Goal: Task Accomplishment & Management: Manage account settings

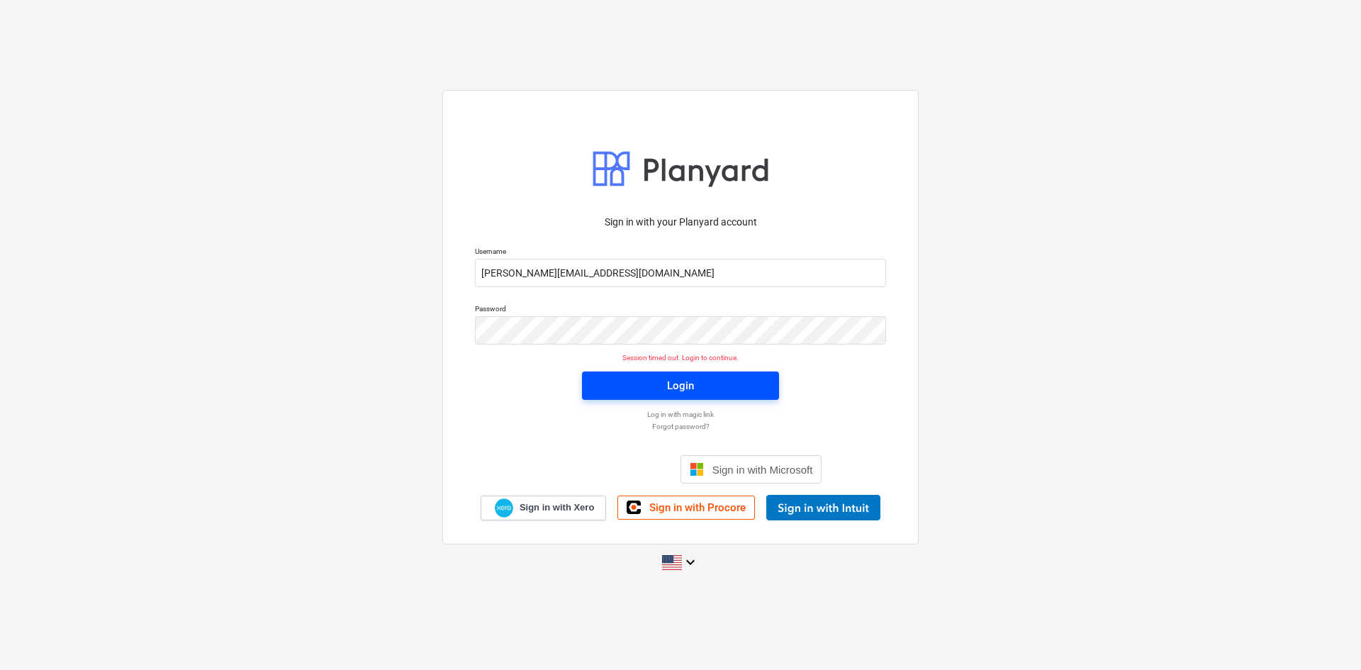
click at [668, 391] on div "Login" at bounding box center [680, 385] width 27 height 18
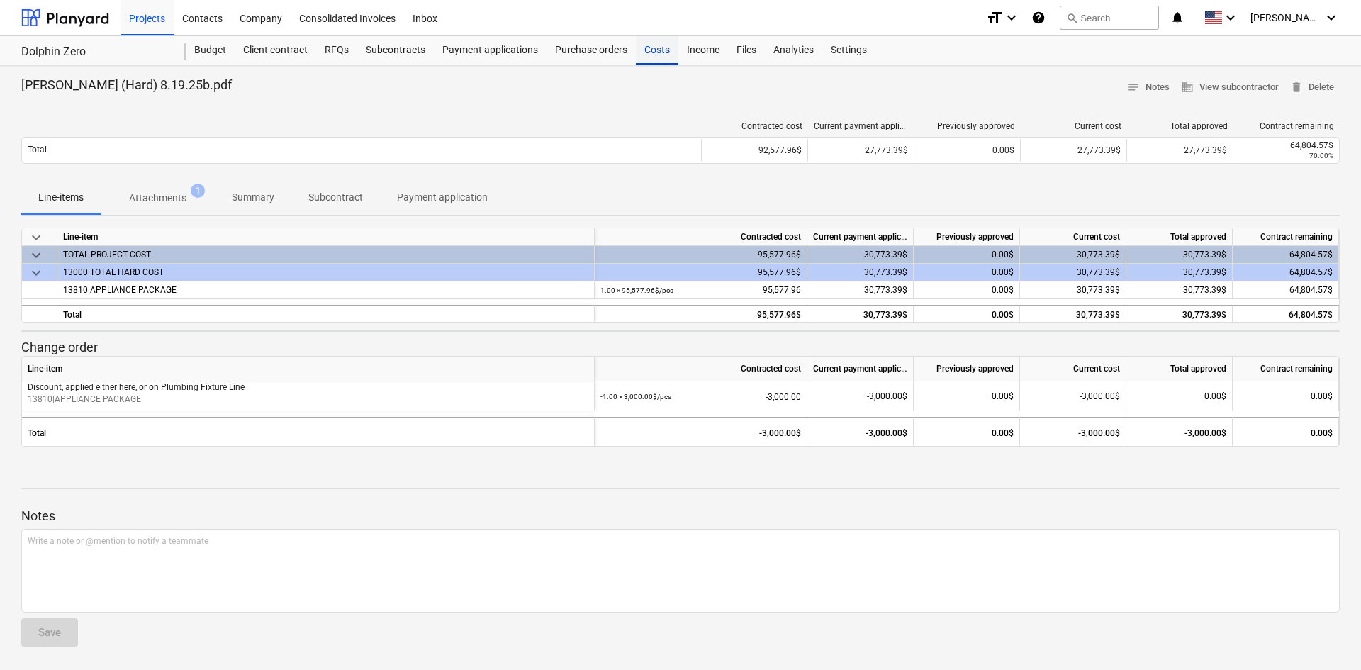
click at [648, 59] on div "Costs" at bounding box center [657, 50] width 43 height 28
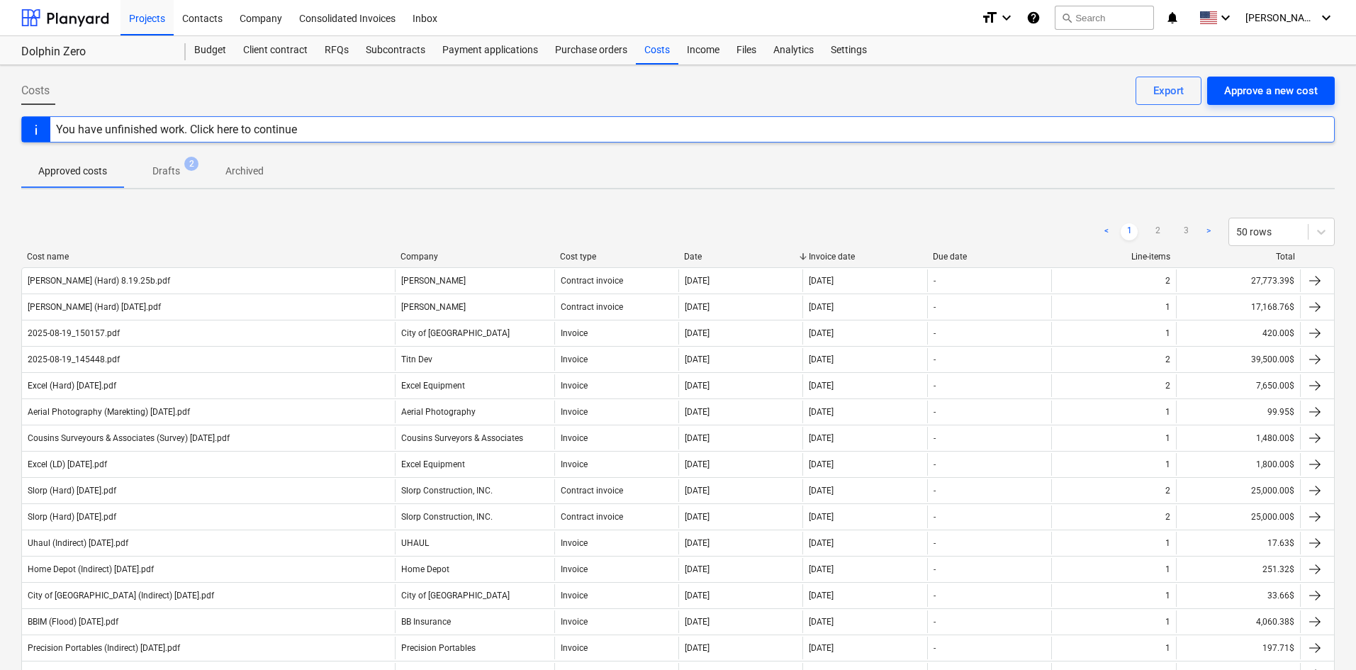
click at [1273, 93] on div "Approve a new cost" at bounding box center [1271, 91] width 94 height 18
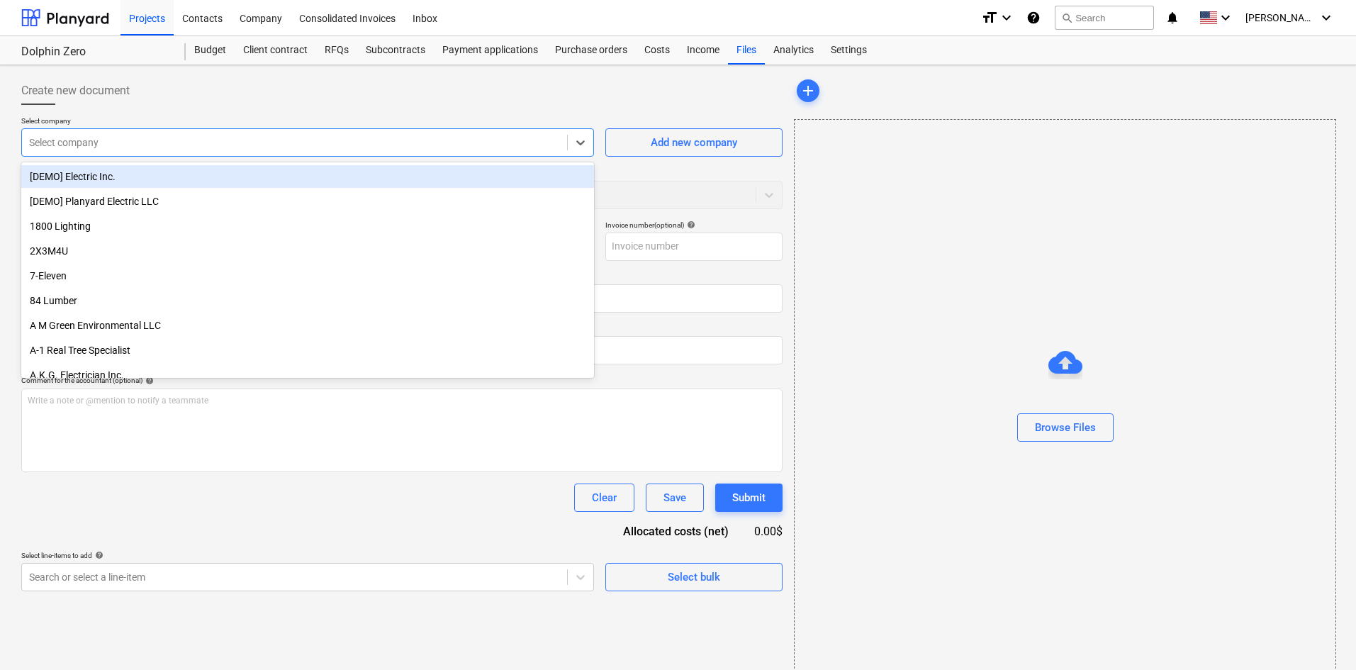
click at [138, 150] on div at bounding box center [294, 142] width 531 height 14
type input "wall"
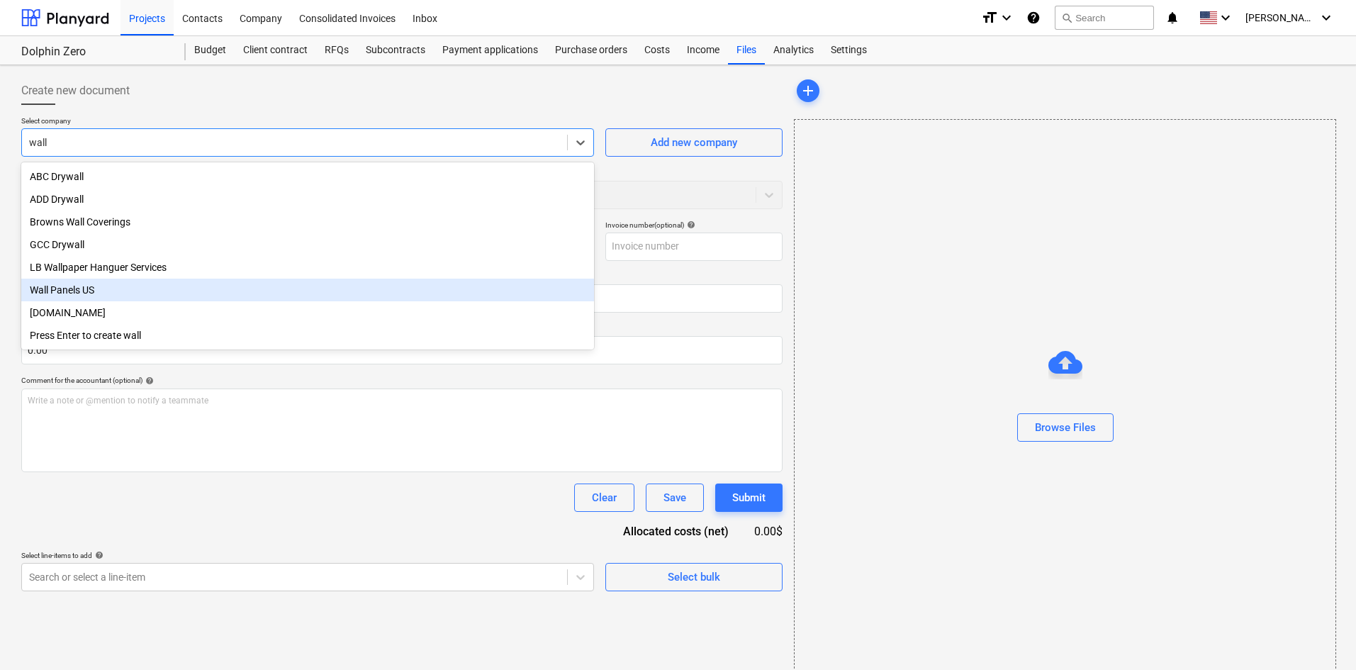
click at [111, 300] on div "Wall Panels US" at bounding box center [307, 290] width 573 height 23
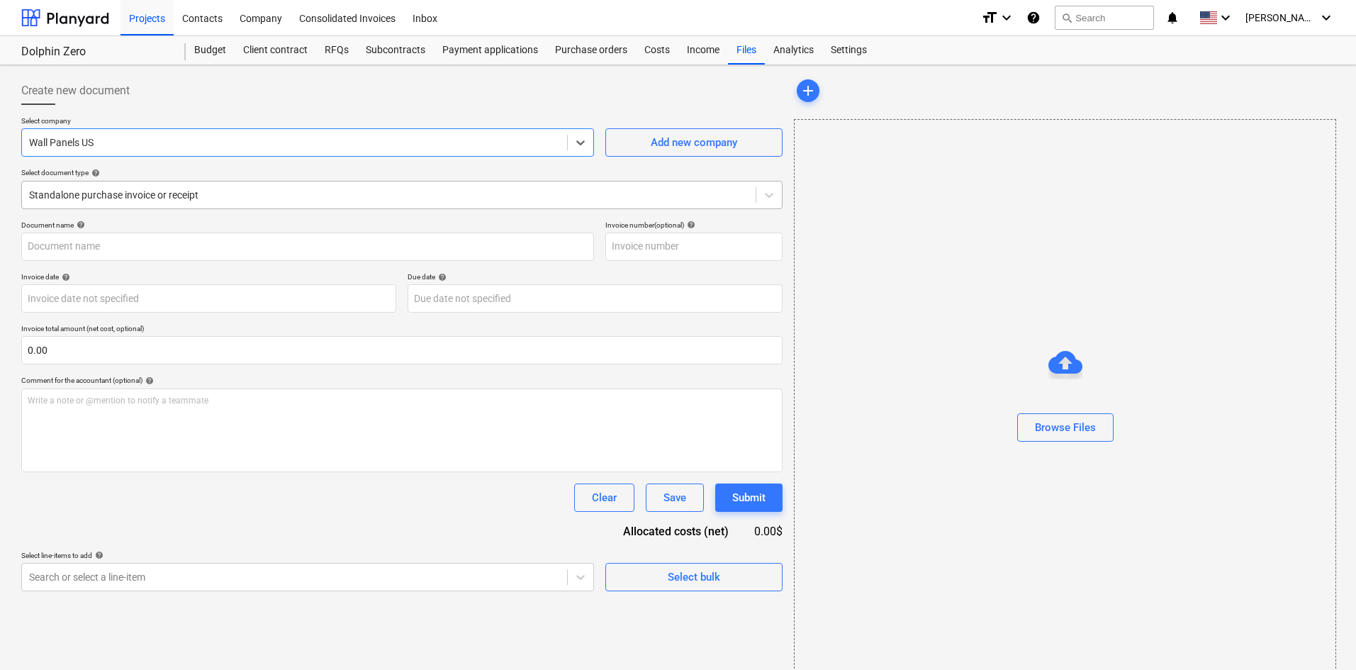
click at [113, 202] on div at bounding box center [389, 195] width 720 height 14
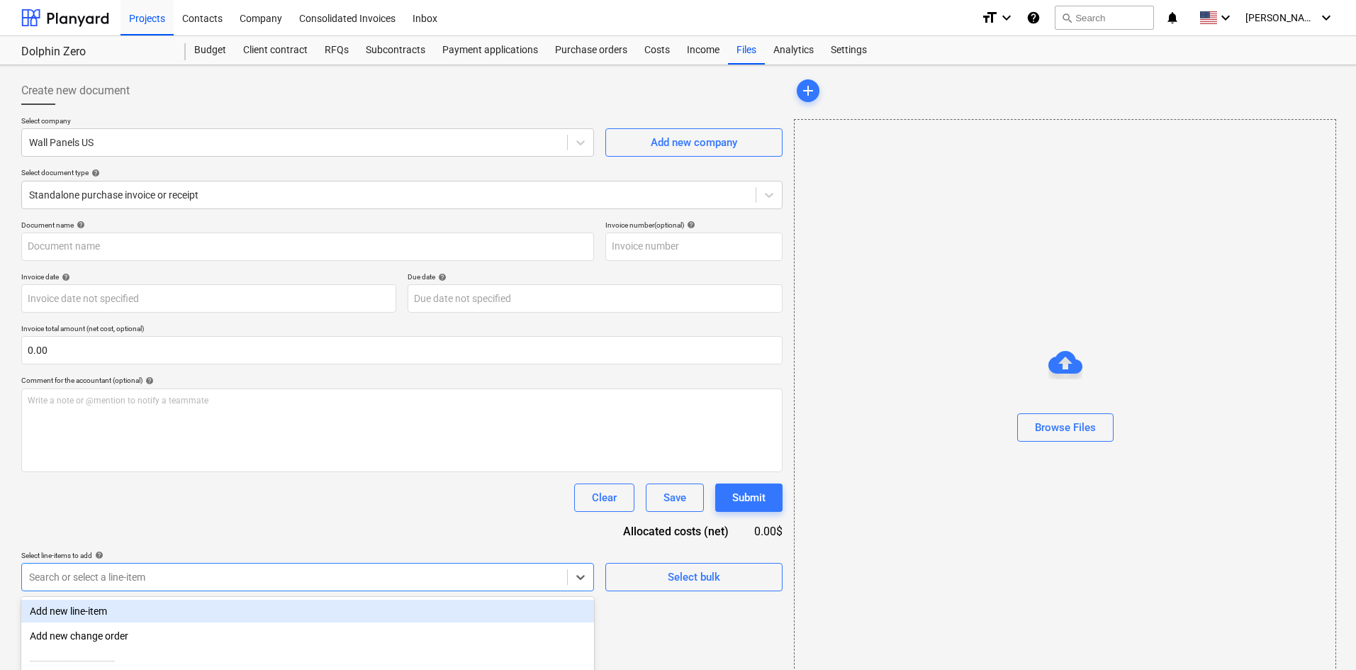
scroll to position [143, 0]
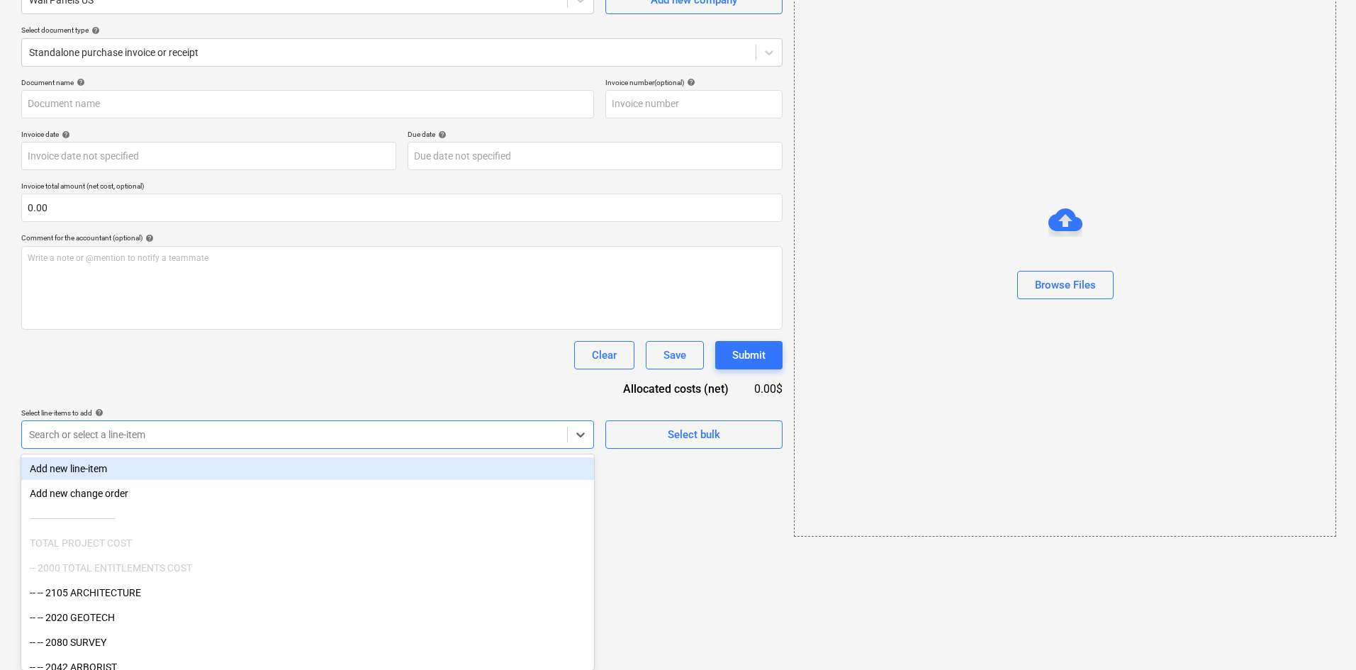
click at [121, 528] on body "Projects Contacts Company Consolidated Invoices Inbox format_size keyboard_arro…" at bounding box center [678, 192] width 1356 height 670
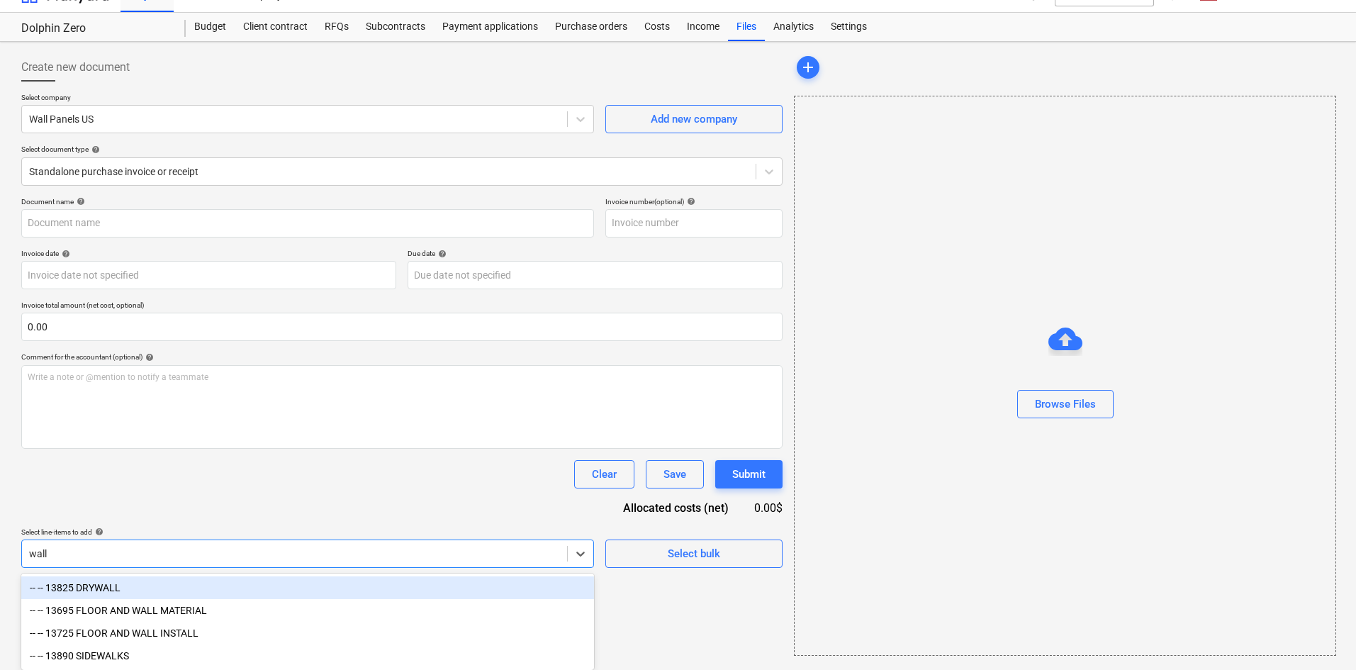
scroll to position [21, 0]
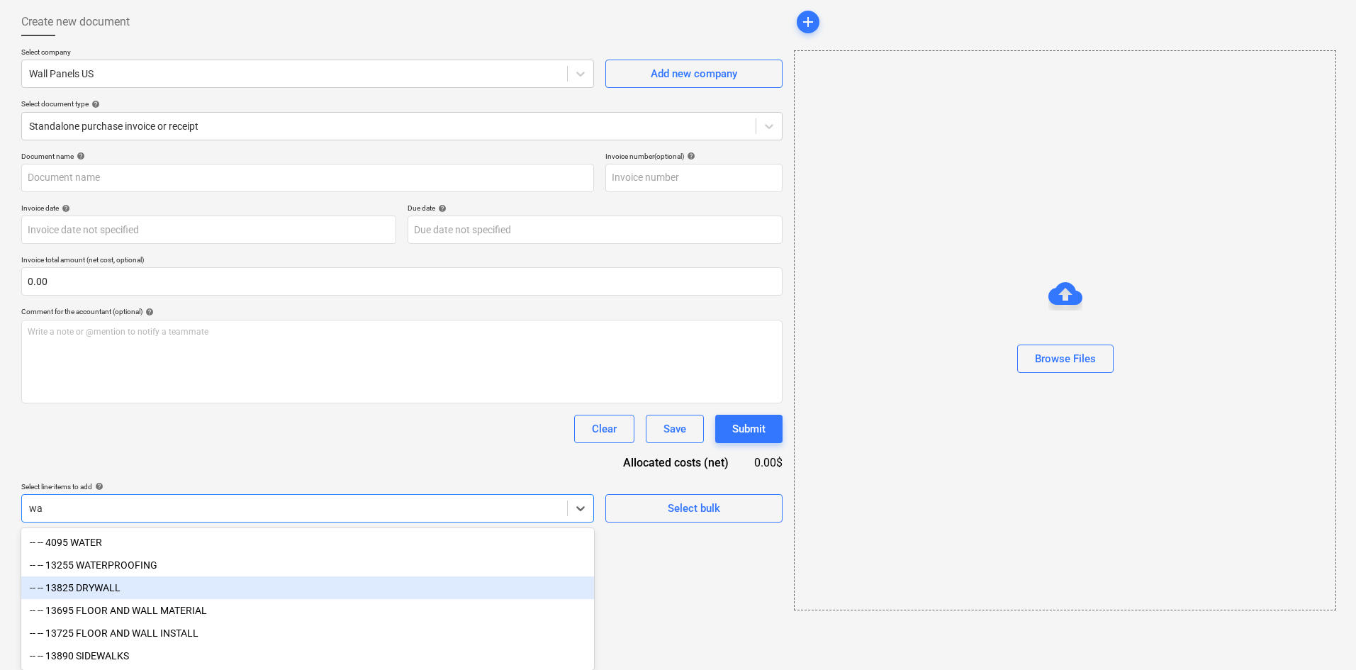
type input "w"
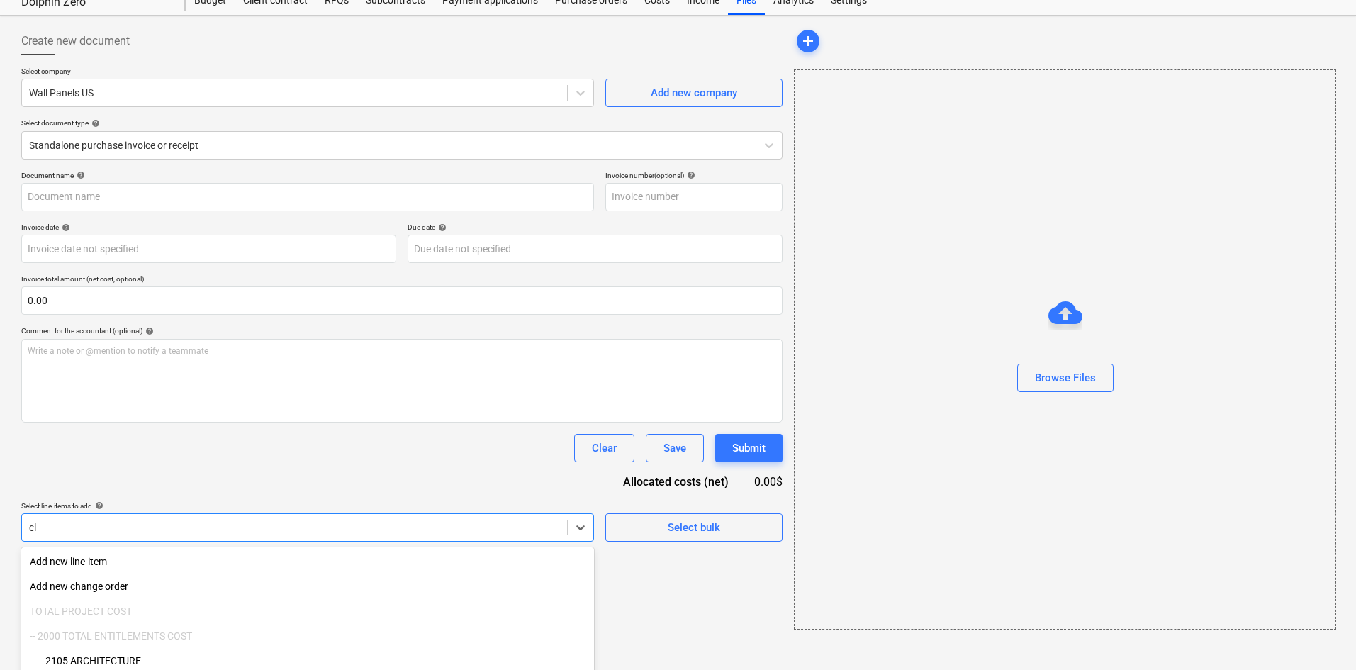
type input "c"
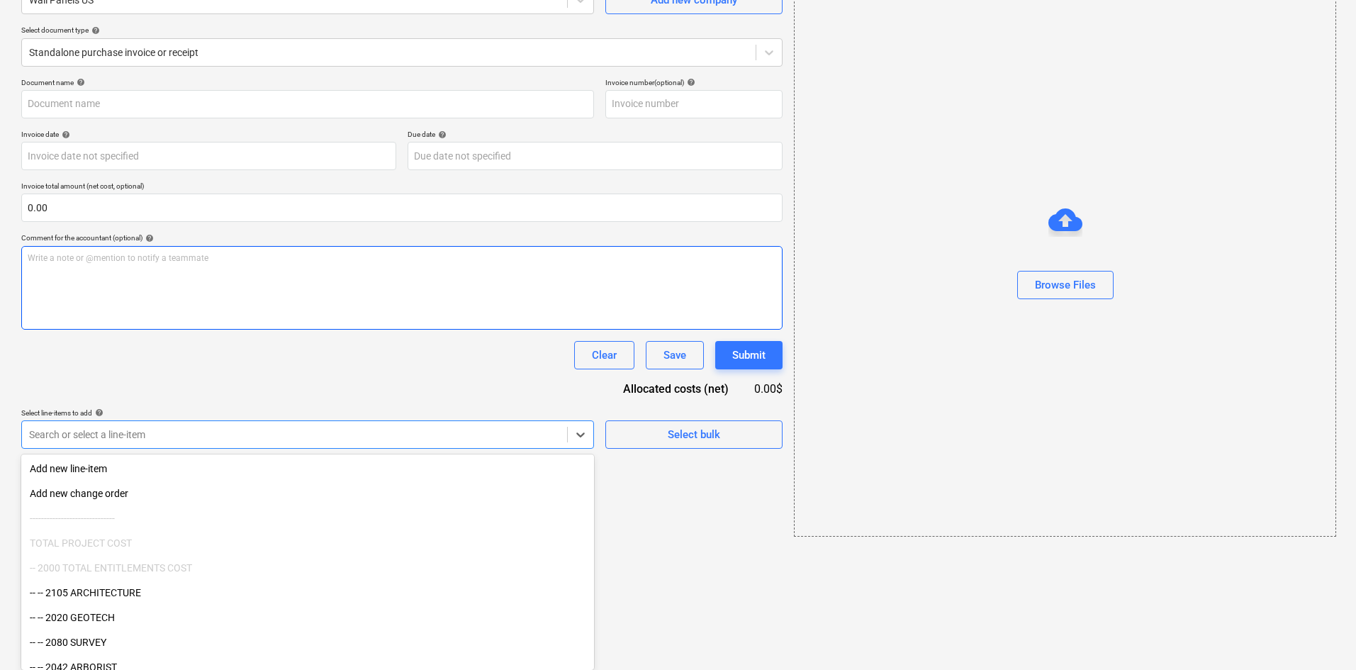
click at [469, 412] on div "Document name help Invoice number (optional) help Invoice date help Press the d…" at bounding box center [401, 263] width 761 height 371
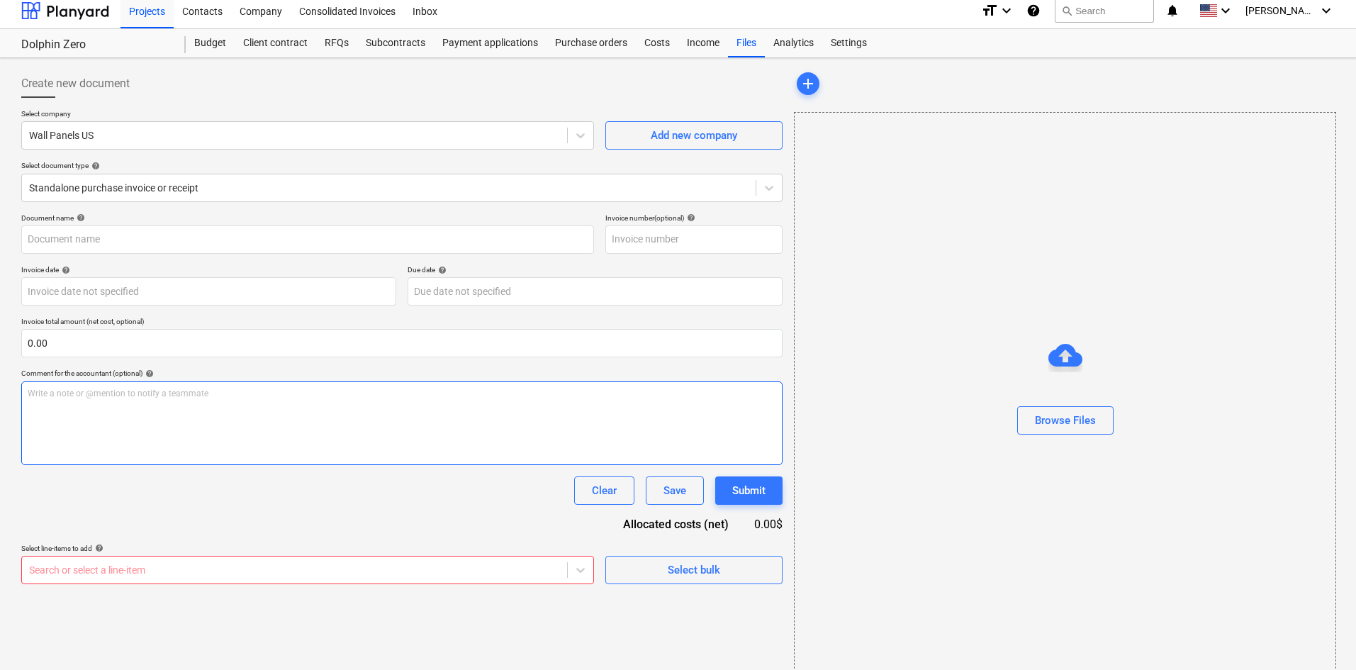
scroll to position [0, 0]
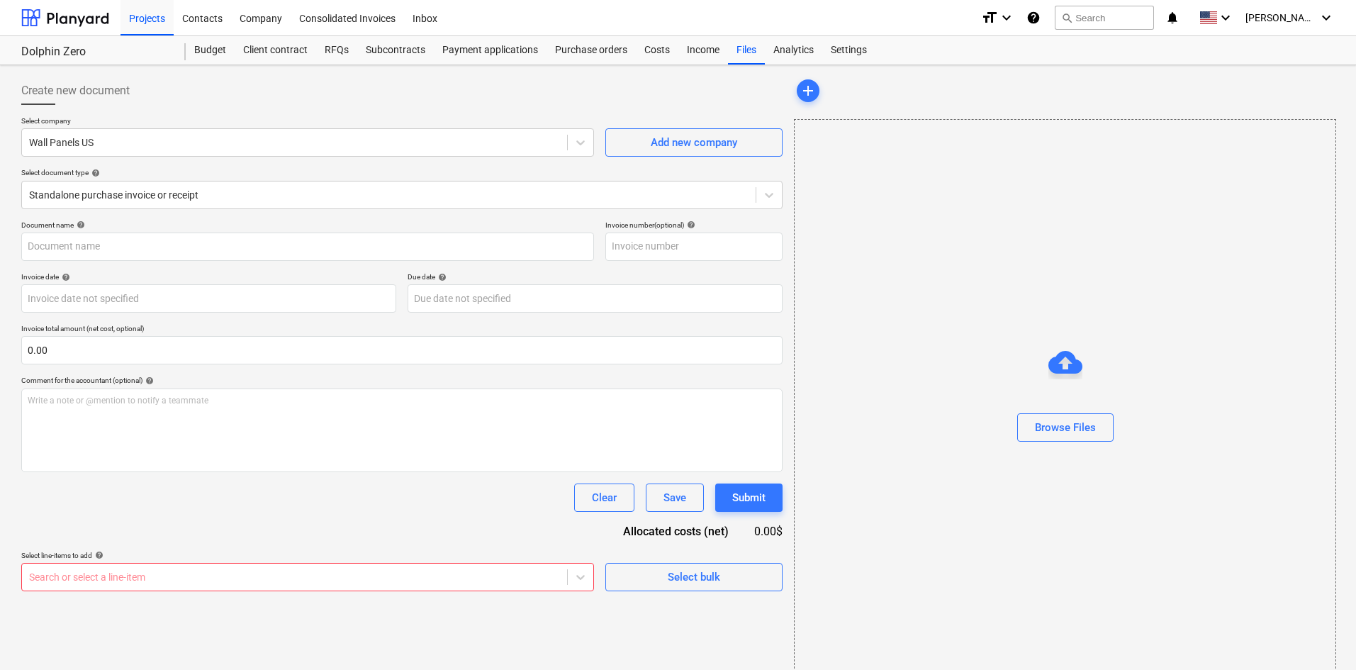
drag, startPoint x: 653, startPoint y: 60, endPoint x: 649, endPoint y: 75, distance: 15.3
click at [649, 75] on div "Create new document Select company Wall Panels US Add new company Select docume…" at bounding box center [402, 378] width 773 height 614
drag, startPoint x: 649, startPoint y: 58, endPoint x: 596, endPoint y: 102, distance: 69.0
click at [593, 99] on div "Create new document" at bounding box center [401, 91] width 761 height 28
click at [581, 501] on button "Clear" at bounding box center [604, 498] width 60 height 28
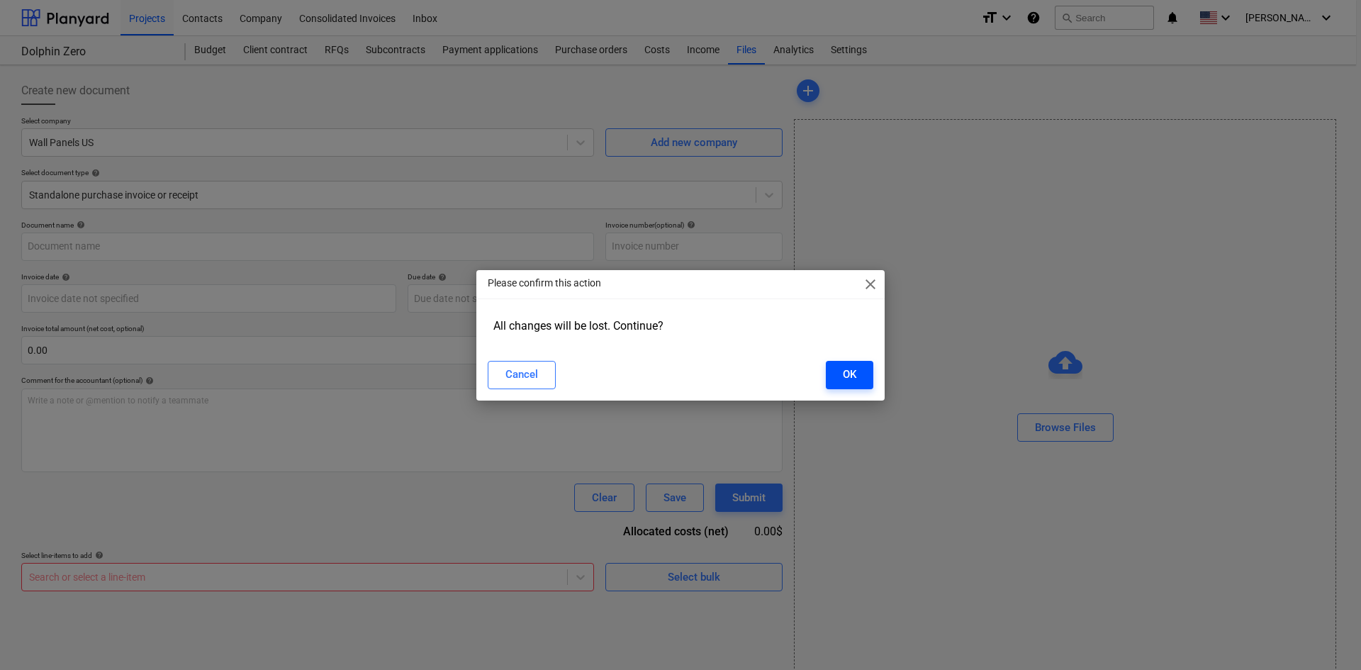
click at [841, 376] on button "OK" at bounding box center [850, 375] width 48 height 28
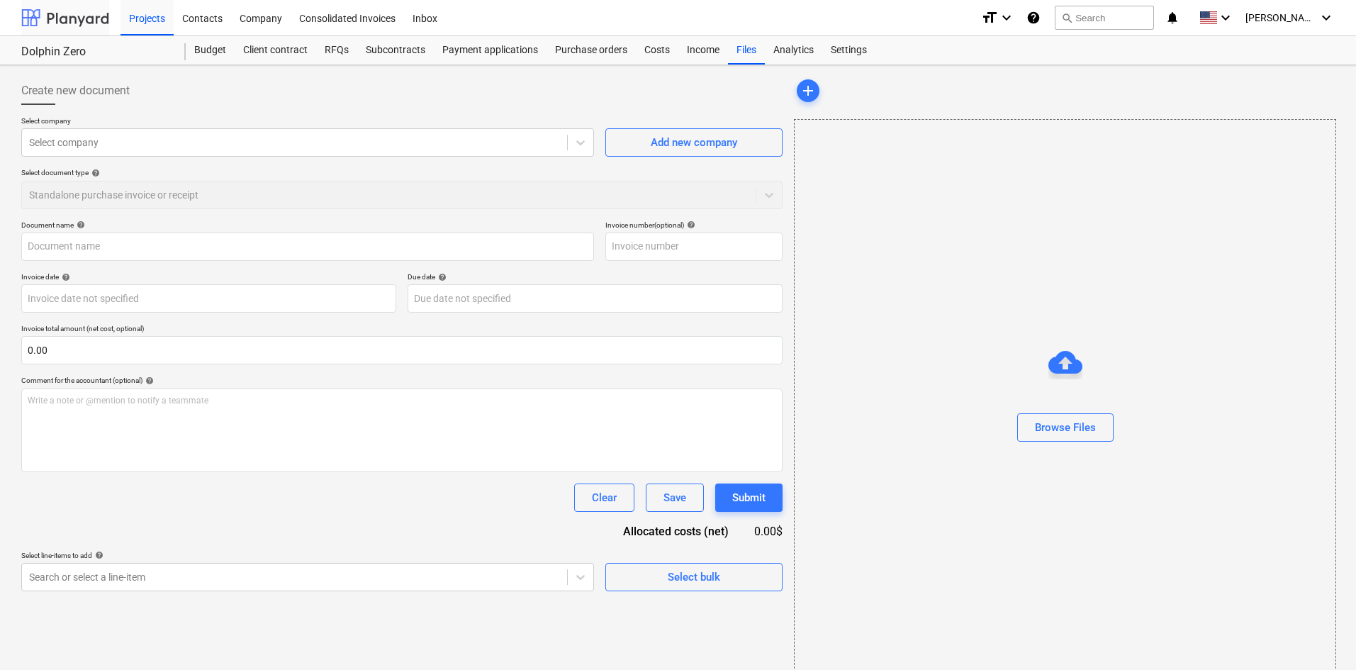
click at [76, 8] on div at bounding box center [65, 17] width 88 height 35
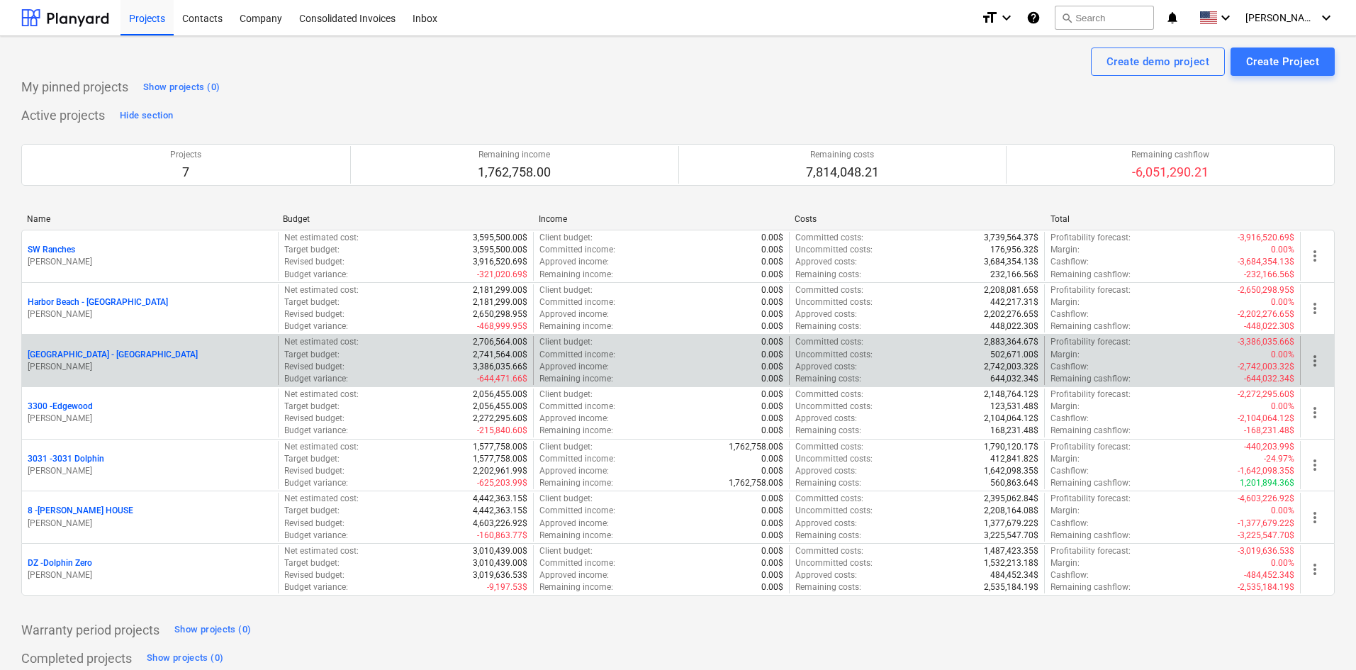
click at [114, 354] on p "[GEOGRAPHIC_DATA] - [GEOGRAPHIC_DATA]" at bounding box center [113, 355] width 170 height 12
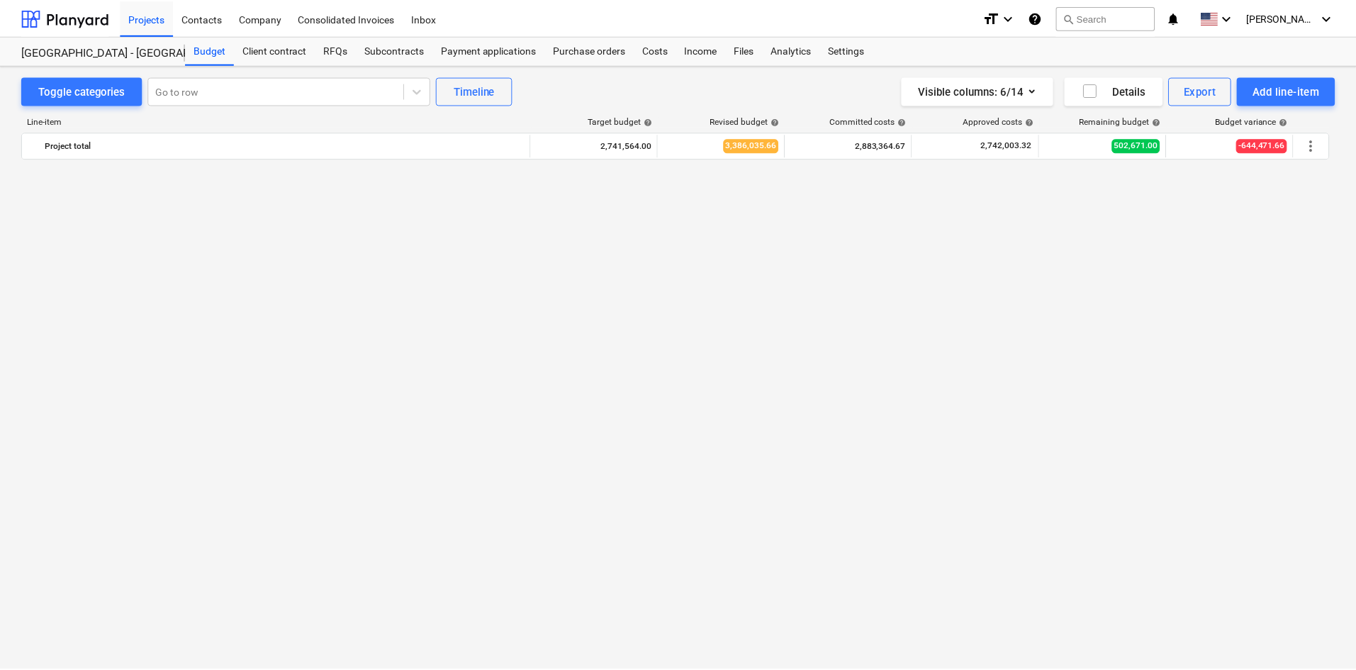
scroll to position [993, 0]
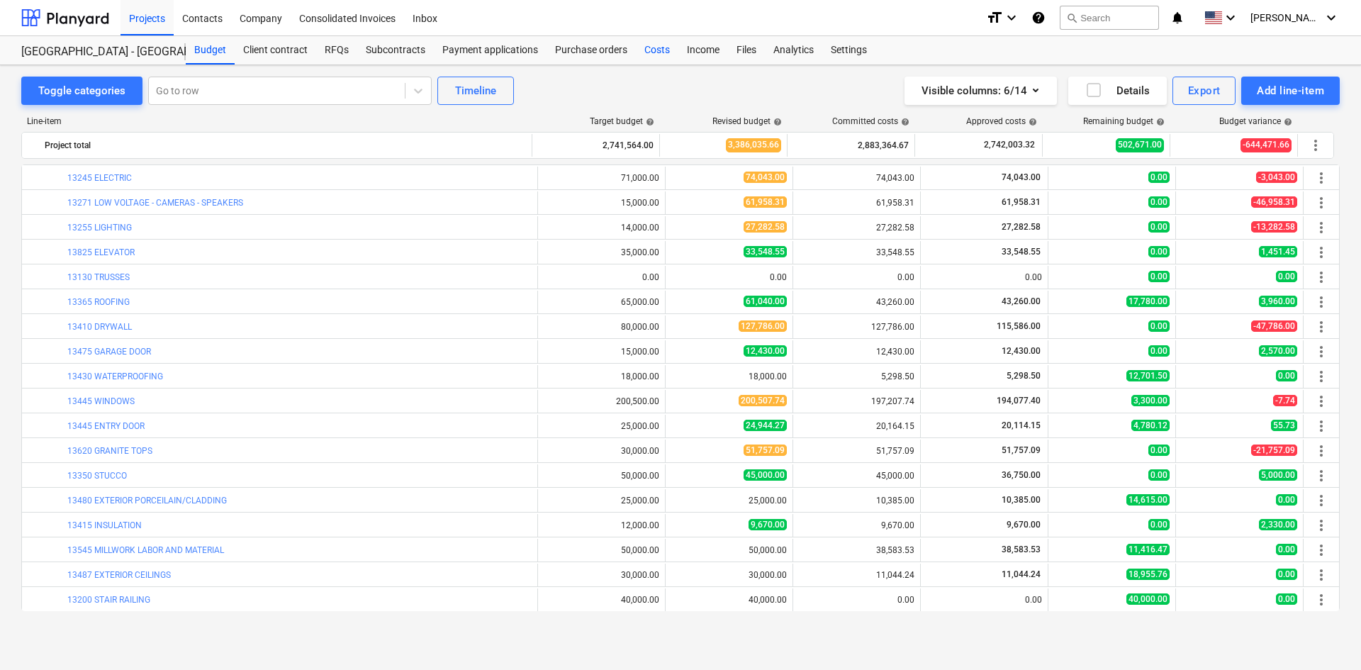
click at [658, 47] on div "Costs" at bounding box center [657, 50] width 43 height 28
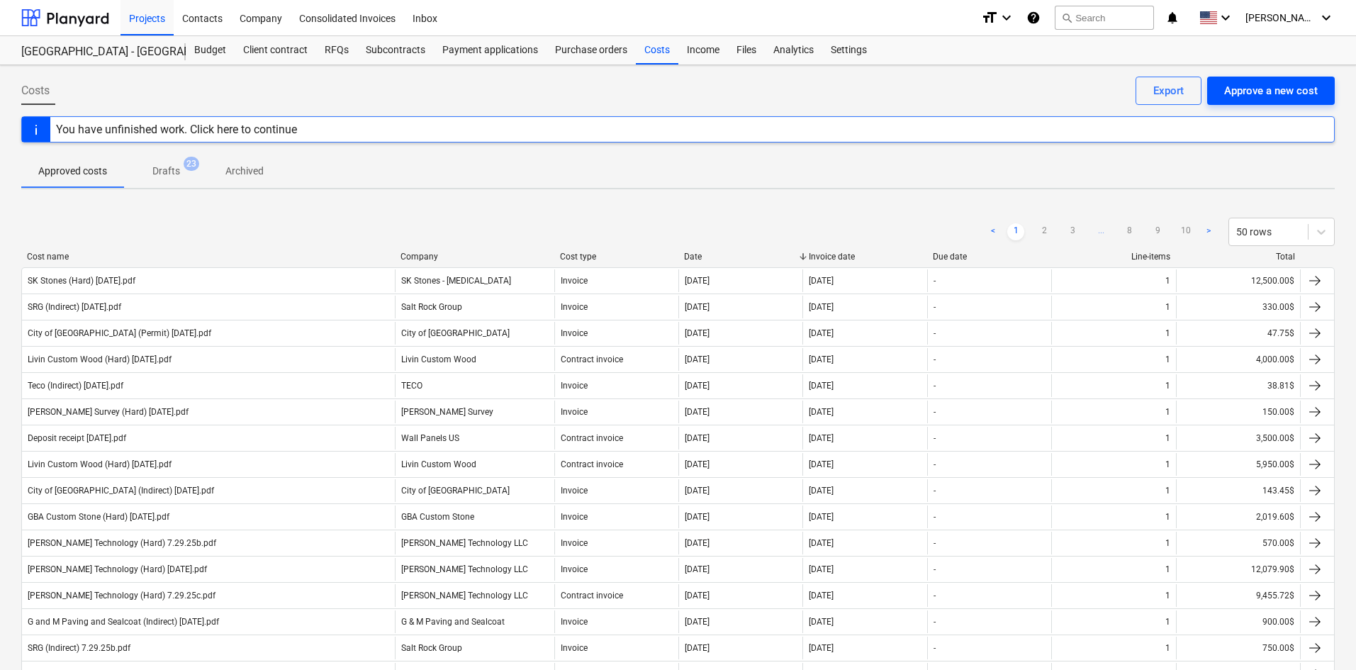
click at [1255, 100] on div "Approve a new cost" at bounding box center [1271, 91] width 94 height 18
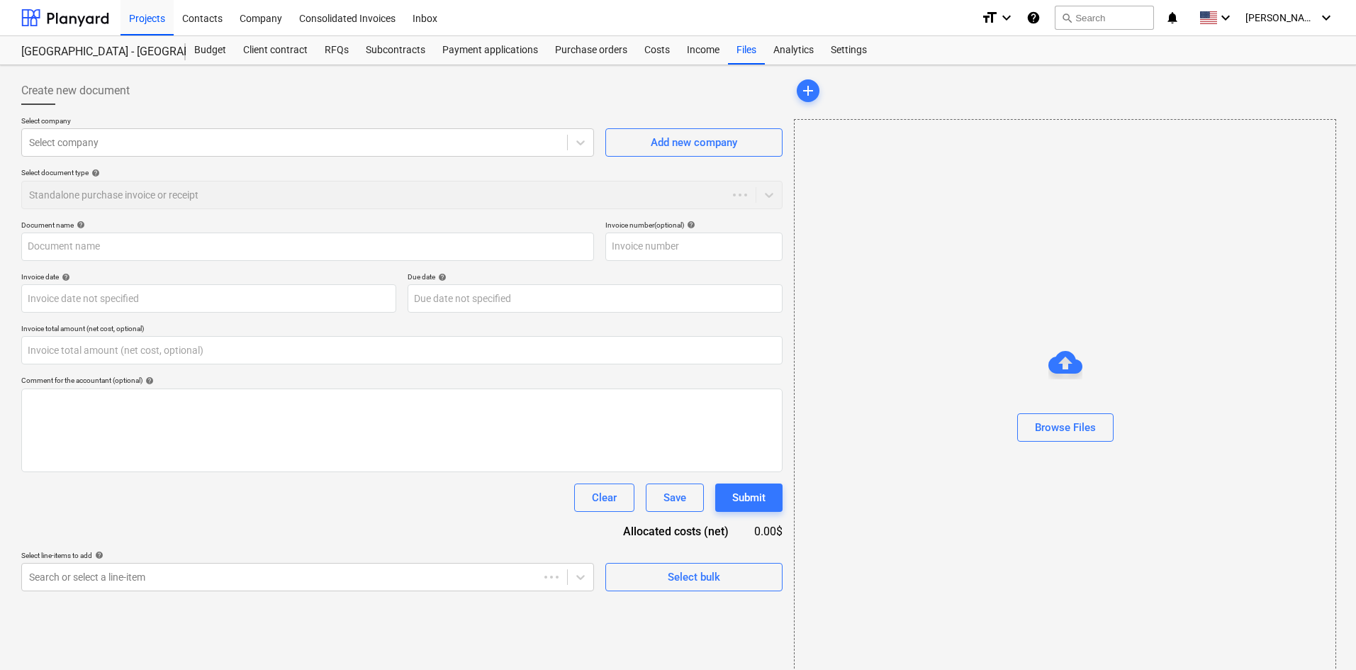
type input "0.00"
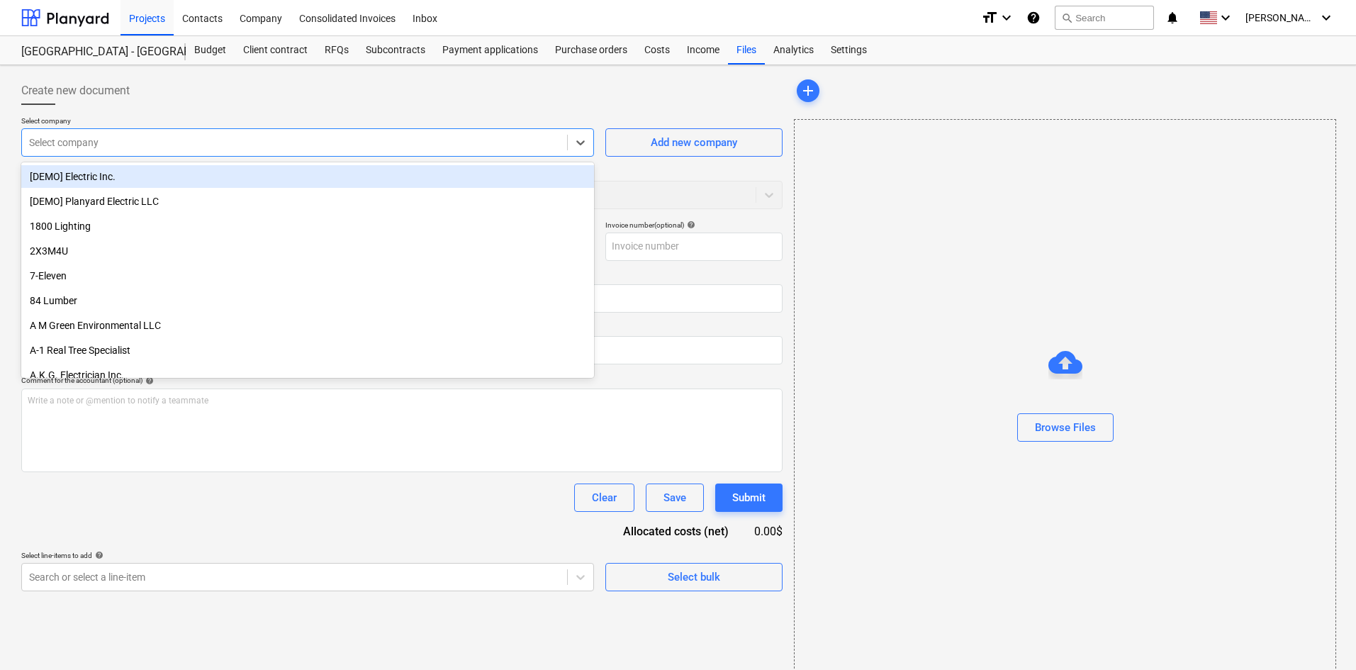
click at [112, 131] on div "Select company" at bounding box center [307, 142] width 573 height 28
type input "wall"
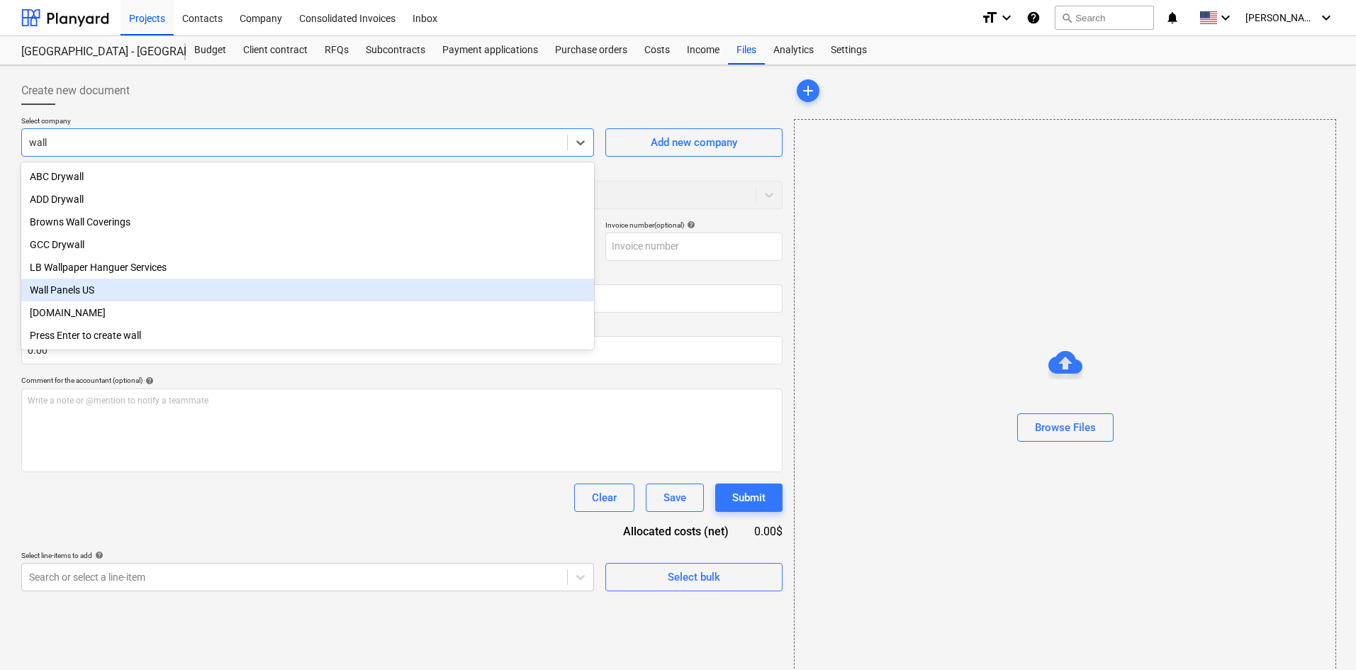
click at [104, 301] on div "Wall Panels US" at bounding box center [307, 290] width 573 height 23
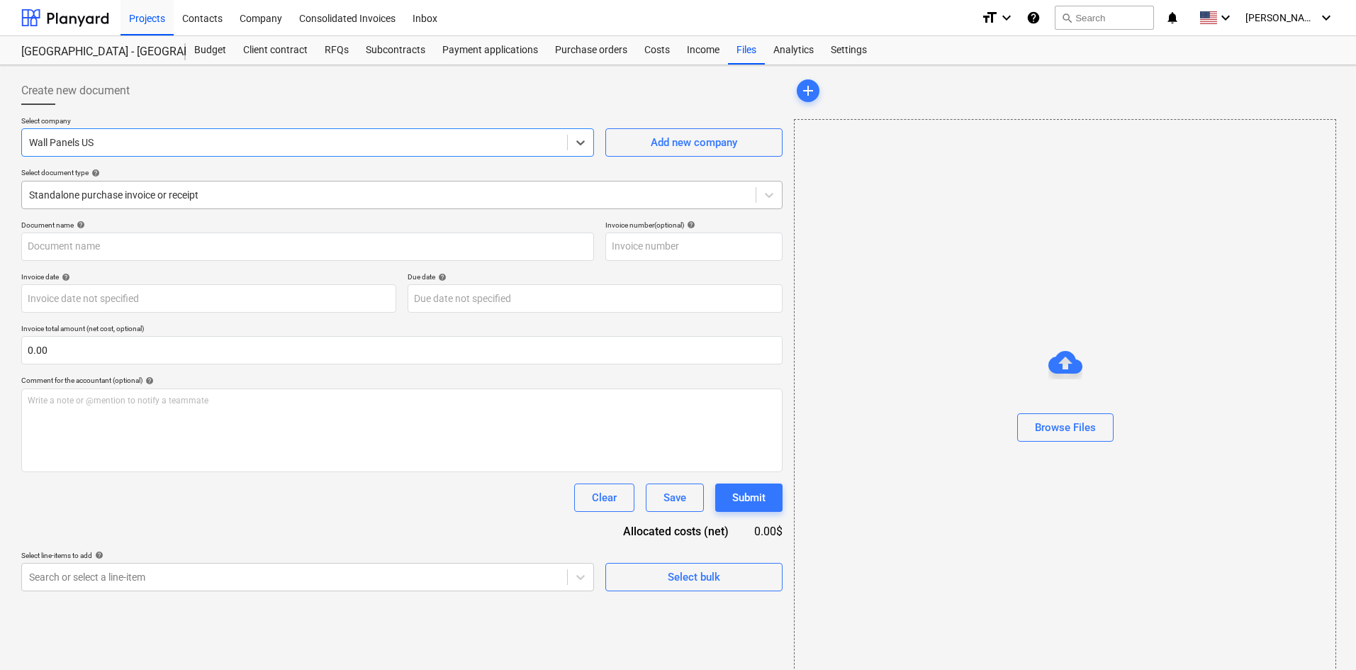
click at [118, 192] on div at bounding box center [389, 195] width 720 height 14
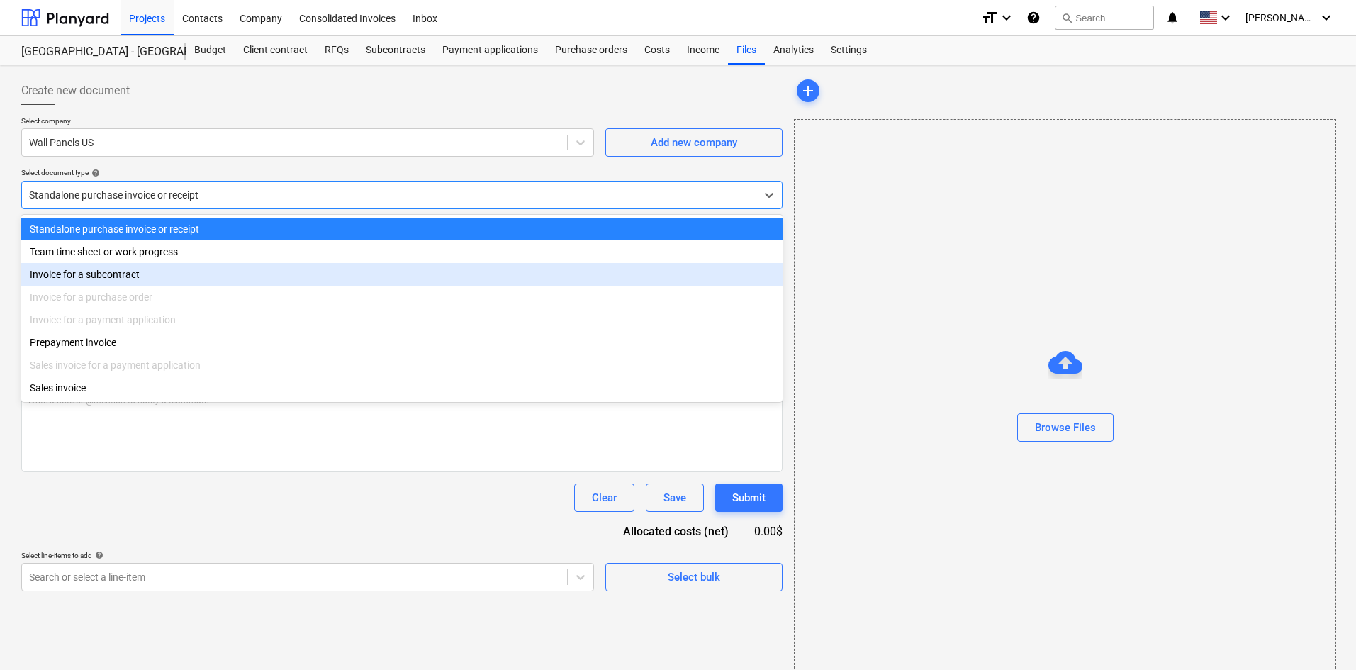
click at [96, 277] on div "Invoice for a subcontract" at bounding box center [401, 274] width 761 height 23
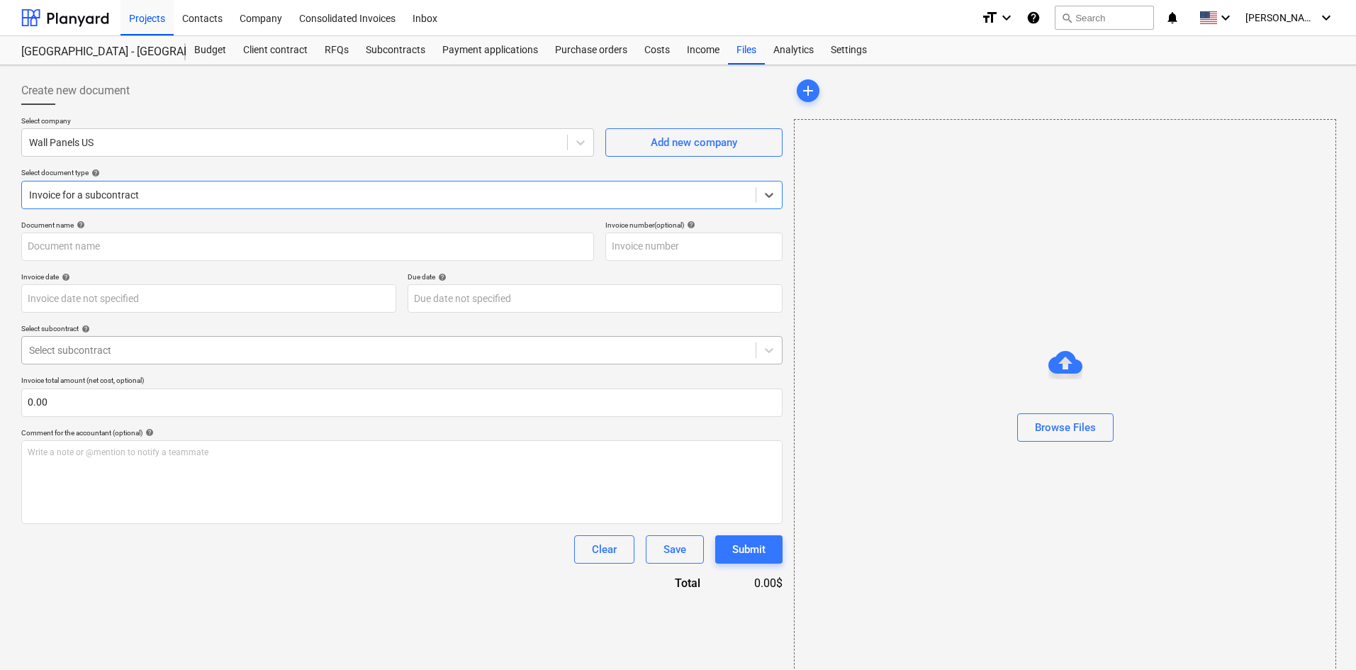
click at [99, 350] on div at bounding box center [389, 350] width 720 height 14
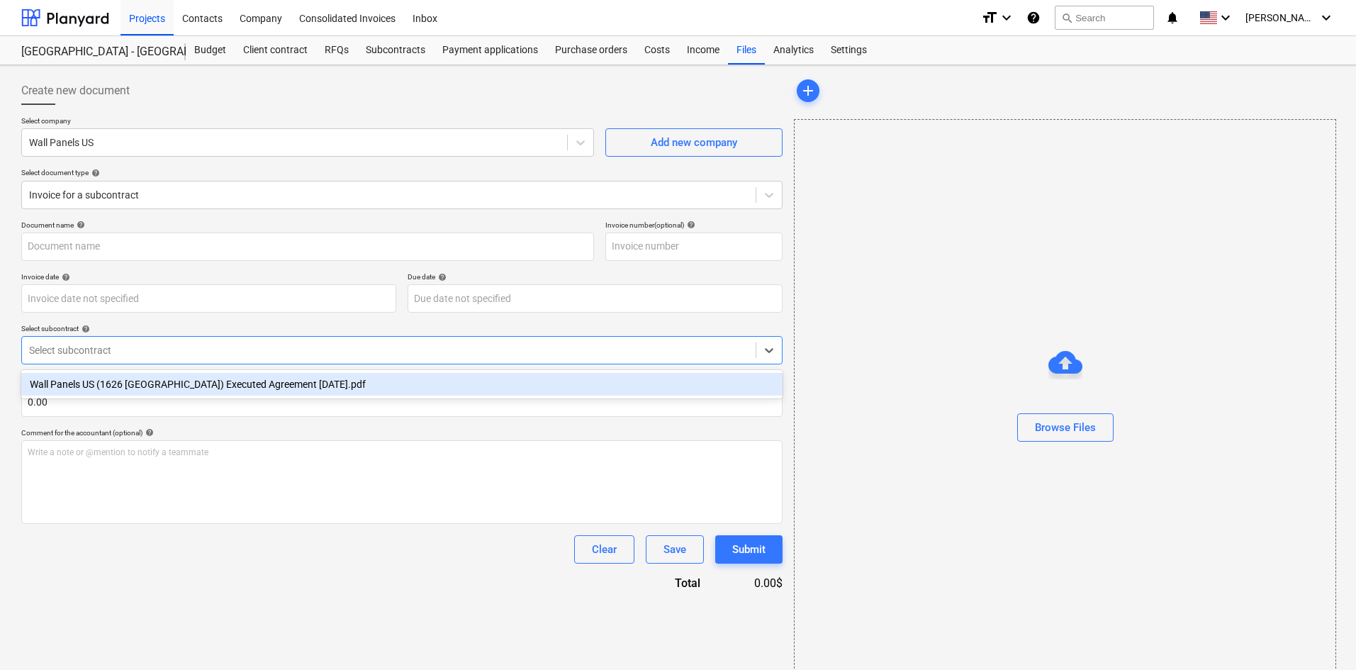
click at [102, 385] on div "Wall Panels US (1626 [GEOGRAPHIC_DATA]) Executed Agreement [DATE].pdf" at bounding box center [401, 384] width 761 height 23
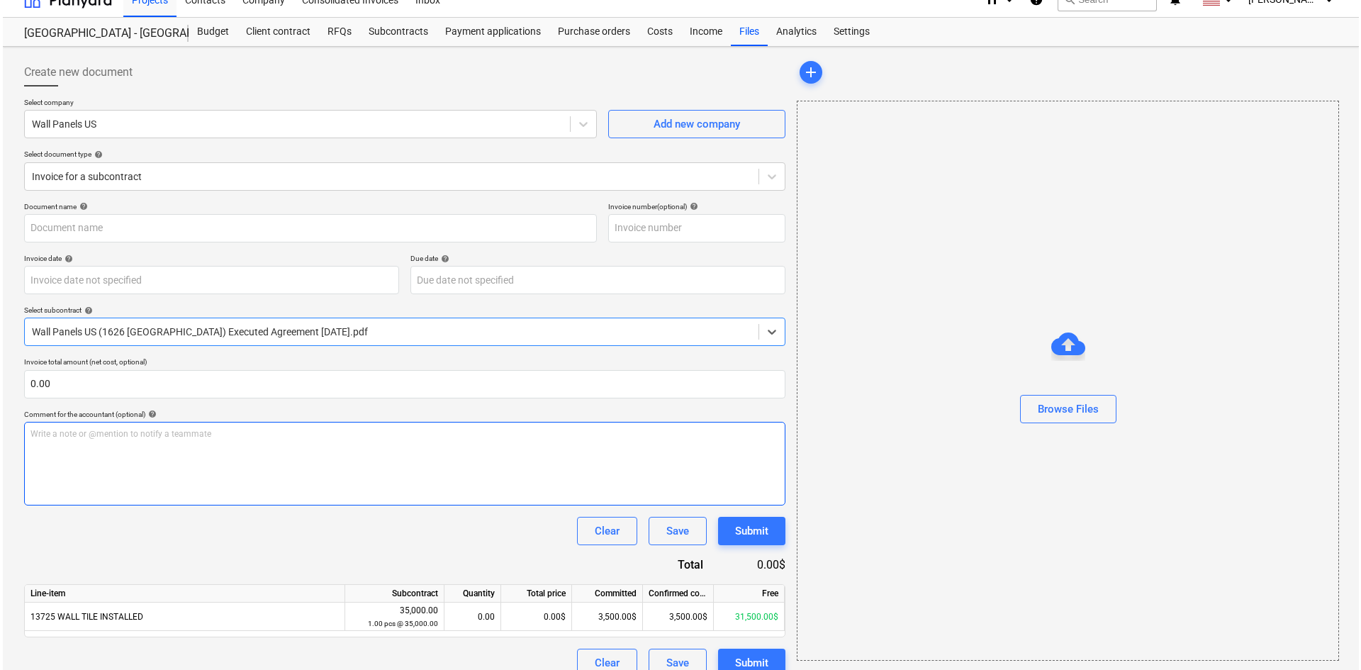
scroll to position [37, 0]
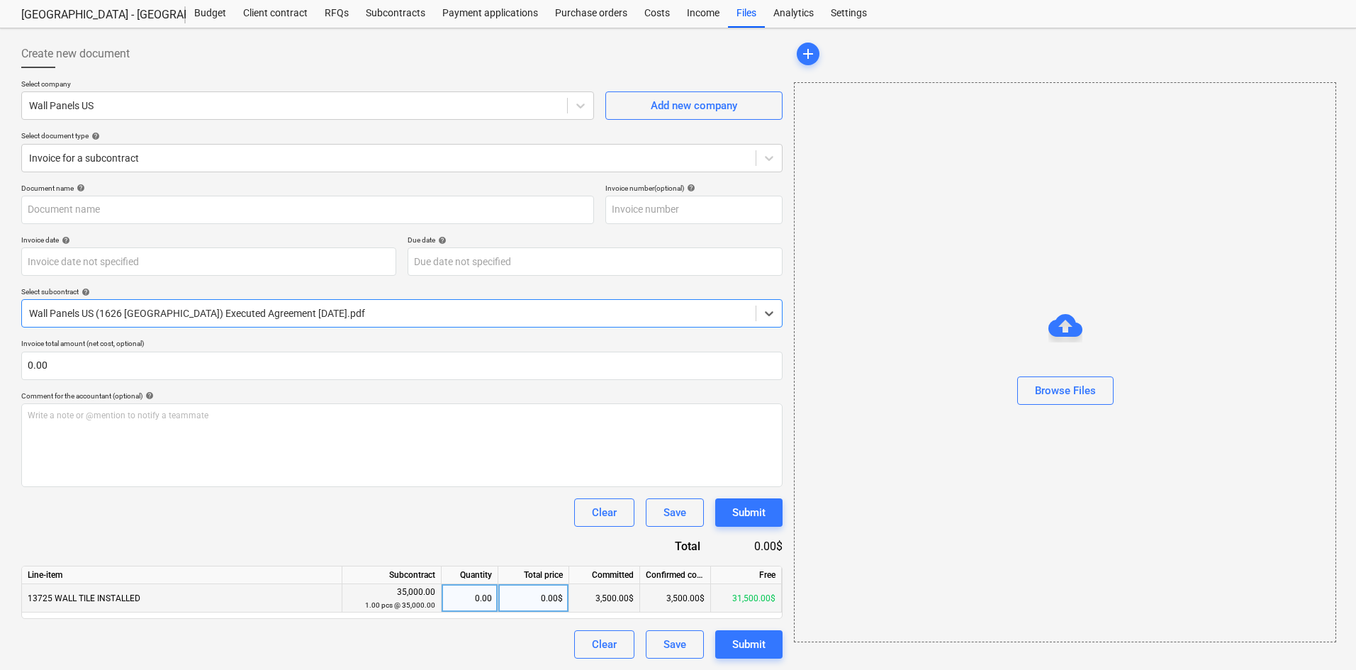
click at [533, 605] on div "0.00$" at bounding box center [533, 598] width 71 height 28
click at [1052, 397] on div "Browse Files" at bounding box center [1065, 390] width 61 height 18
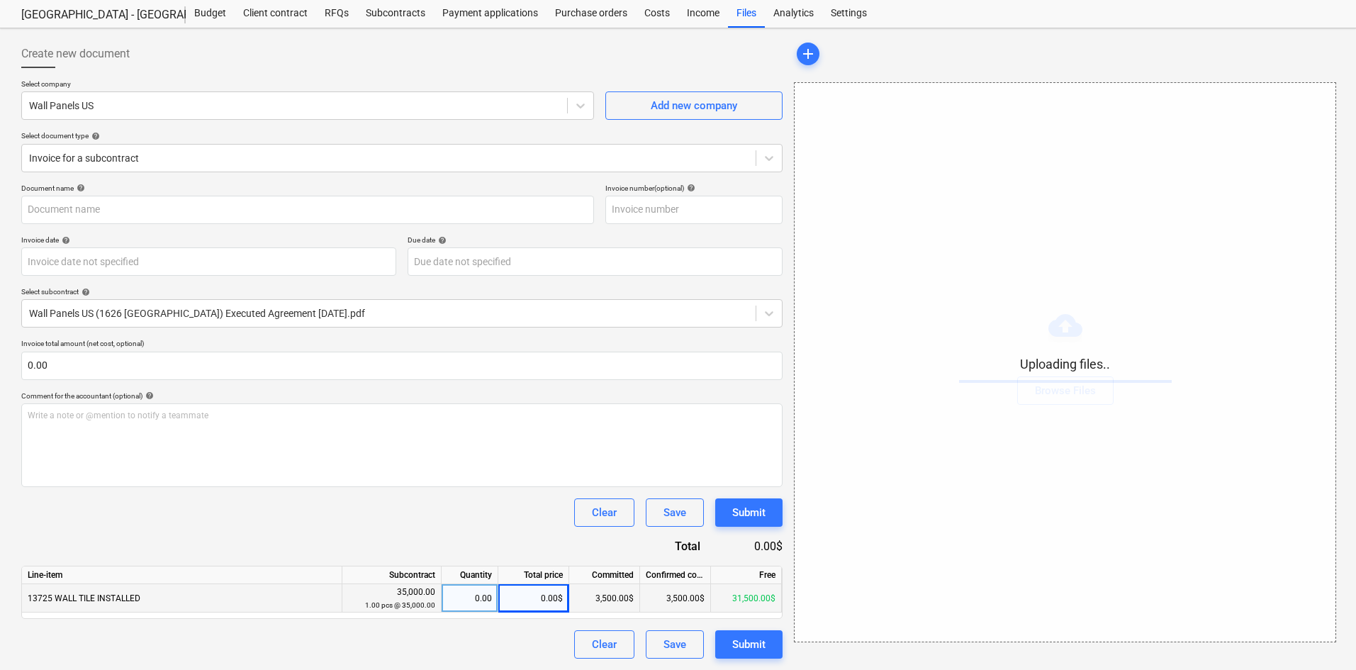
click at [520, 603] on div "0.00$" at bounding box center [533, 598] width 71 height 28
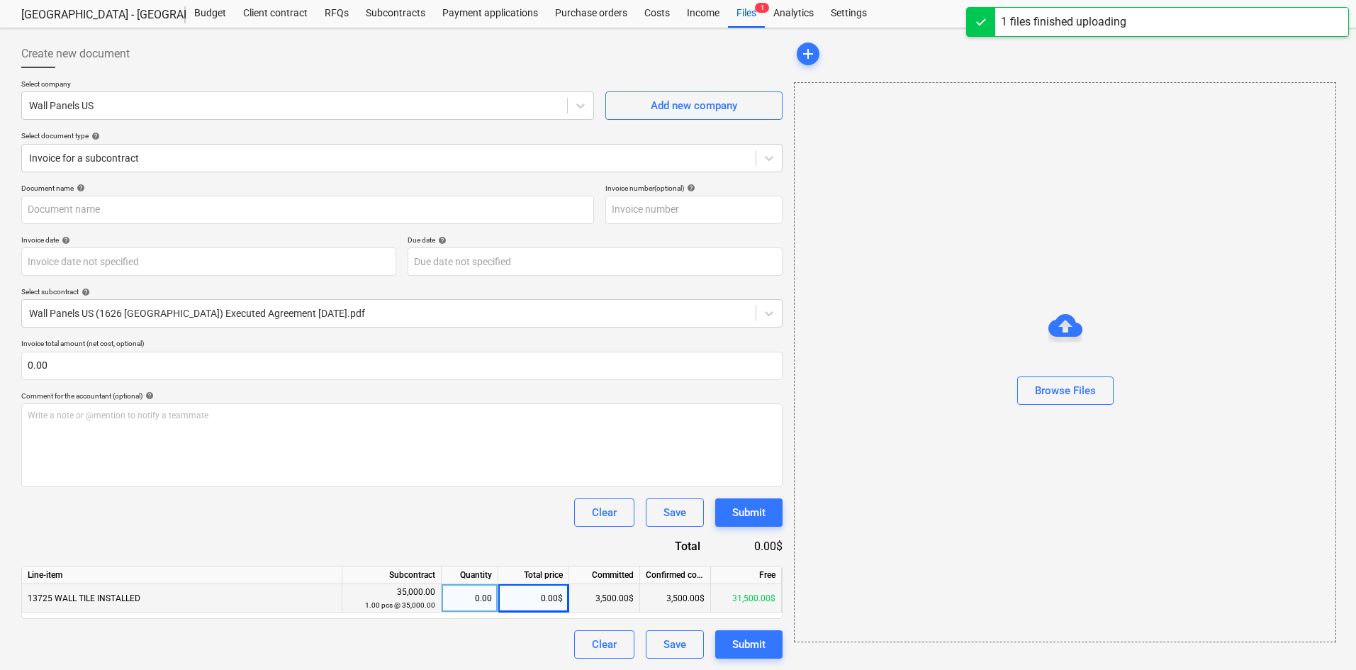
type input "Wall Panels US (Hard) [DATE].pdf"
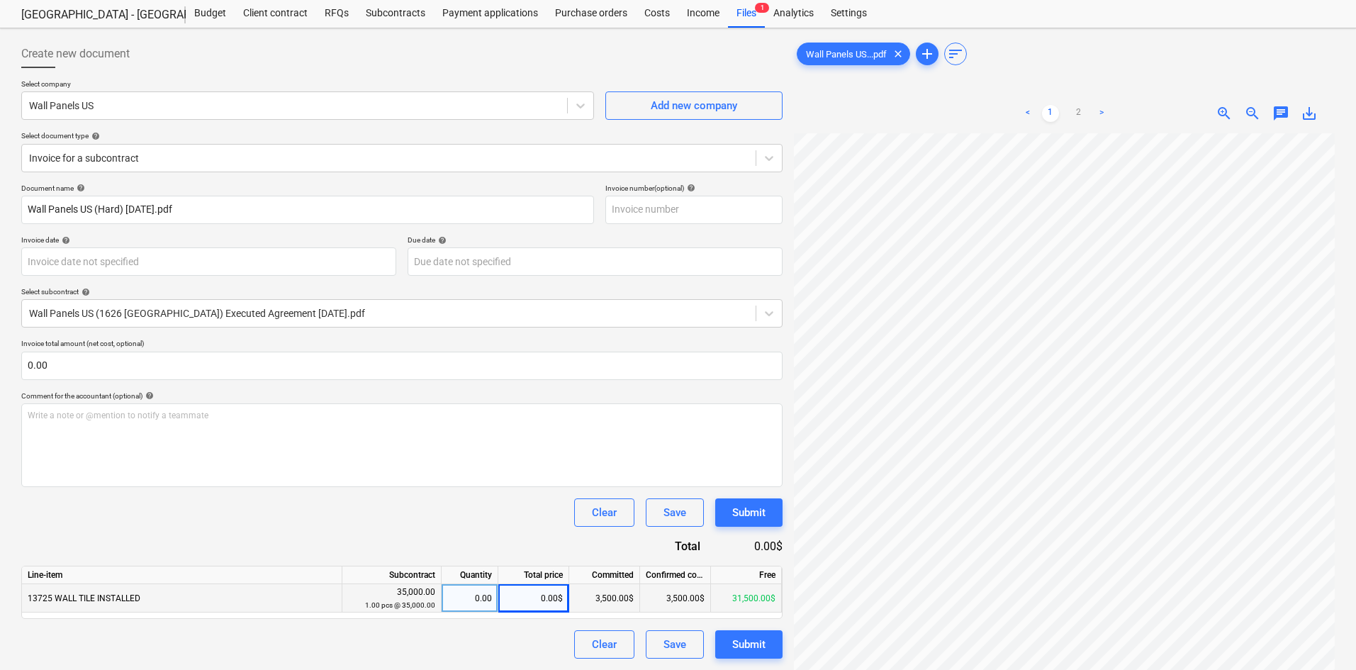
click at [520, 603] on div "0.00$" at bounding box center [533, 598] width 71 height 28
type input "22750"
click at [515, 516] on div "Clear Save Submit" at bounding box center [401, 512] width 761 height 28
click at [505, 523] on div "Clear Save Submit" at bounding box center [401, 512] width 761 height 28
click at [744, 651] on div "Submit" at bounding box center [748, 644] width 33 height 18
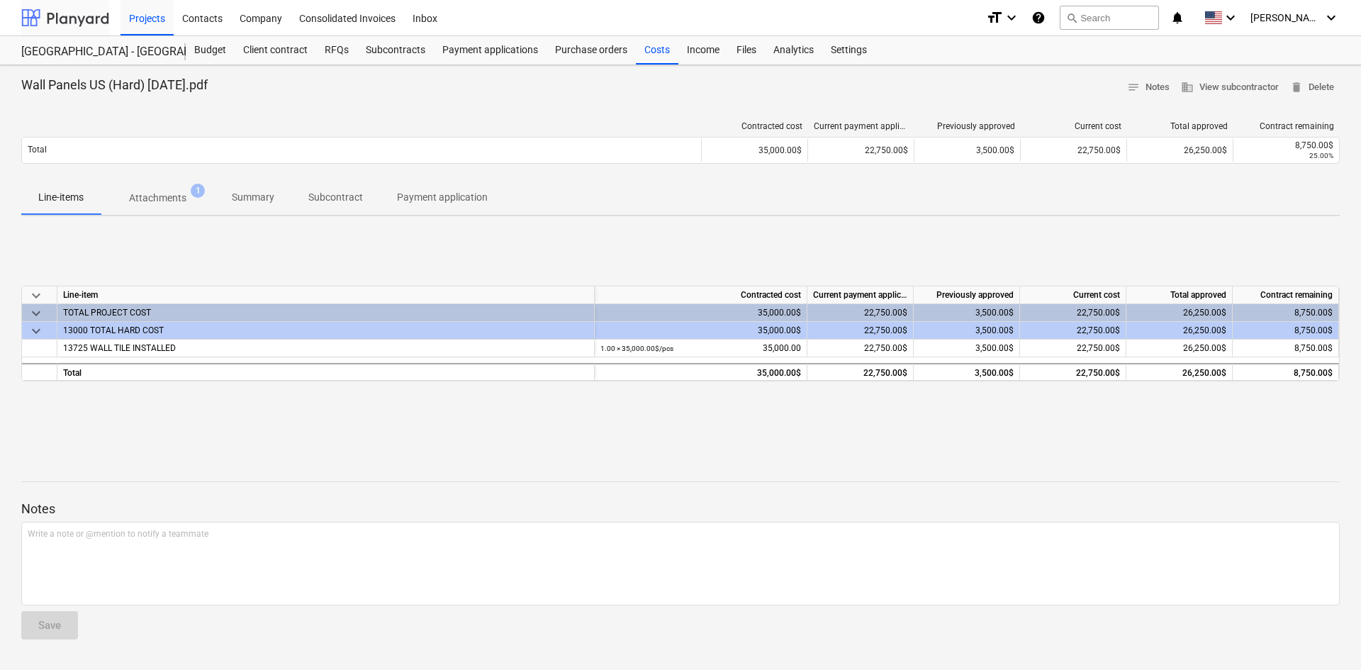
click at [54, 19] on div at bounding box center [65, 17] width 88 height 35
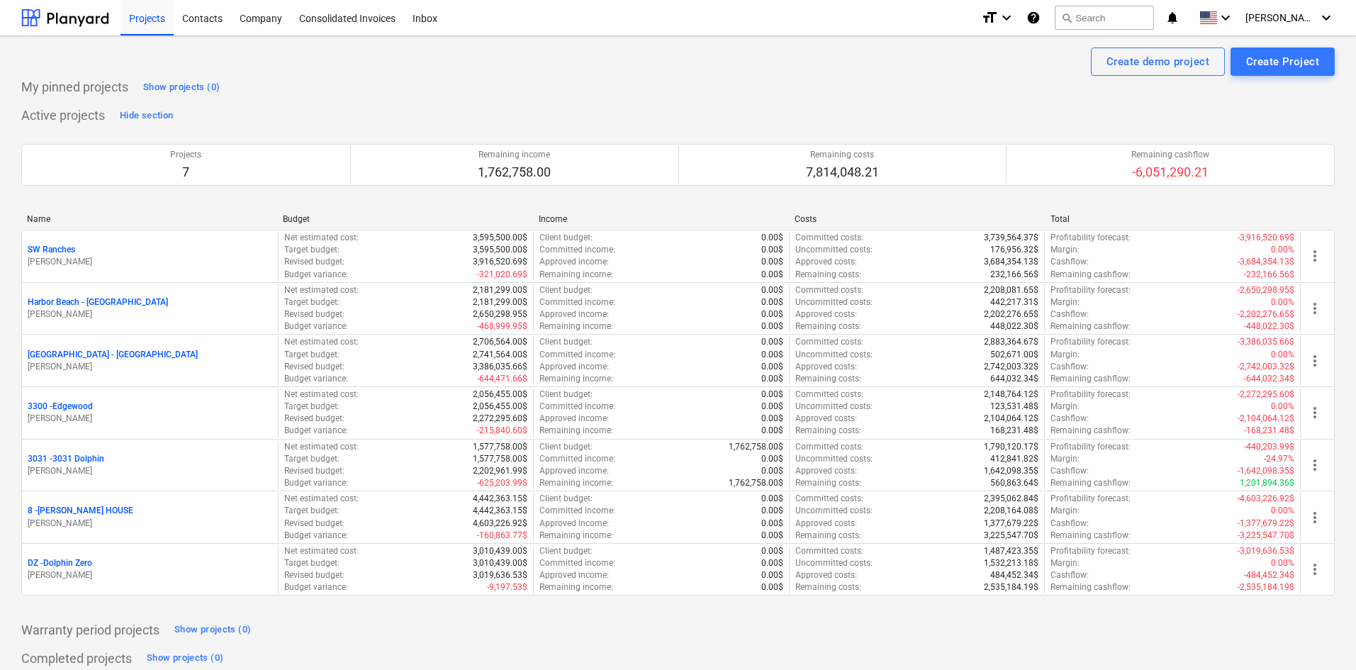
click at [98, 303] on p "Harbor Beach - [GEOGRAPHIC_DATA]" at bounding box center [98, 302] width 140 height 12
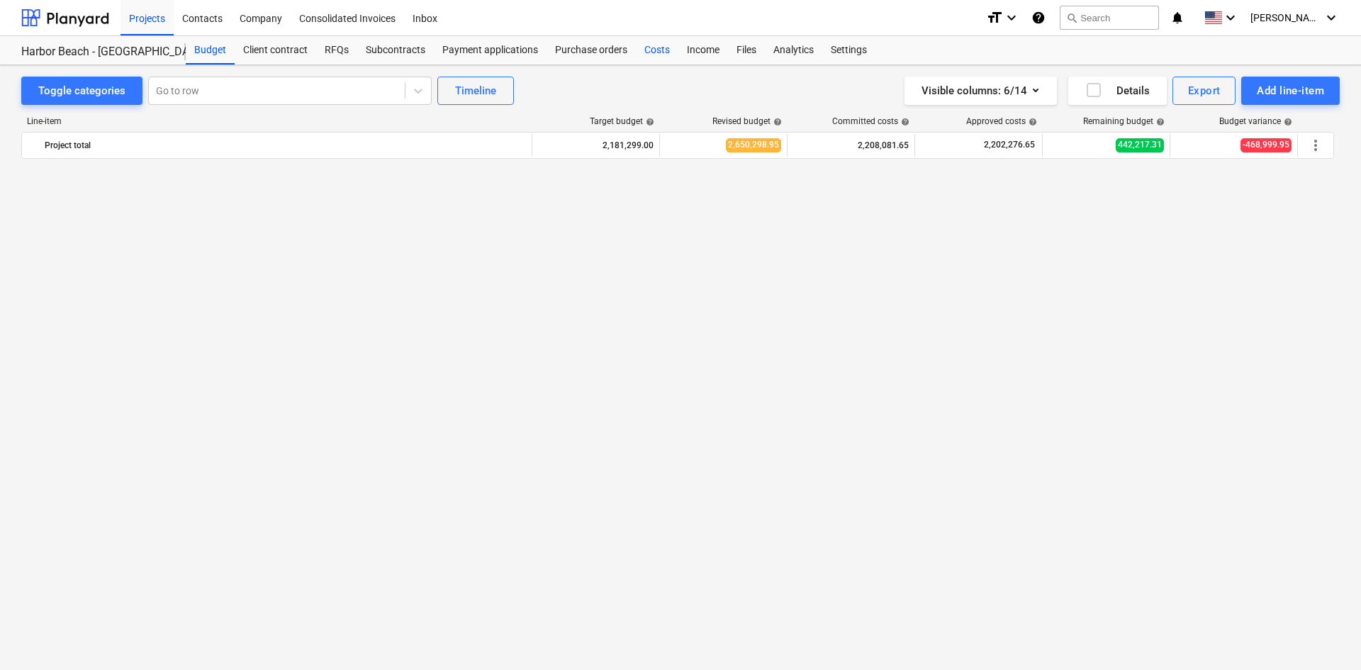
click at [652, 47] on div "Costs" at bounding box center [657, 50] width 43 height 28
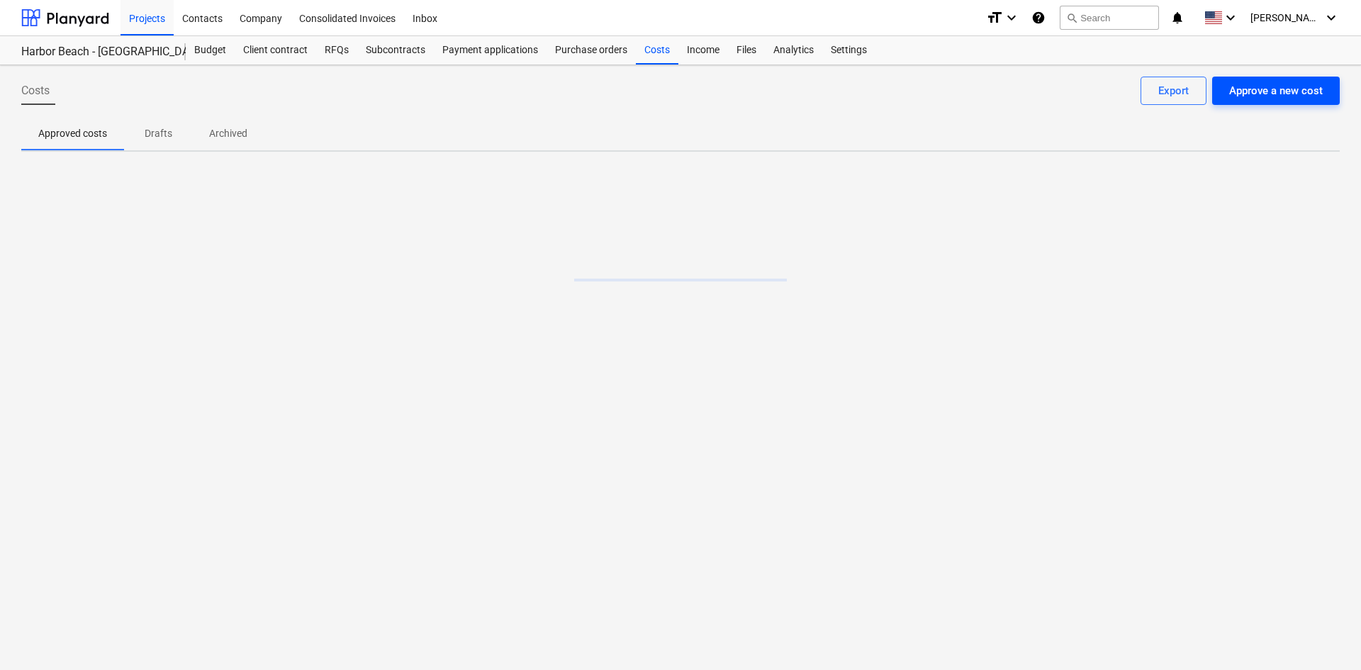
click at [1302, 86] on div "Approve a new cost" at bounding box center [1276, 91] width 94 height 18
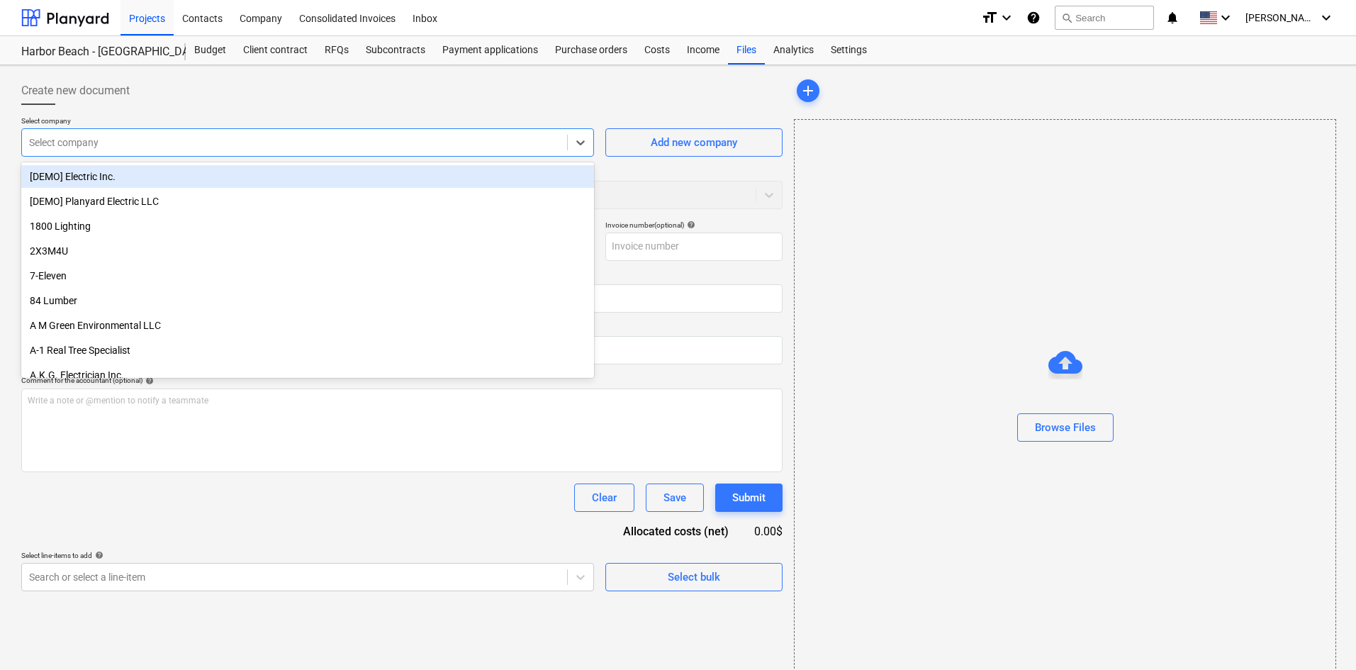
click at [123, 136] on div at bounding box center [294, 142] width 531 height 14
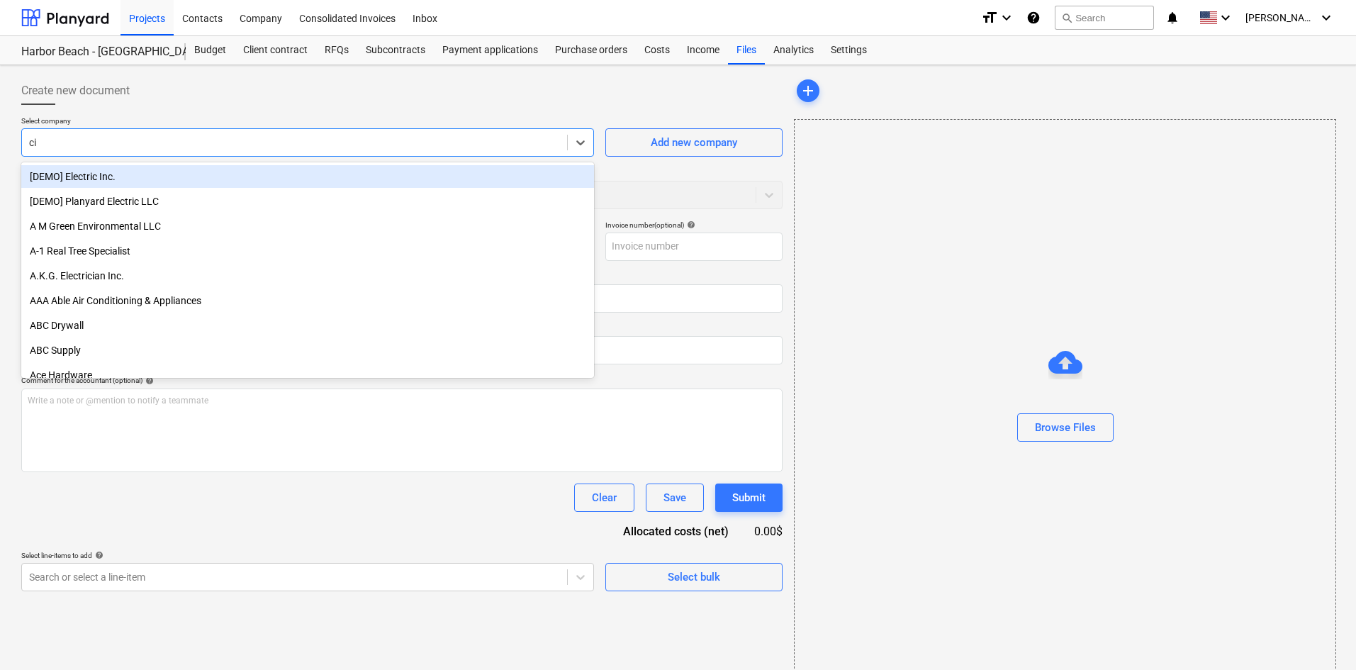
type input "city"
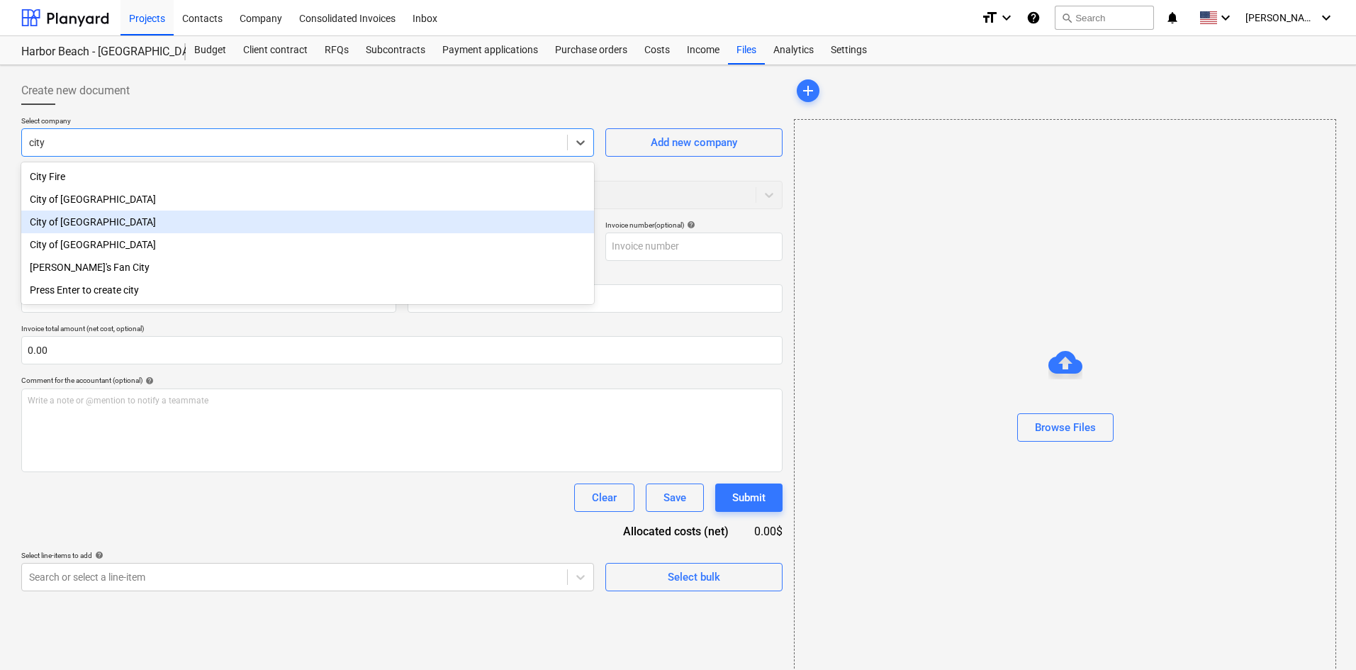
click at [111, 221] on div "City of [GEOGRAPHIC_DATA]" at bounding box center [307, 222] width 573 height 23
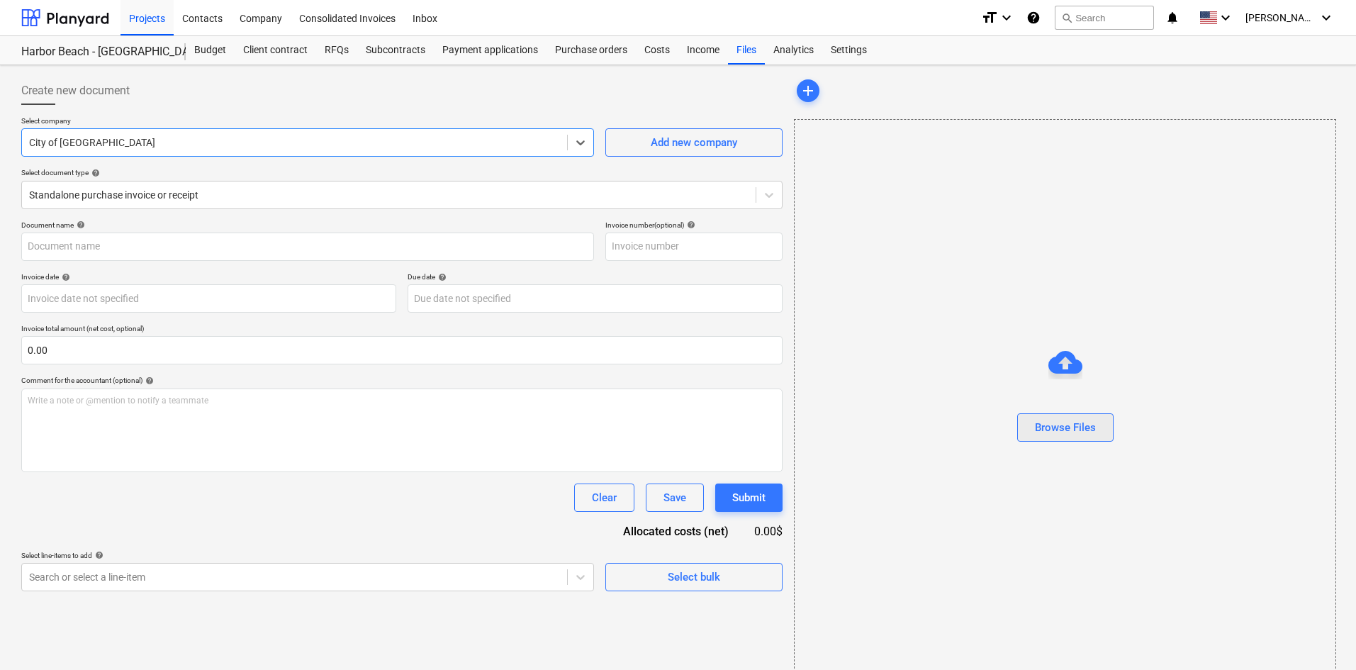
click at [1084, 435] on div "Browse Files" at bounding box center [1065, 427] width 61 height 18
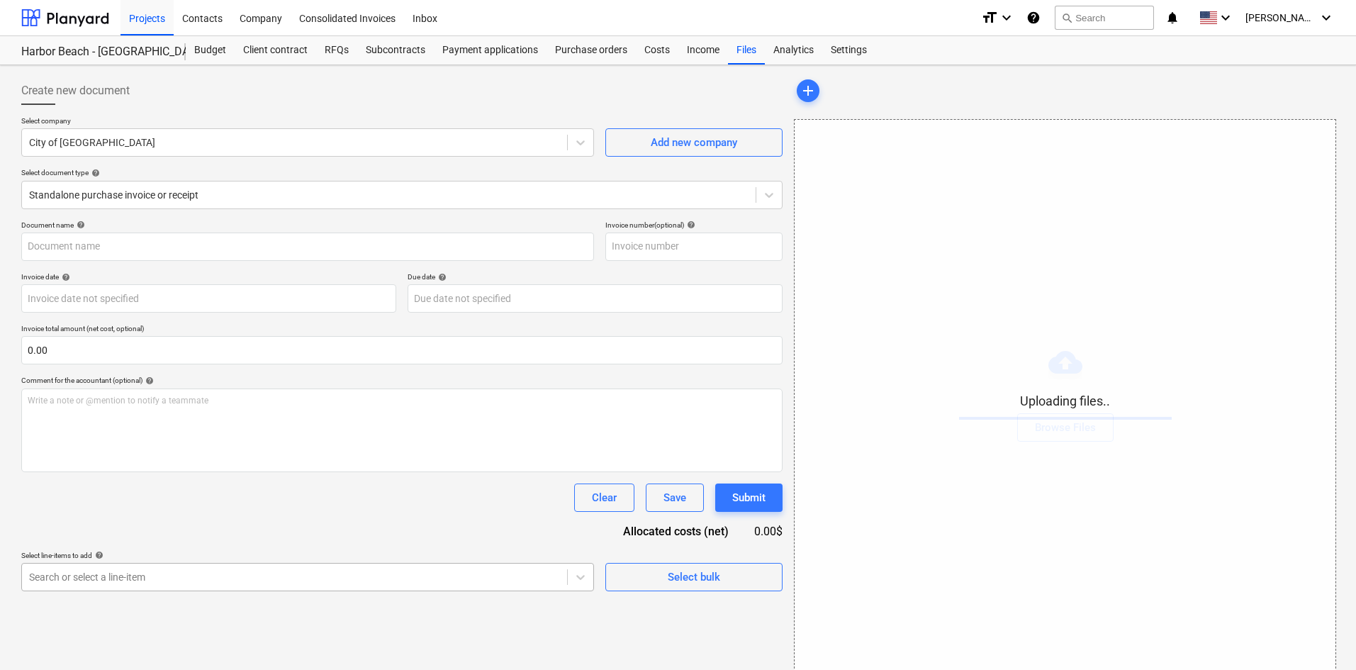
click at [285, 569] on body "Projects Contacts Company Consolidated Invoices Inbox format_size keyboard_arro…" at bounding box center [678, 335] width 1356 height 670
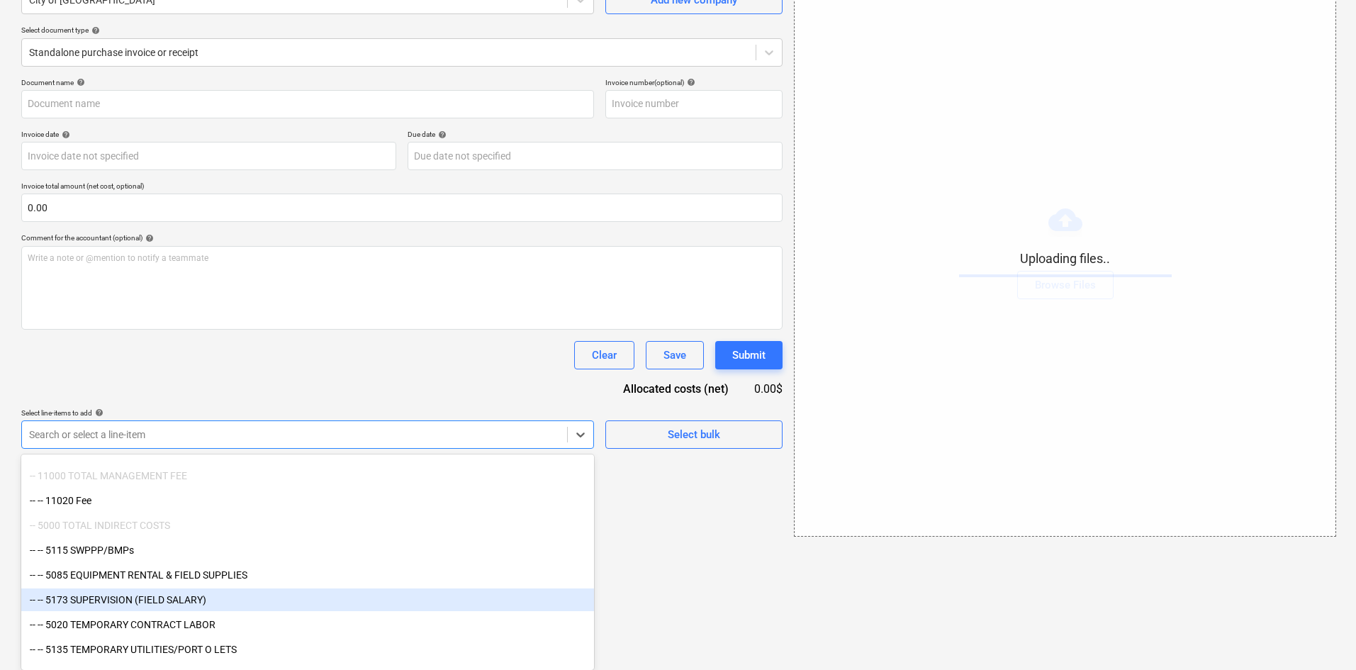
scroll to position [2170, 0]
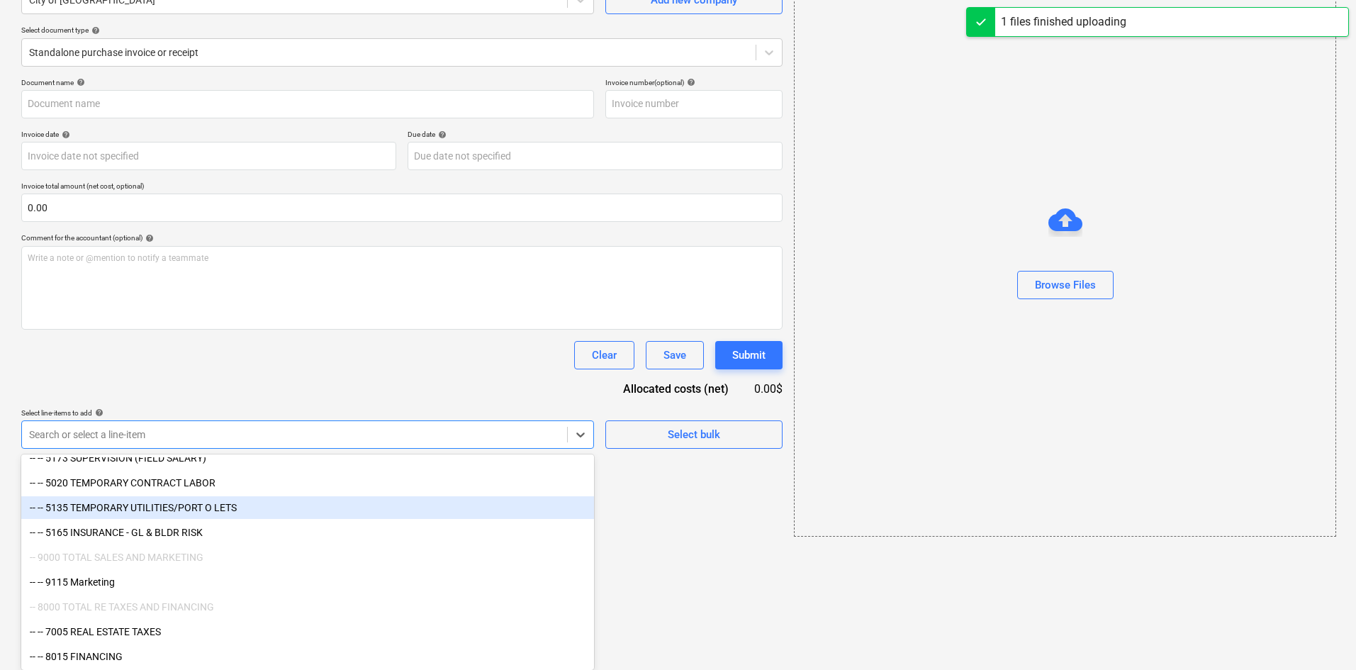
type input "City of [GEOGRAPHIC_DATA] (Indirect) [DATE].pdf"
drag, startPoint x: 285, startPoint y: 569, endPoint x: 227, endPoint y: 515, distance: 79.3
click at [227, 515] on div "-- -- 5135 TEMPORARY UTILITIES/PORT O LETS" at bounding box center [307, 507] width 573 height 23
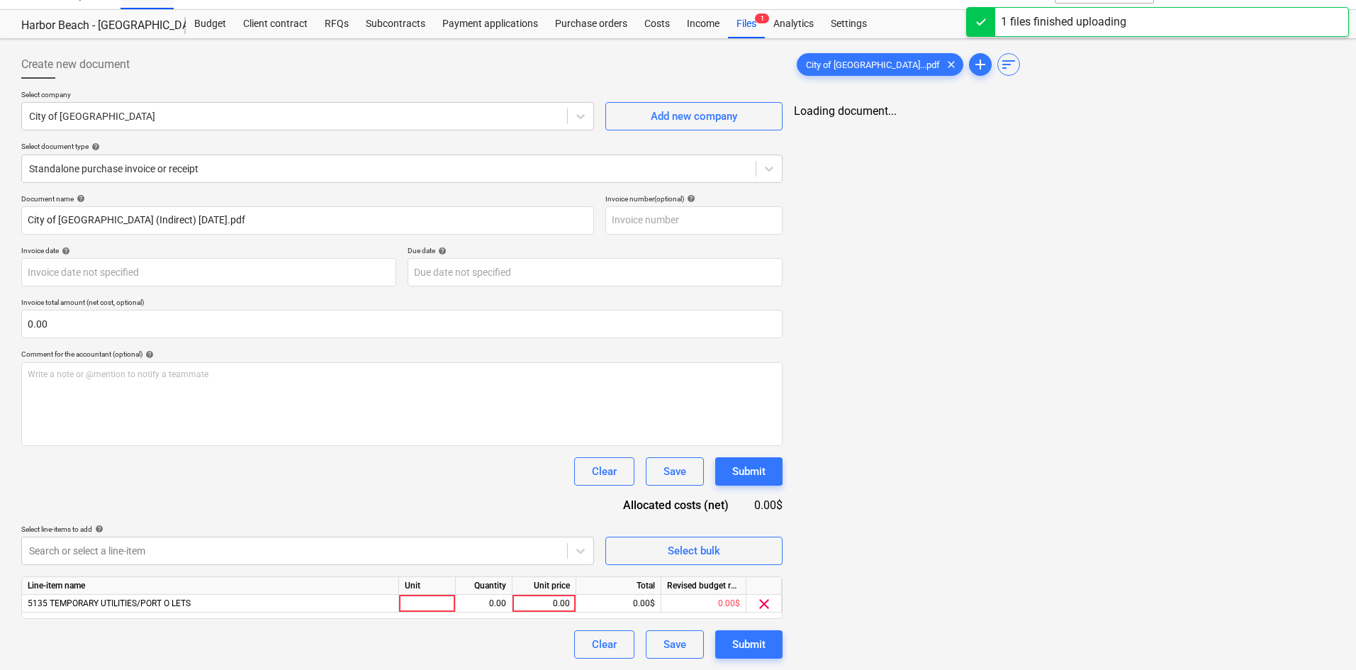
click at [346, 394] on div "Document name help City of [GEOGRAPHIC_DATA] (Indirect) [DATE].pdf Invoice numb…" at bounding box center [401, 426] width 761 height 464
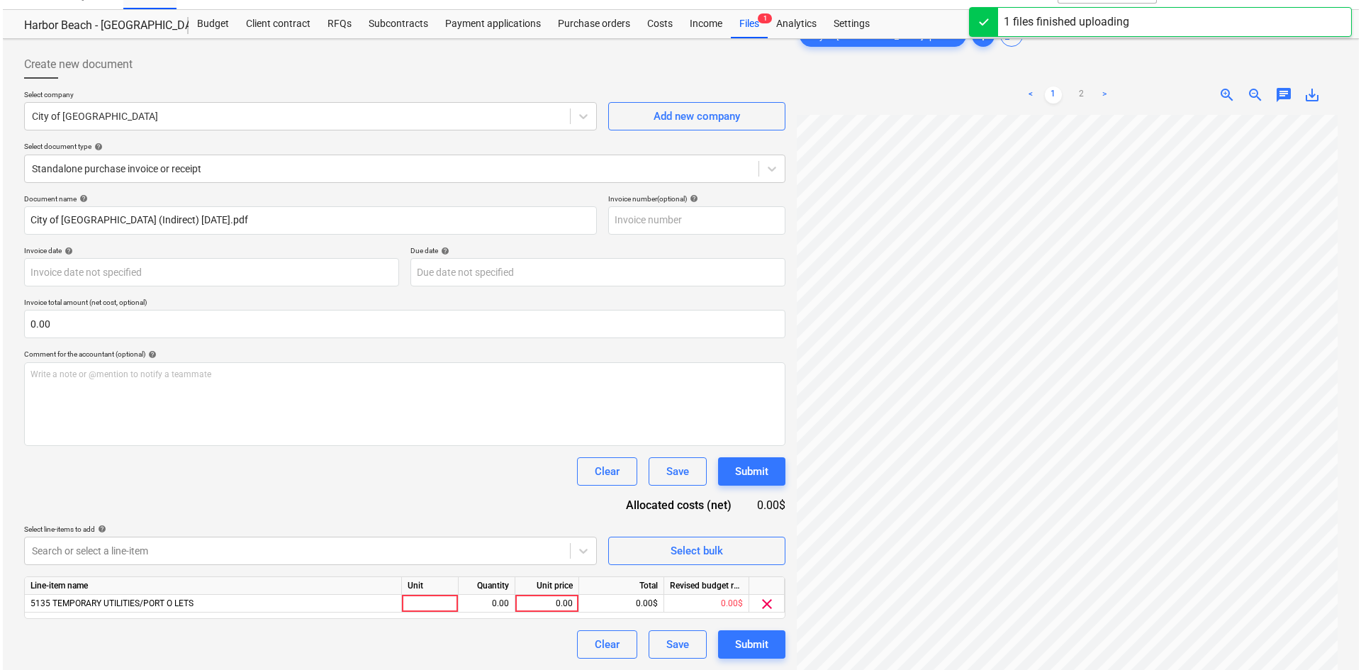
scroll to position [142, 0]
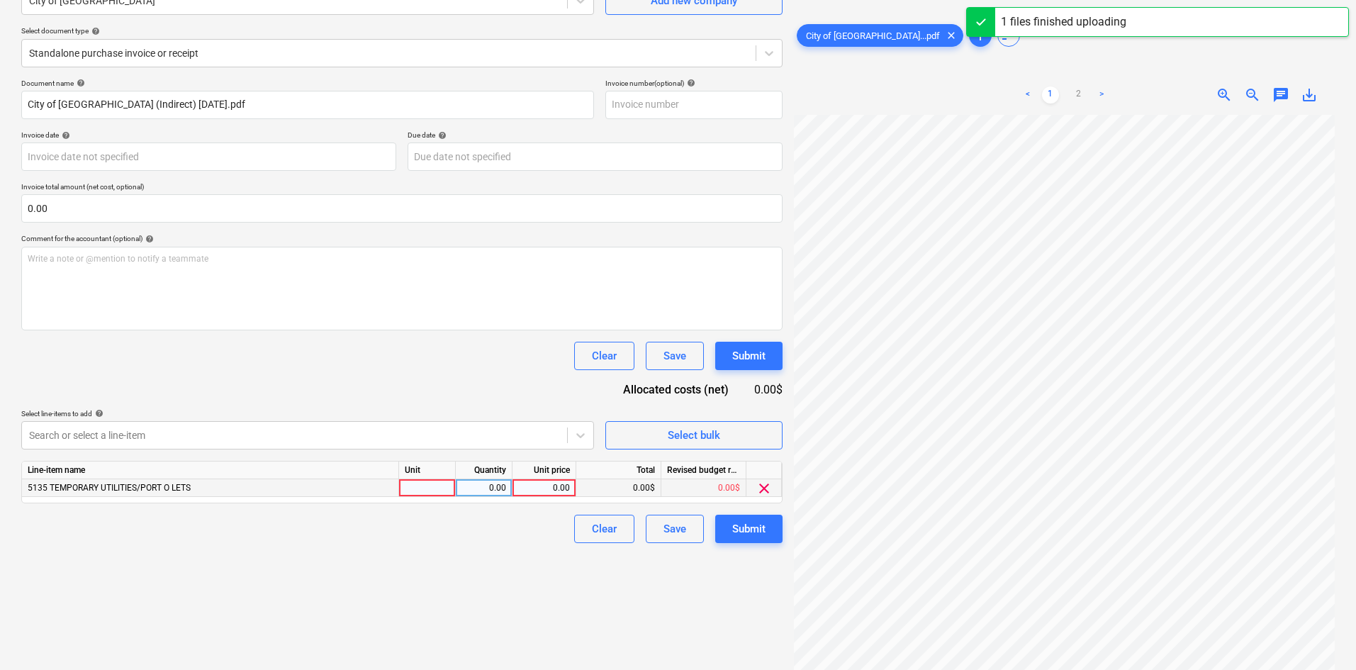
click at [544, 483] on div "0.00" at bounding box center [544, 488] width 52 height 18
type input "589.03"
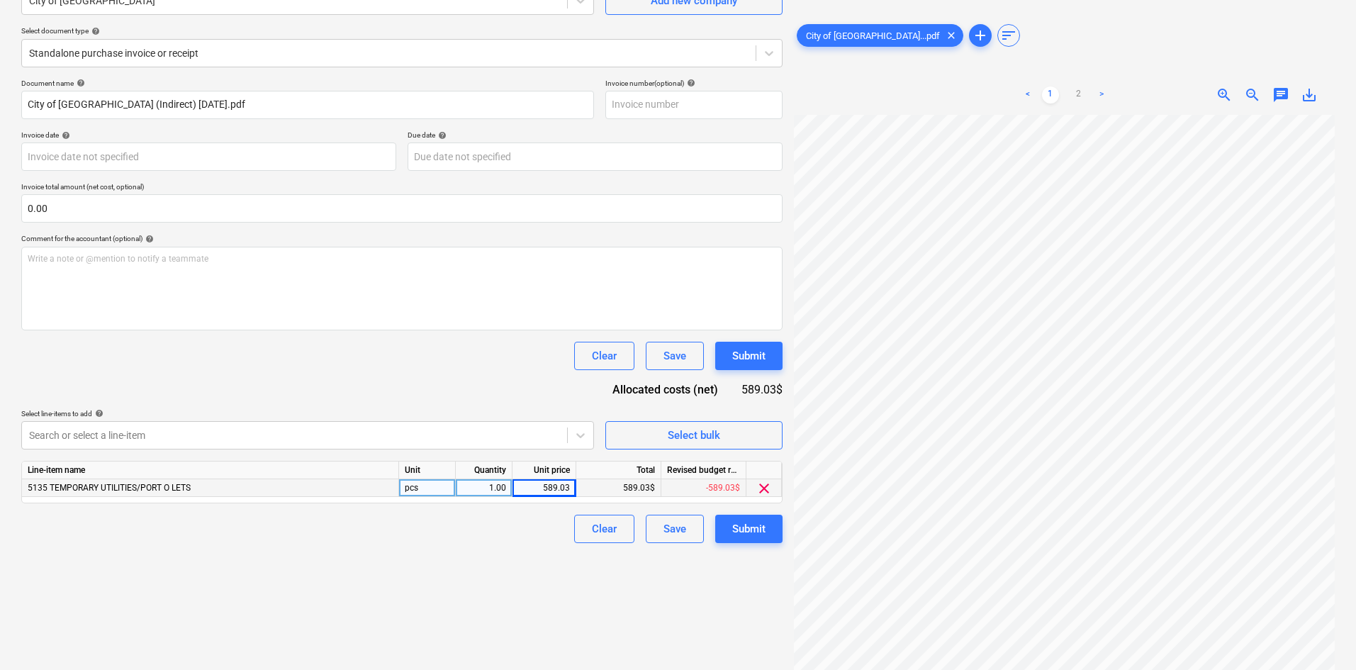
click at [442, 578] on div "Create new document Select company City of [GEOGRAPHIC_DATA] Add new company Se…" at bounding box center [402, 296] width 773 height 735
click at [781, 538] on button "Submit" at bounding box center [748, 529] width 67 height 28
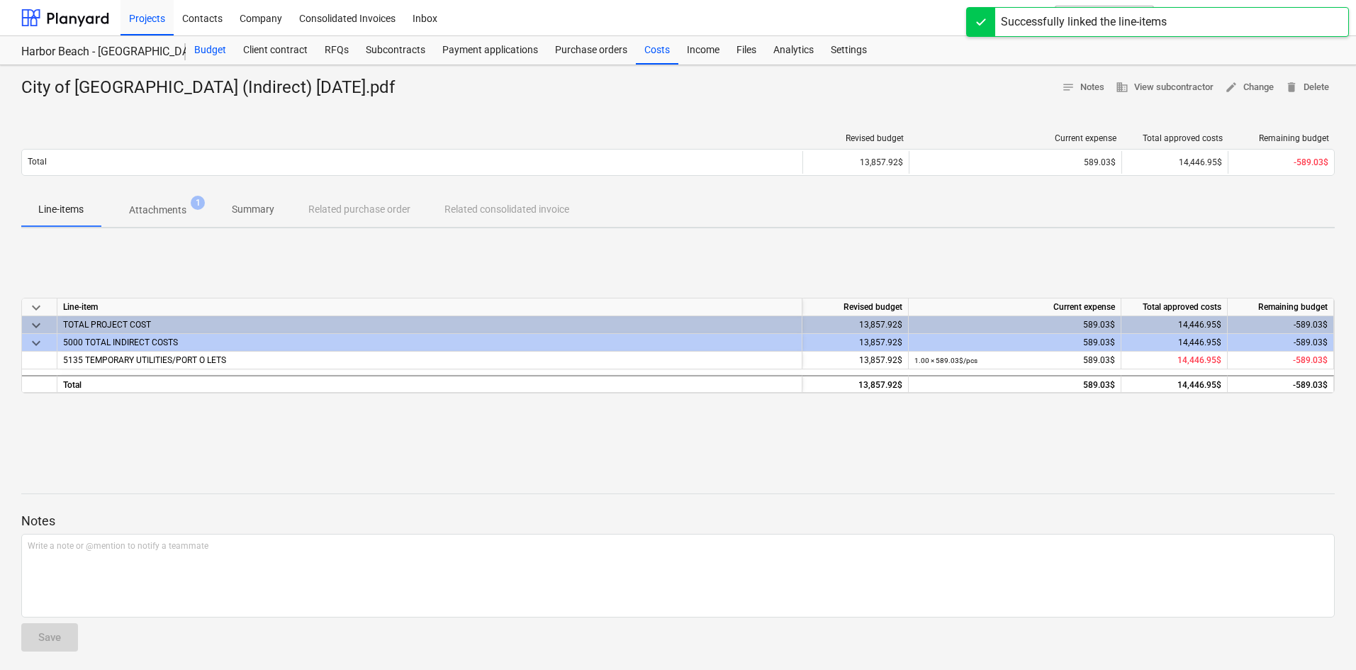
click at [219, 55] on div "Budget" at bounding box center [210, 50] width 49 height 28
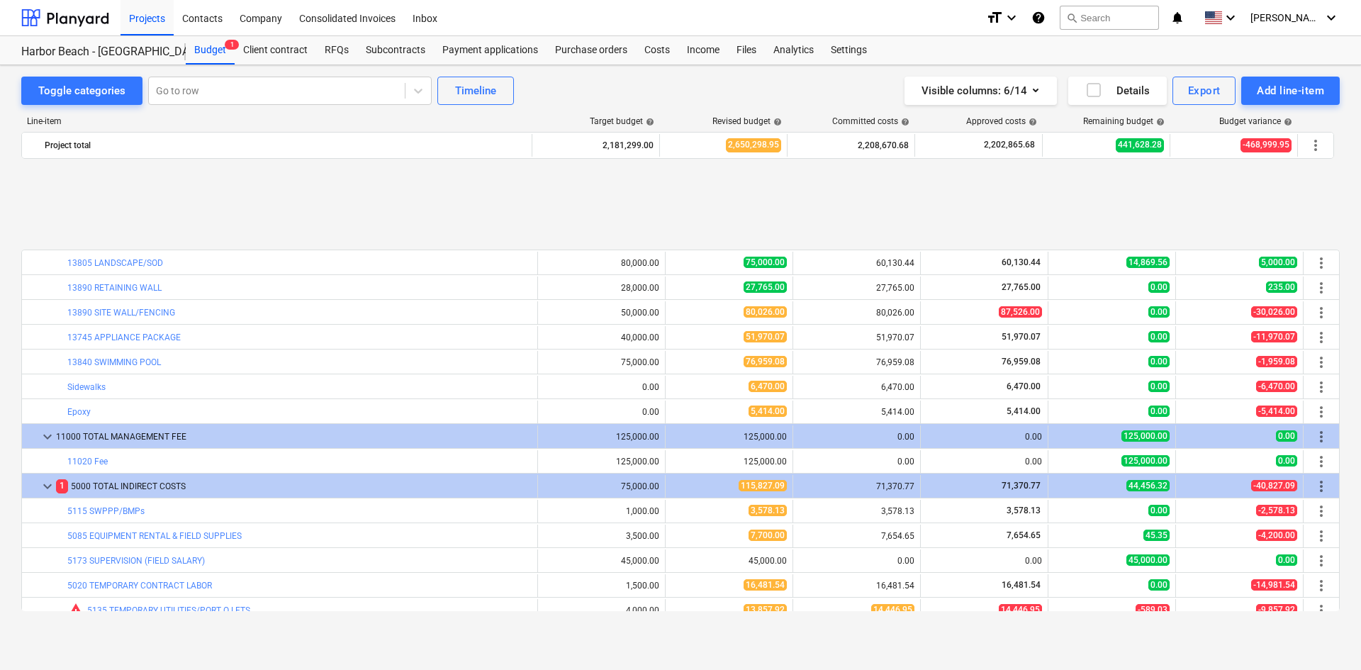
scroll to position [1861, 0]
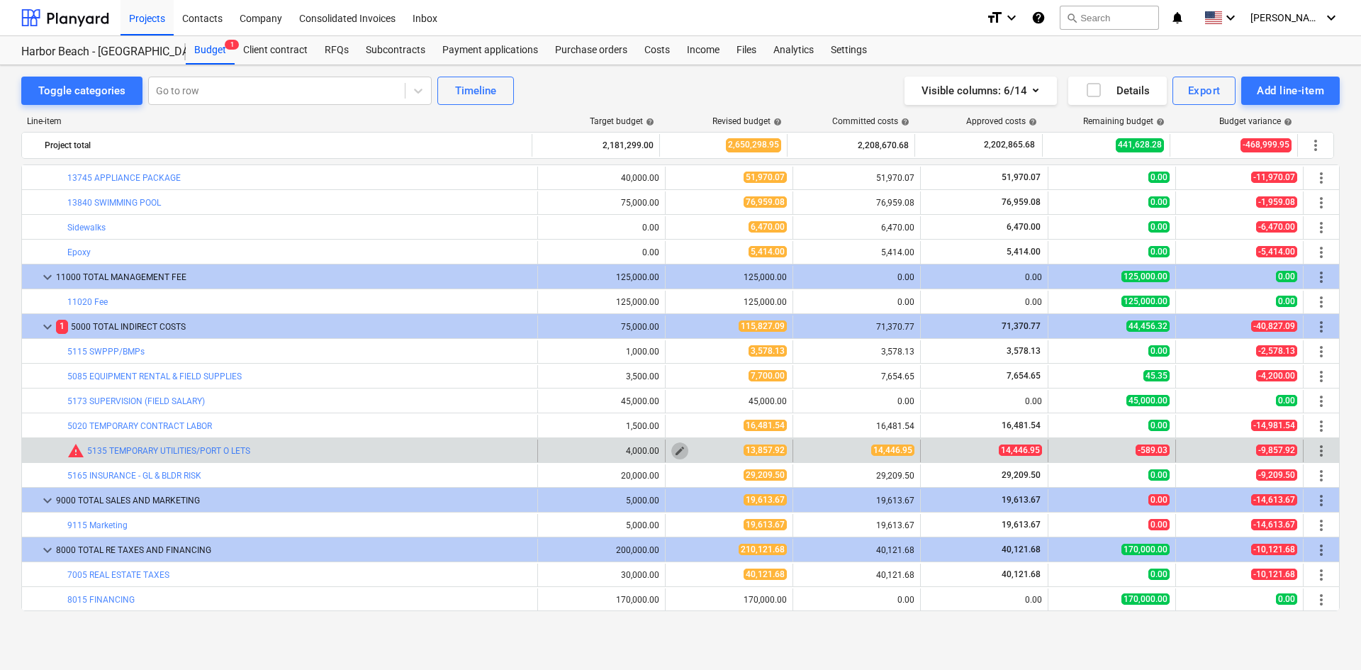
click at [674, 450] on span "edit" at bounding box center [679, 450] width 11 height 11
type textarea "x"
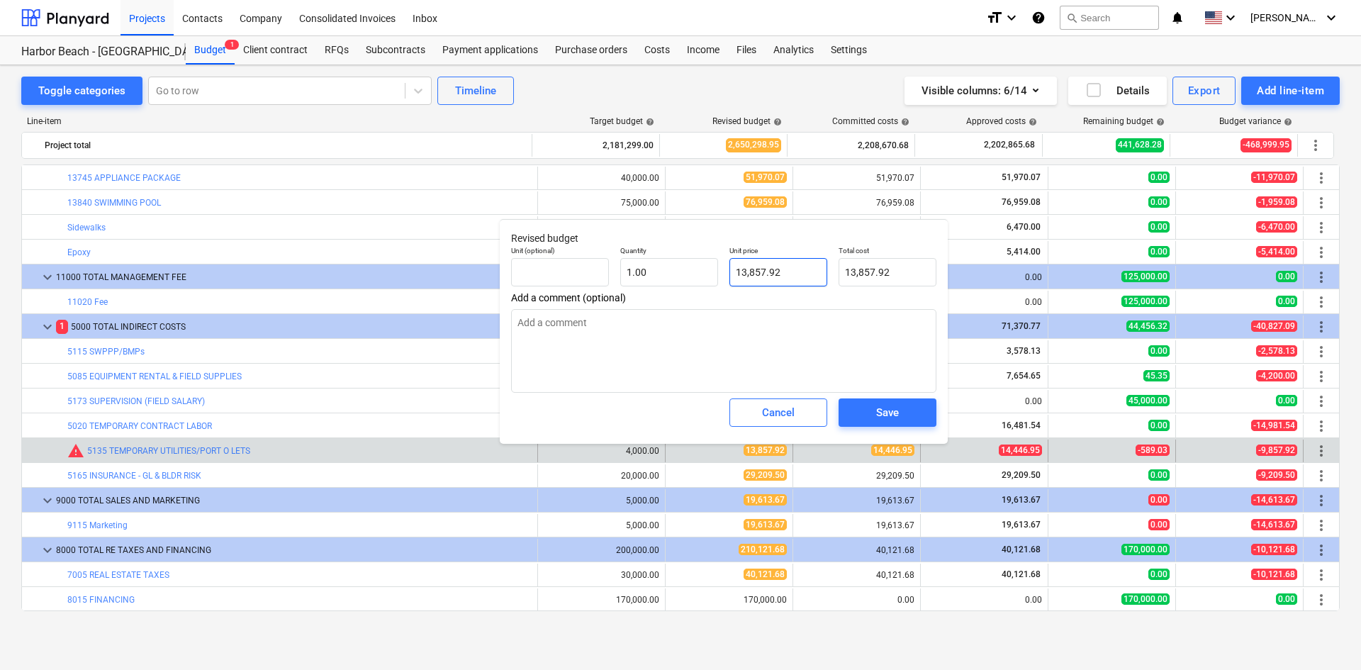
type input "13857.92"
drag, startPoint x: 802, startPoint y: 274, endPoint x: 671, endPoint y: 277, distance: 131.2
click at [671, 277] on div "Unit (optional) Quantity 1.00 Unit price 13857.92 Total cost 13,857.92" at bounding box center [724, 266] width 437 height 52
type textarea "x"
type input "1"
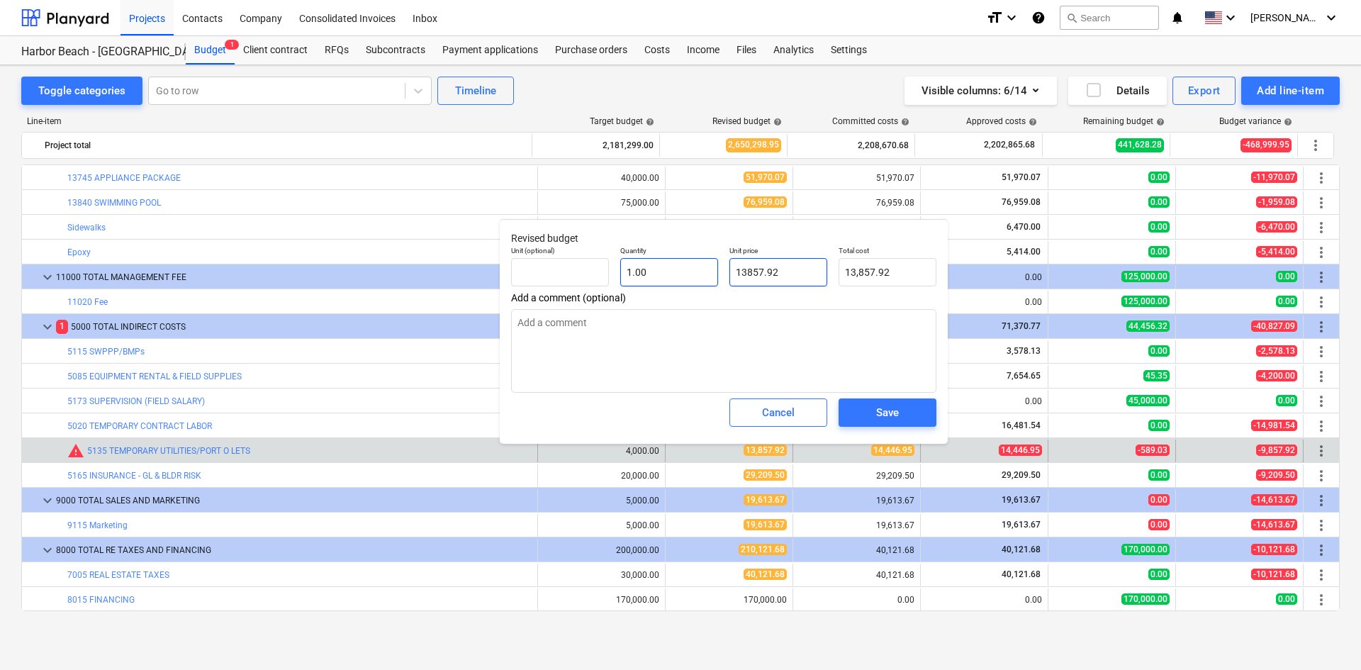
type input "1.00"
type textarea "x"
type input "14"
type input "14.00"
type textarea "x"
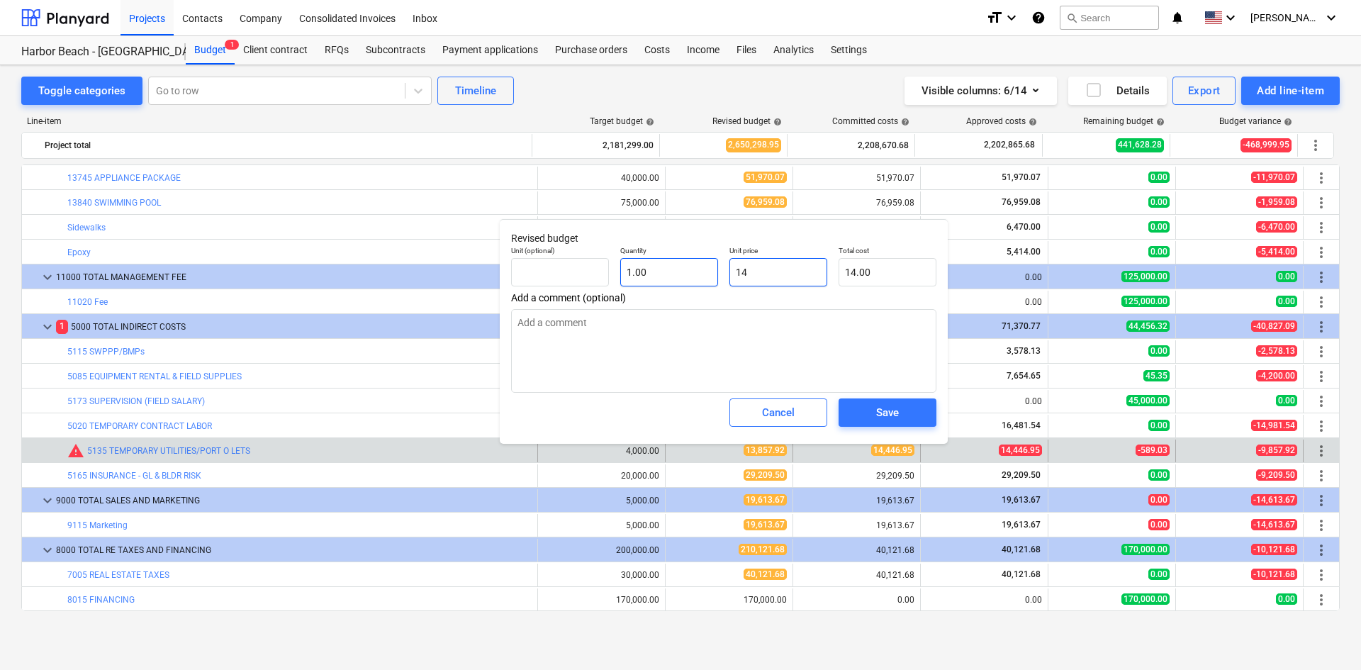
type input "144"
type input "144.00"
type textarea "x"
type input "1444"
type input "1,444.00"
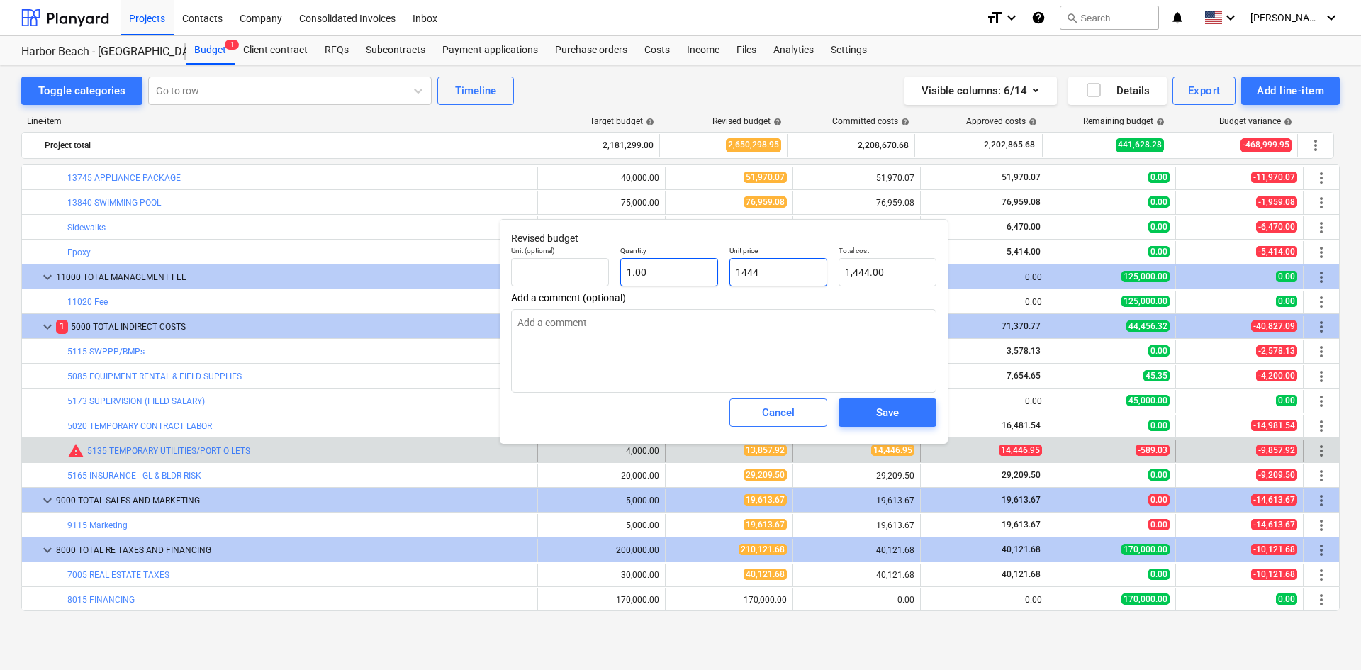
type textarea "x"
type input "14446"
type input "14,446.00"
type textarea "x"
type input "14446."
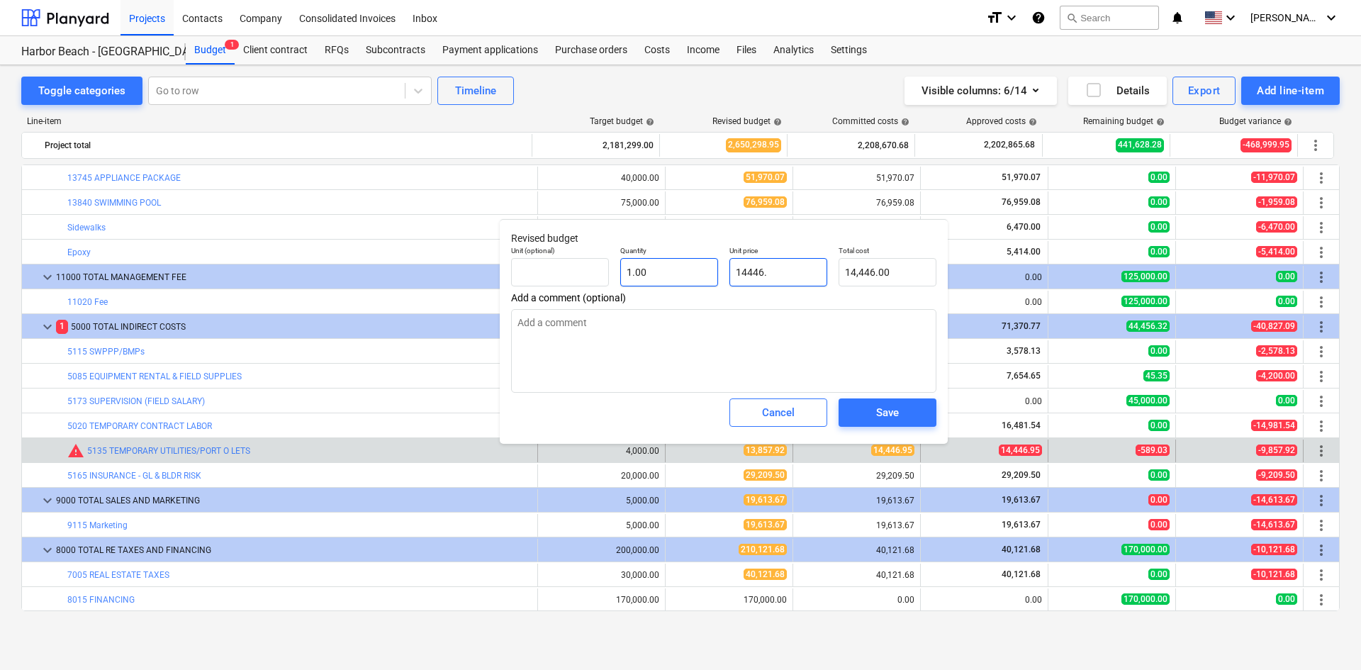
type textarea "x"
type input "14446.9"
type input "14,446.90"
type textarea "x"
type input "14446.95"
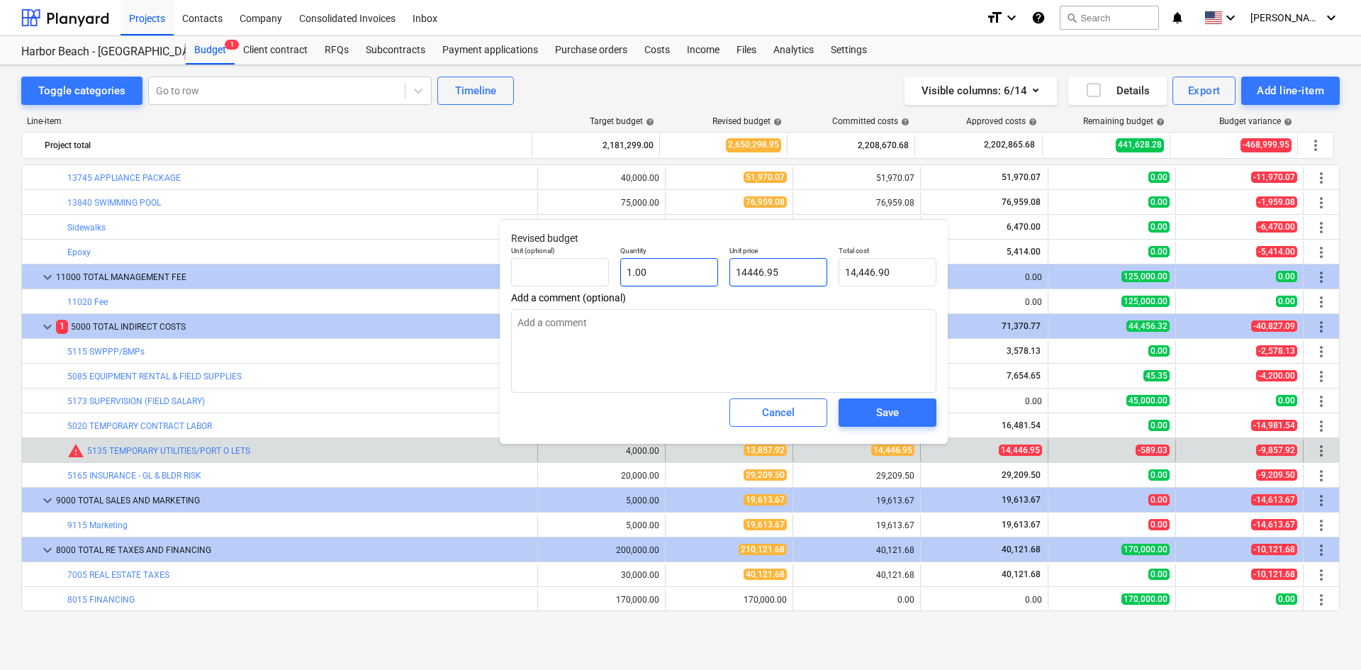
type input "14,446.95"
type input "14446.95"
type textarea "x"
type input "14,446.95"
click at [886, 416] on div "Save" at bounding box center [887, 412] width 23 height 18
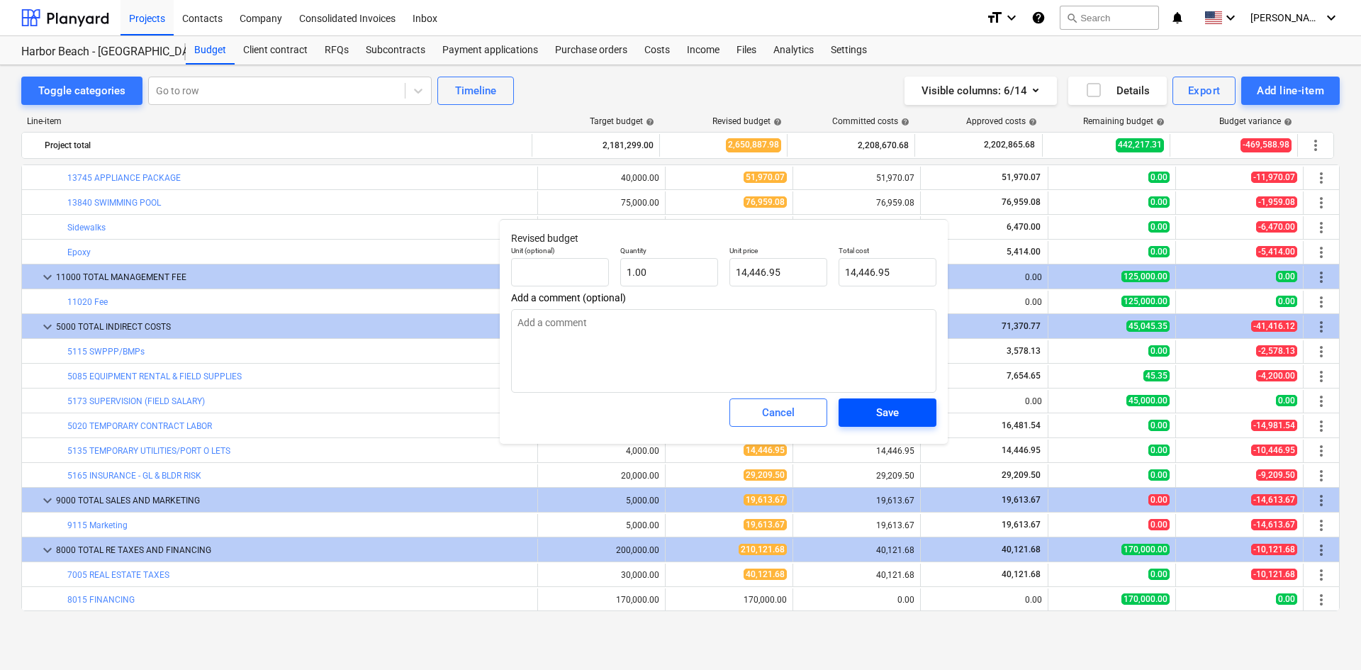
type textarea "x"
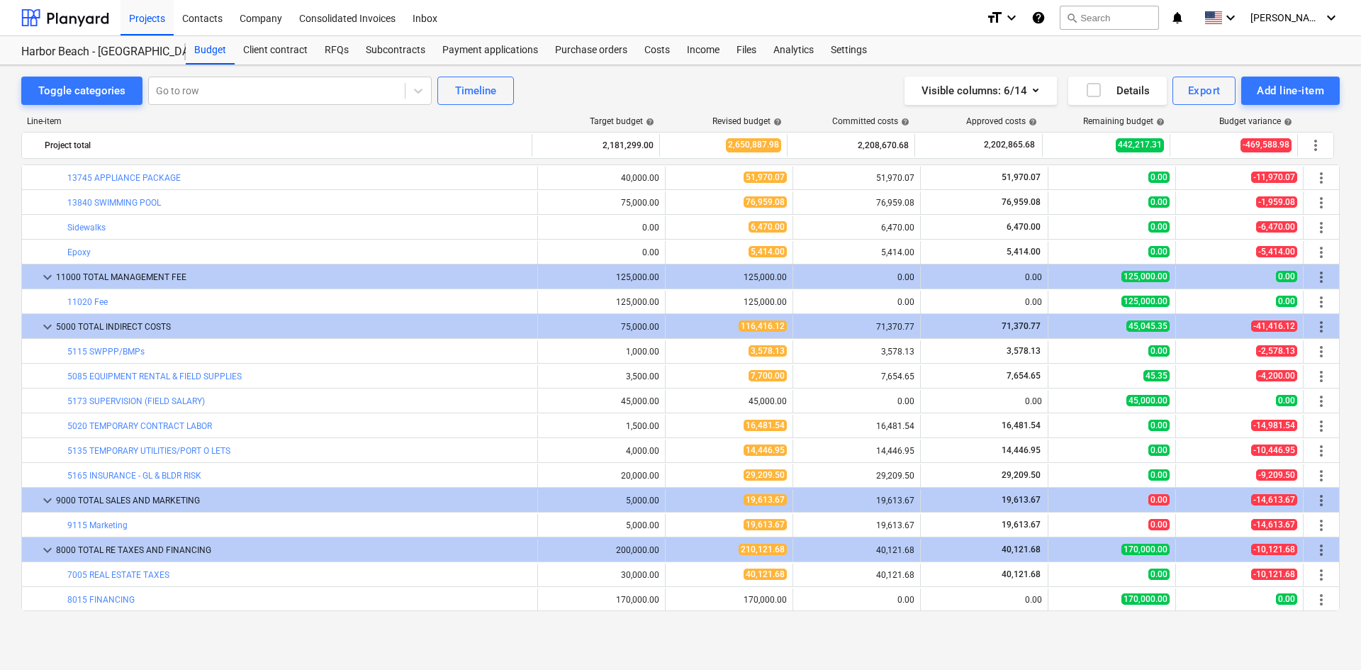
click at [749, 4] on div "Projects Contacts Company Consolidated Invoices Inbox" at bounding box center [548, 17] width 854 height 35
drag, startPoint x: 747, startPoint y: 22, endPoint x: 813, endPoint y: 19, distance: 66.7
click at [747, 22] on div "Projects Contacts Company Consolidated Invoices Inbox" at bounding box center [548, 17] width 854 height 35
click at [78, 13] on div at bounding box center [65, 17] width 88 height 35
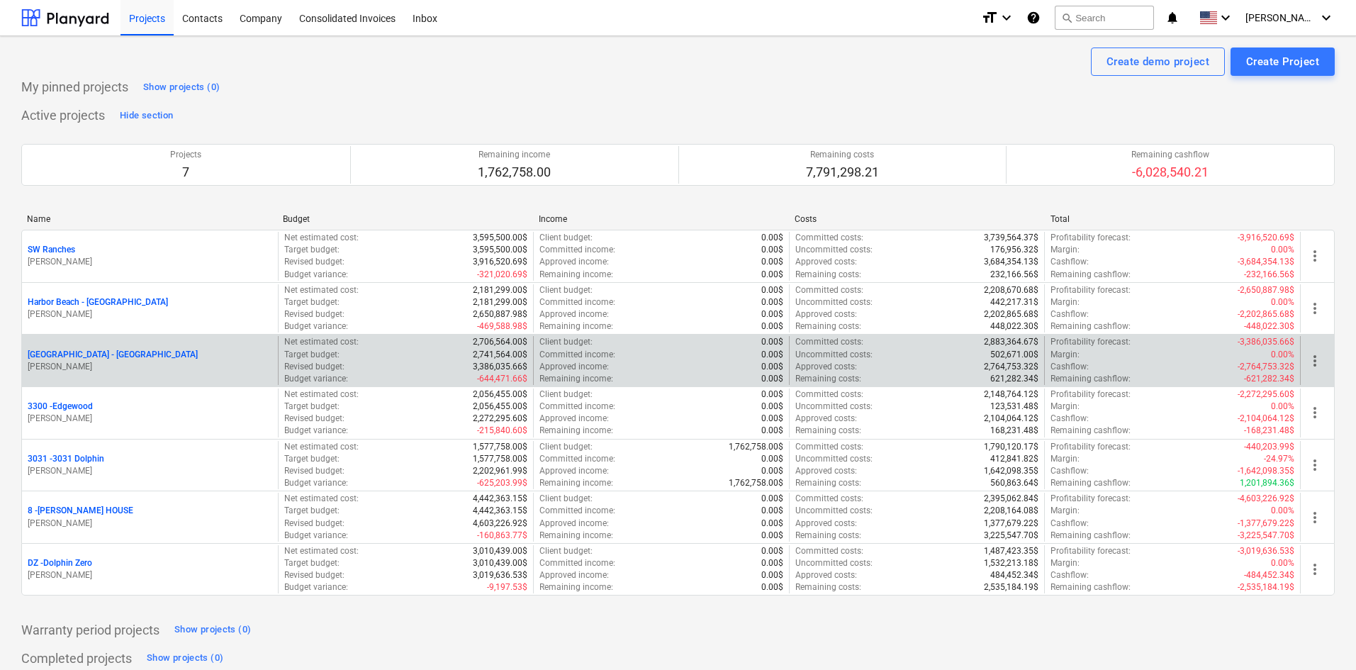
click at [105, 352] on p "[GEOGRAPHIC_DATA] - [GEOGRAPHIC_DATA]" at bounding box center [113, 355] width 170 height 12
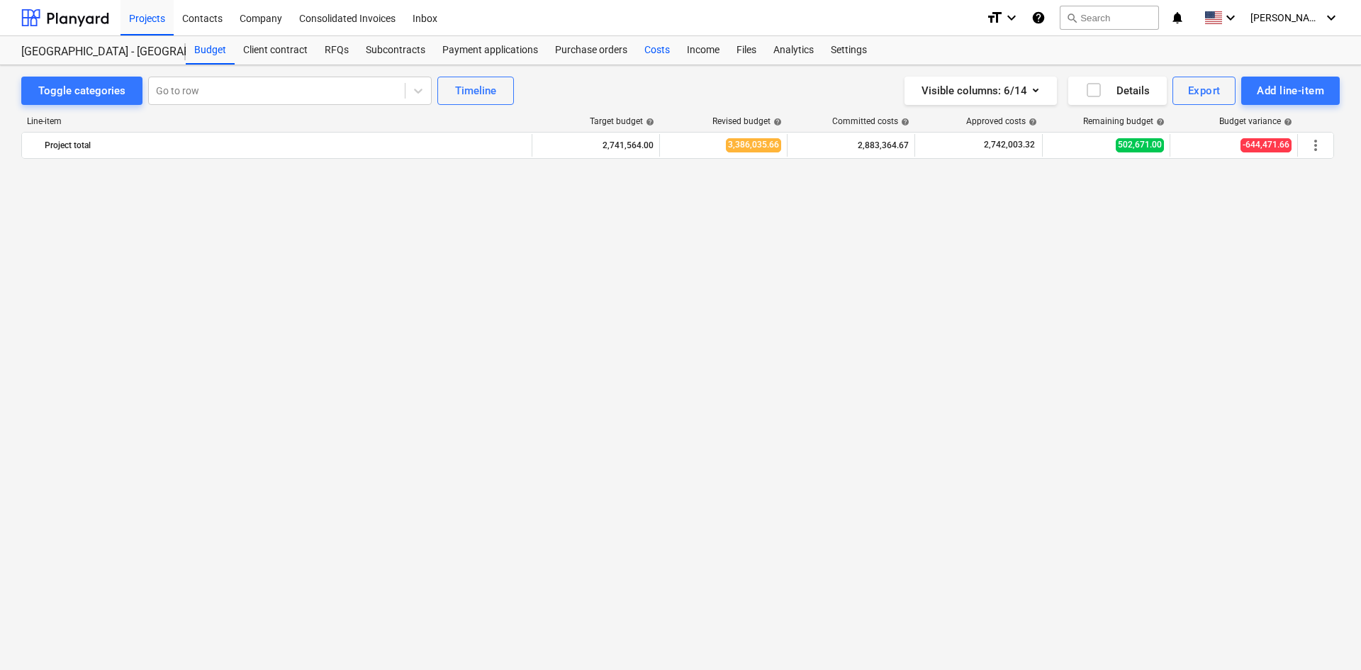
scroll to position [993, 0]
click at [659, 48] on div "Costs" at bounding box center [657, 50] width 43 height 28
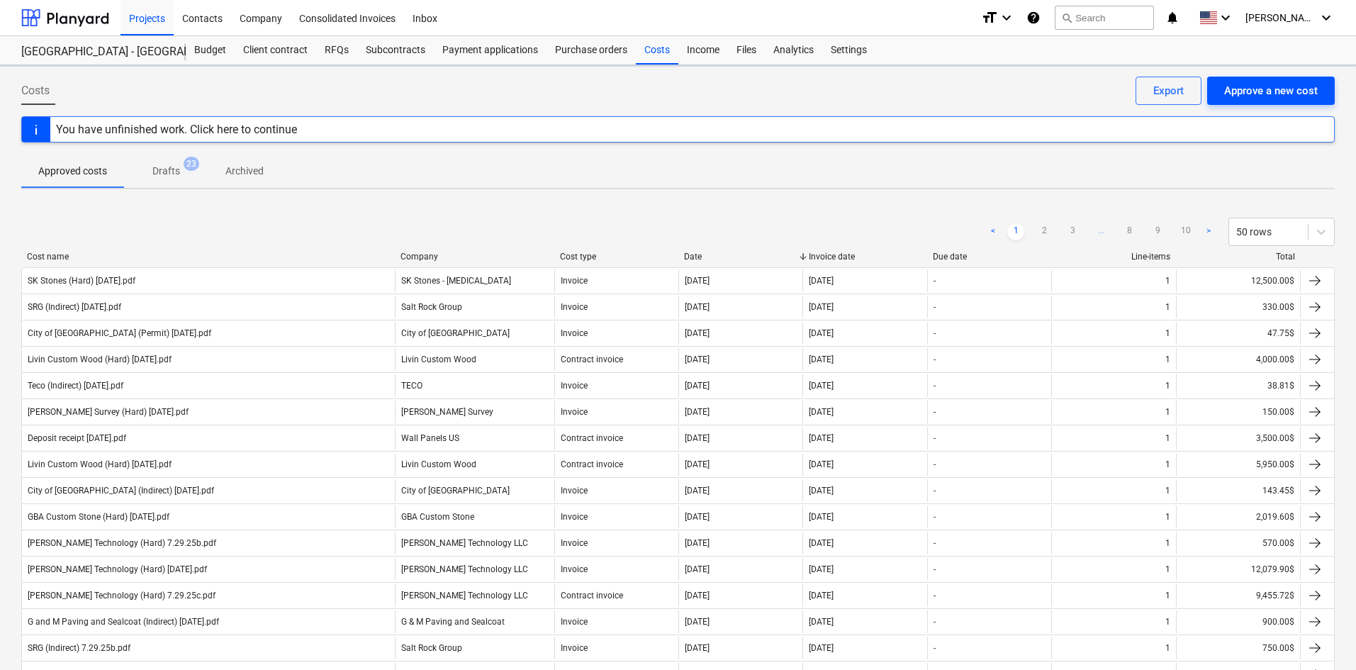
click at [1293, 96] on div "Approve a new cost" at bounding box center [1271, 91] width 94 height 18
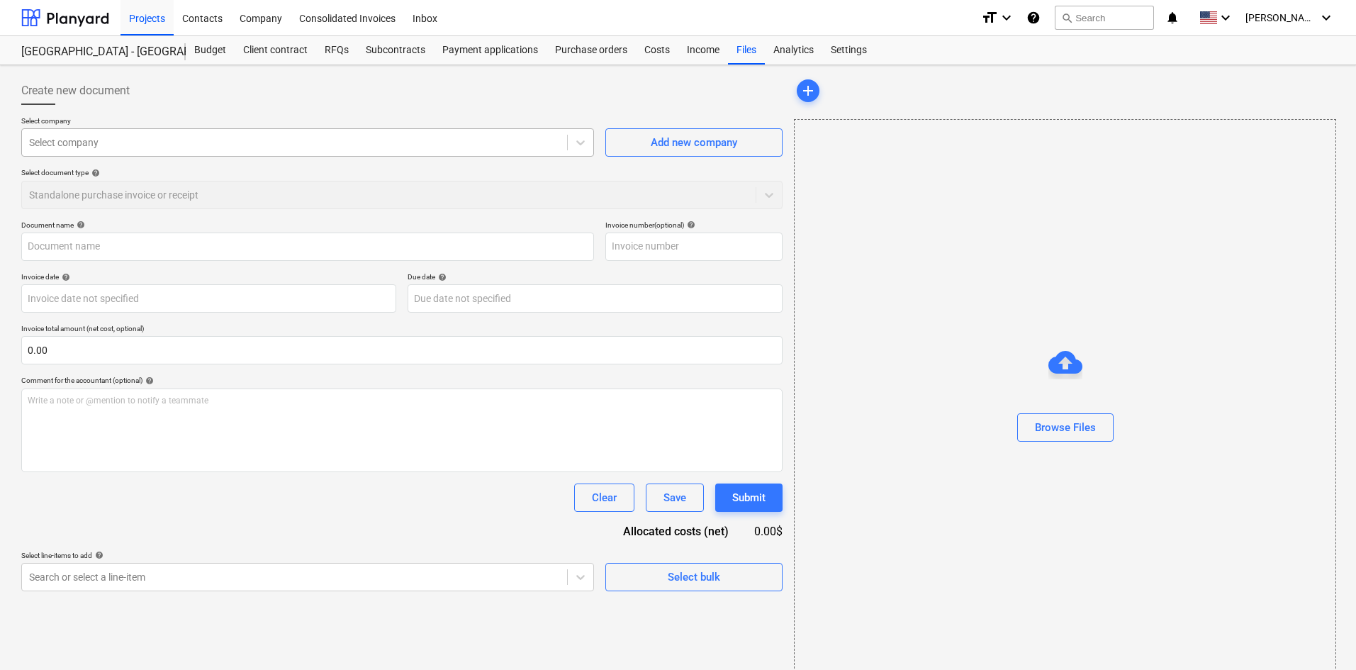
click at [65, 152] on div "Select company" at bounding box center [294, 143] width 545 height 20
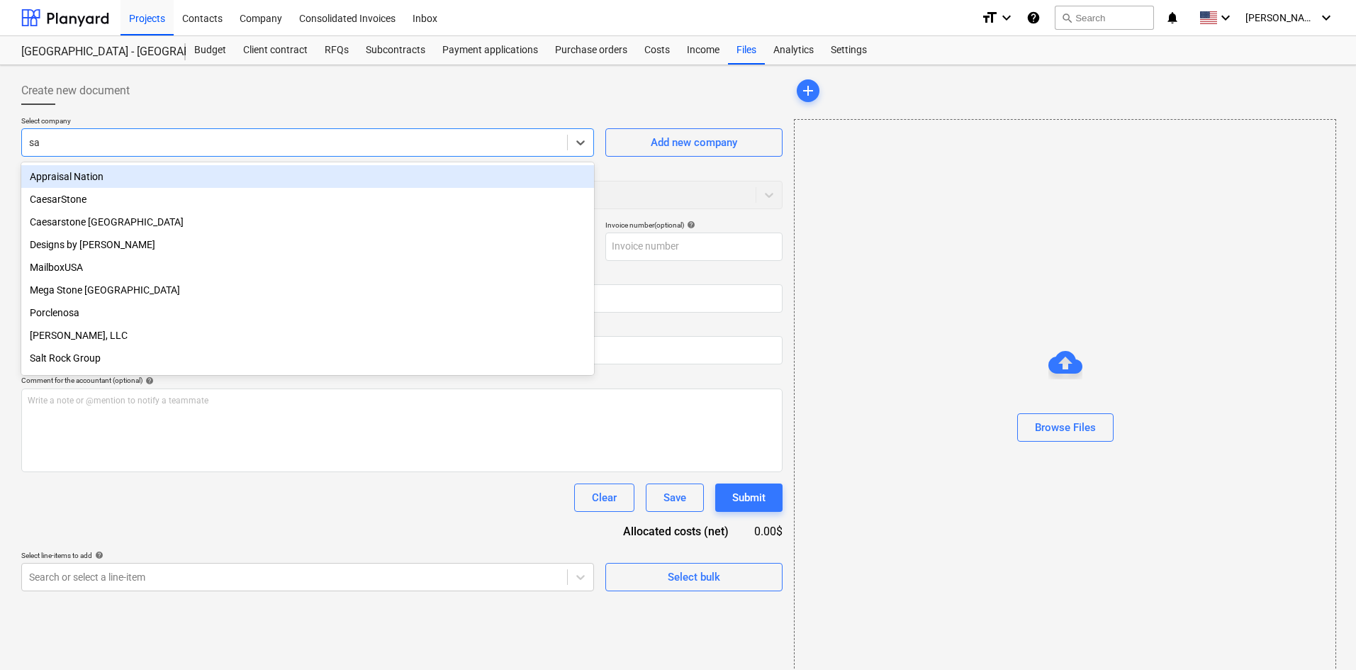
type input "[PERSON_NAME]"
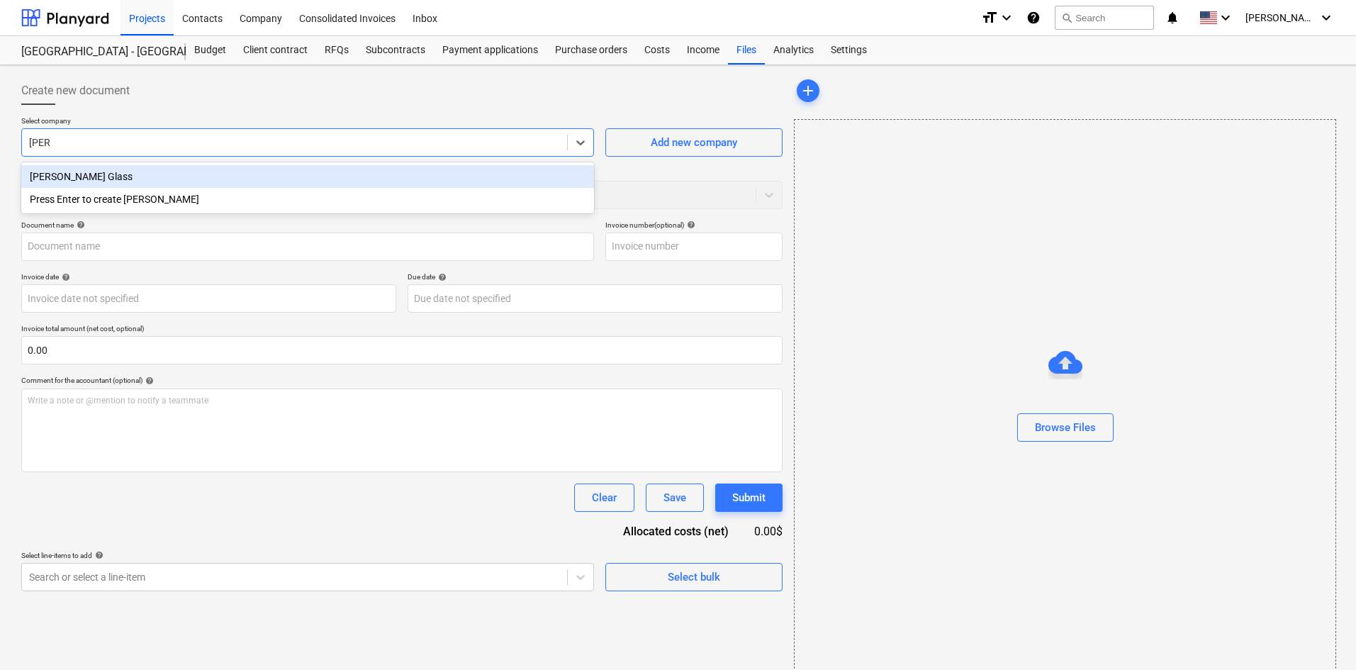
click at [148, 171] on div "[PERSON_NAME] Glass" at bounding box center [307, 176] width 573 height 23
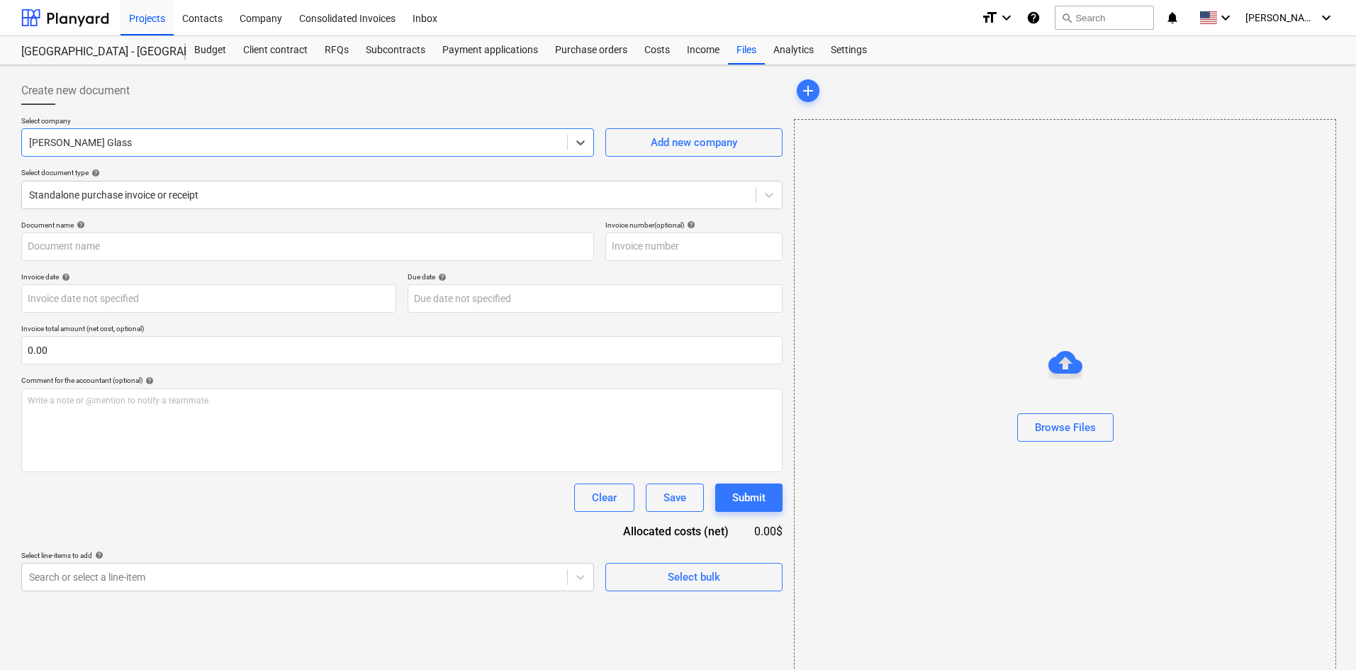
click at [228, 87] on div "Create new document" at bounding box center [401, 91] width 761 height 28
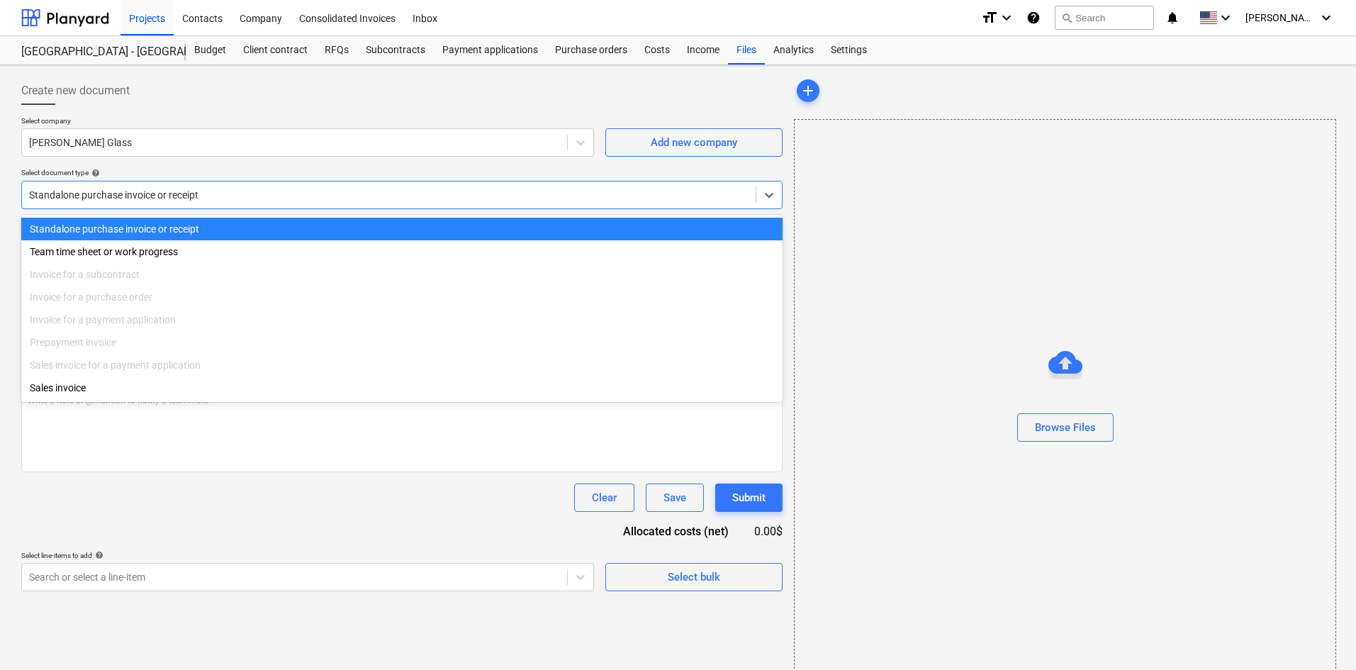
click at [196, 196] on div at bounding box center [389, 195] width 720 height 14
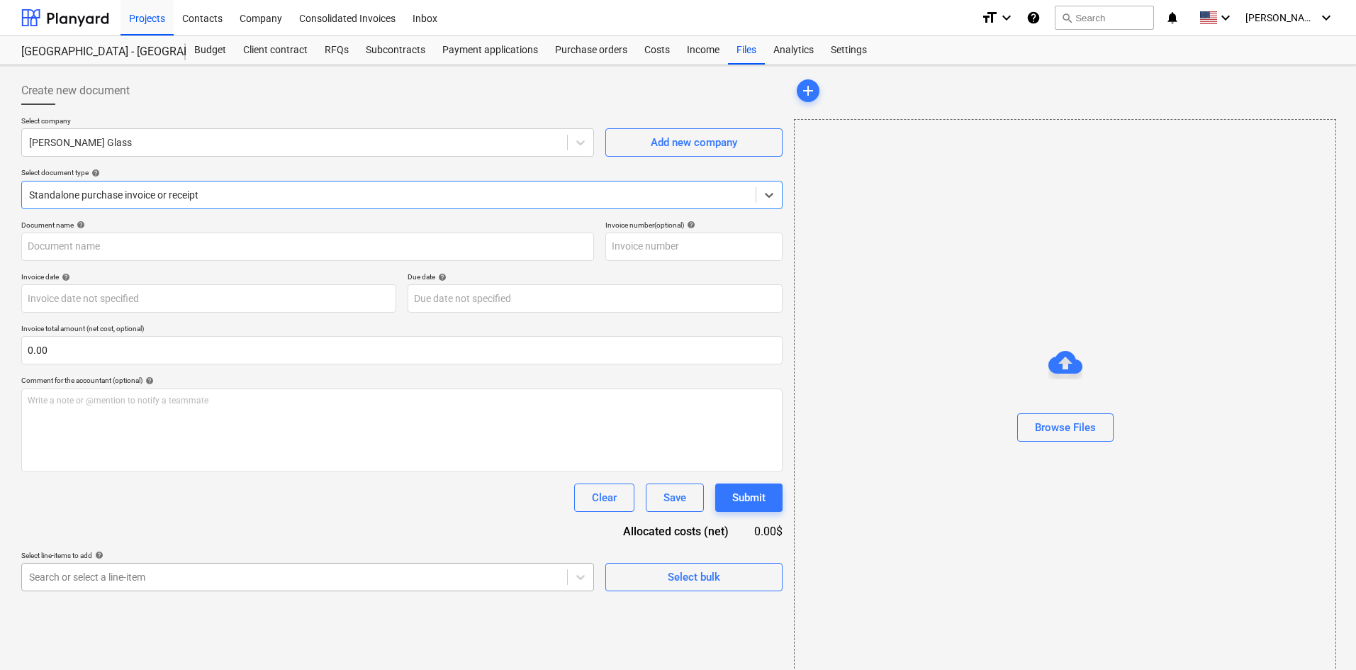
click at [182, 580] on body "Projects Contacts Company Consolidated Invoices Inbox format_size keyboard_arro…" at bounding box center [678, 335] width 1356 height 670
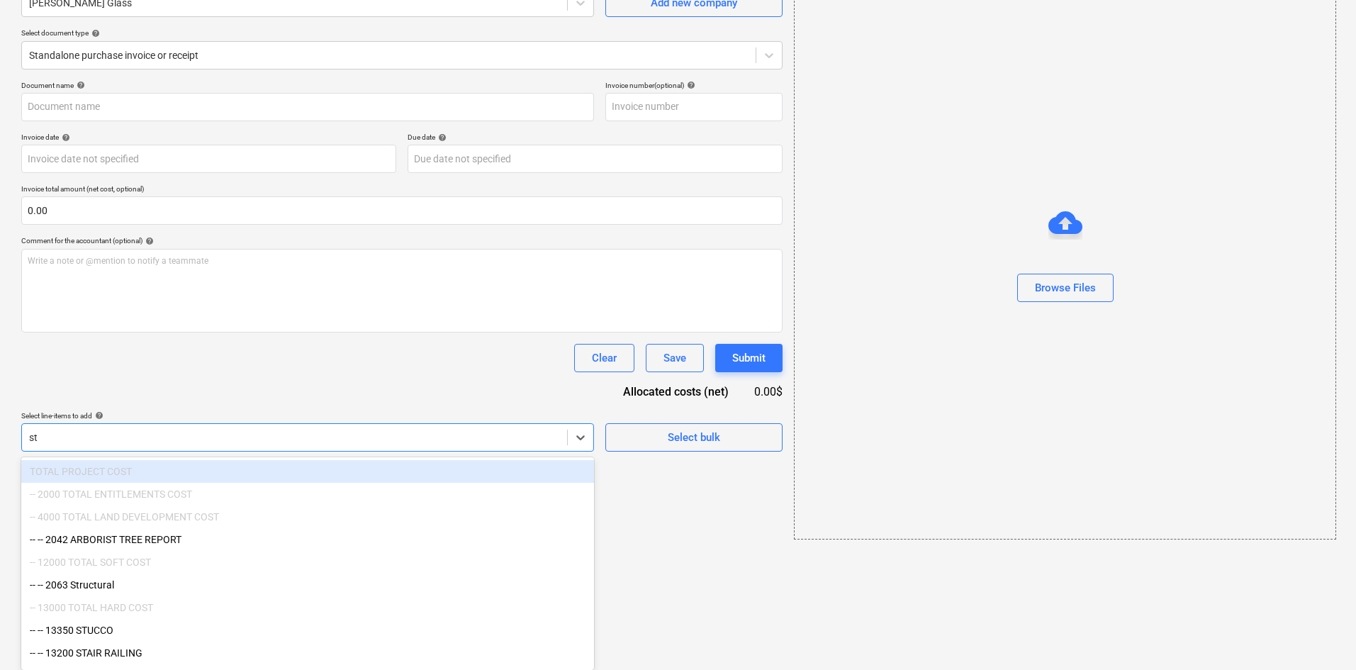
type input "sta"
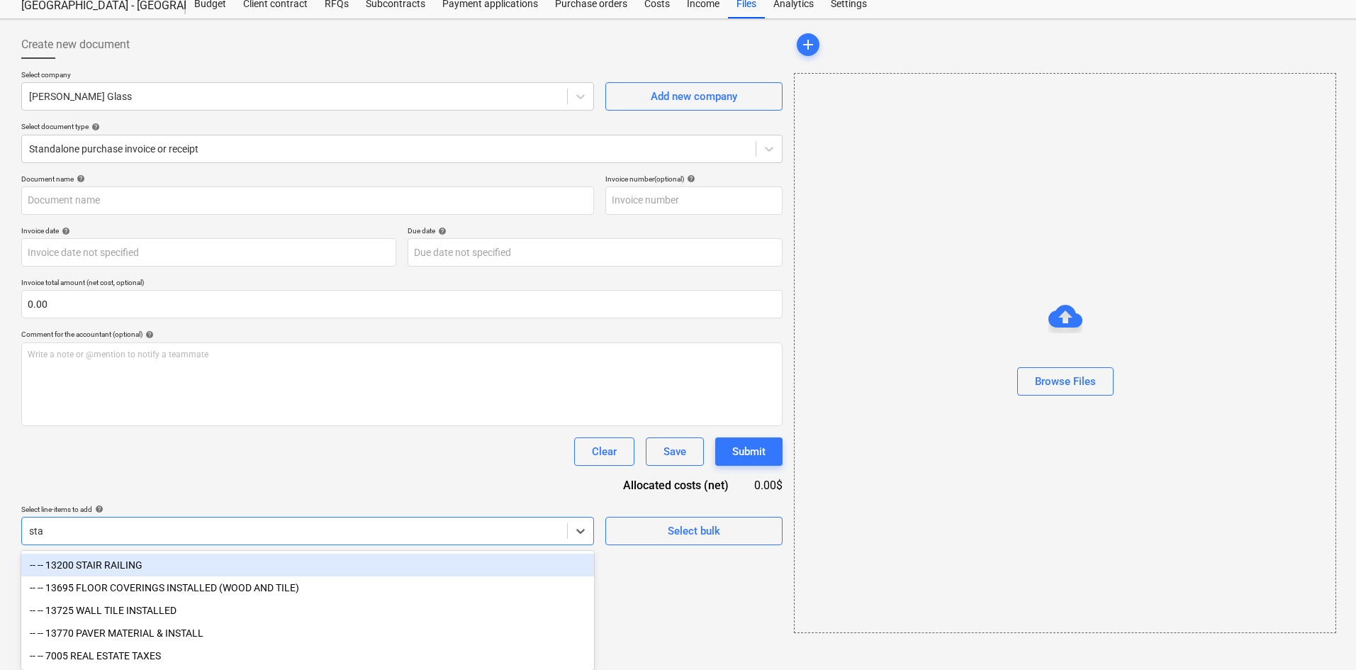
click at [168, 563] on div "-- -- 13200 STAIR RAILING" at bounding box center [307, 565] width 573 height 23
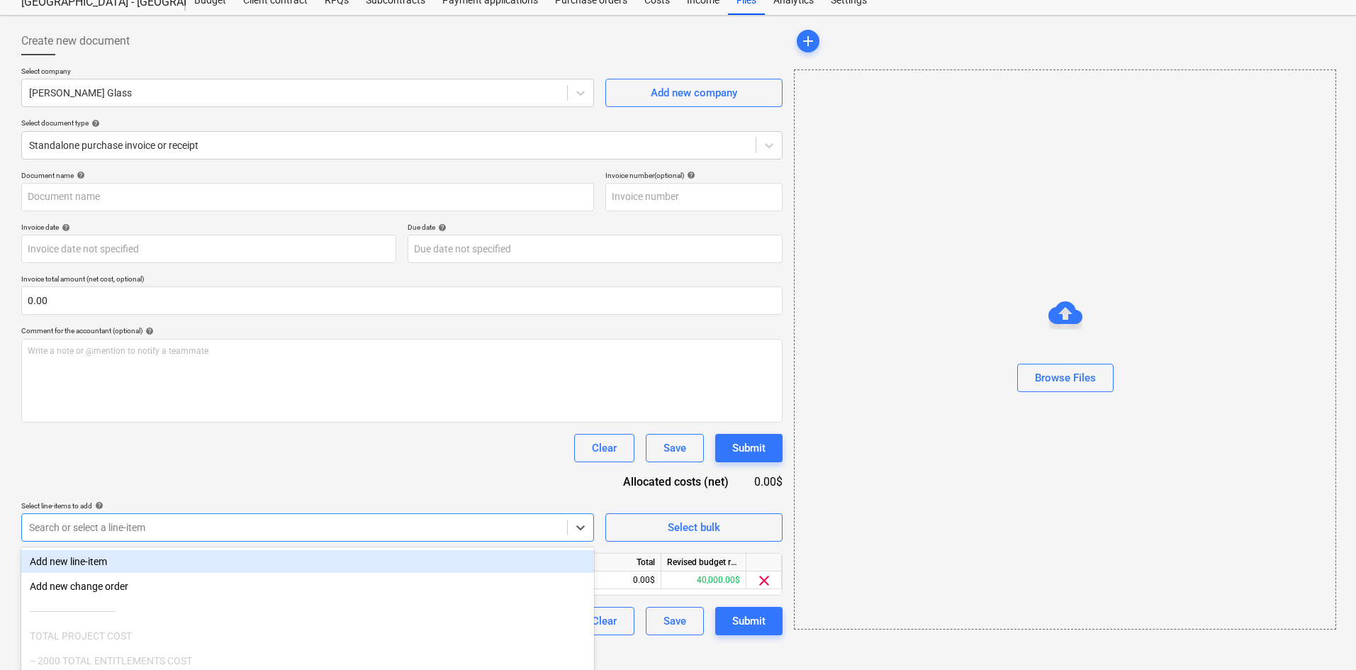
click at [308, 475] on div "Document name help Invoice number (optional) help Invoice date help Press the d…" at bounding box center [401, 403] width 761 height 464
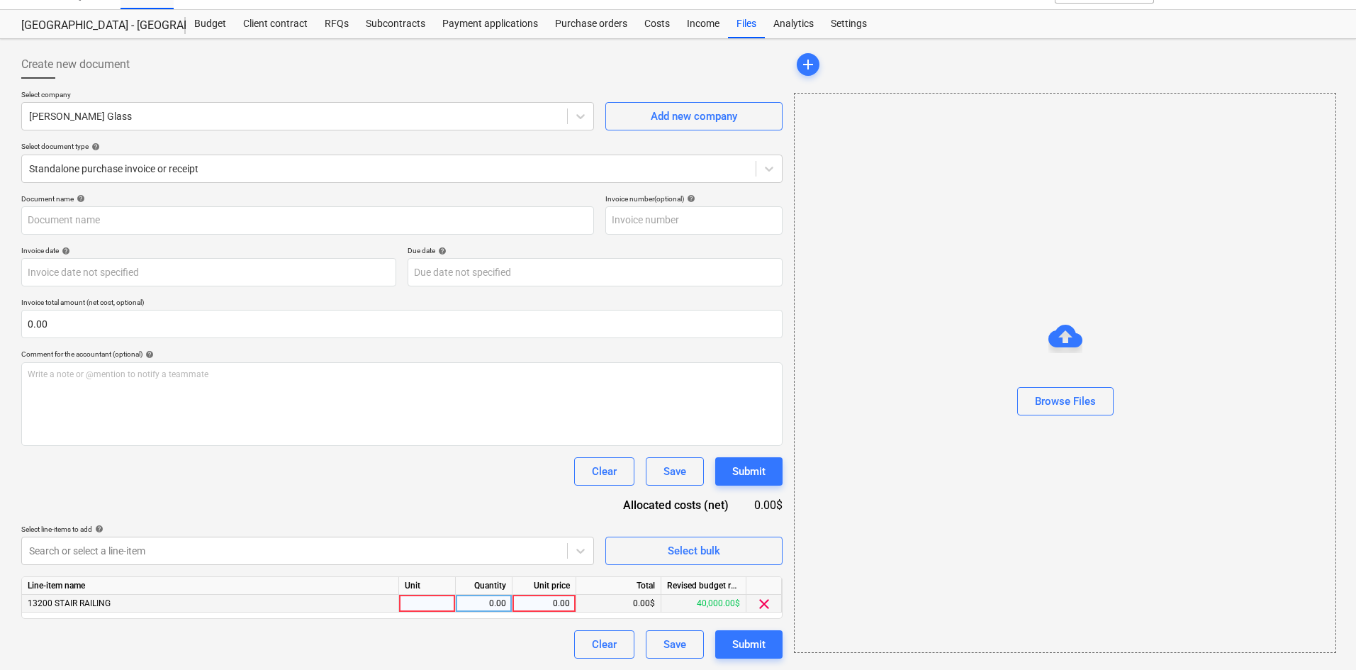
click at [532, 608] on div "0.00" at bounding box center [544, 604] width 52 height 18
type input "45360"
click at [412, 484] on div "Clear Save Submit" at bounding box center [401, 471] width 761 height 28
click at [1068, 416] on div at bounding box center [1065, 420] width 541 height 11
click at [1067, 401] on div "Browse Files" at bounding box center [1065, 401] width 61 height 18
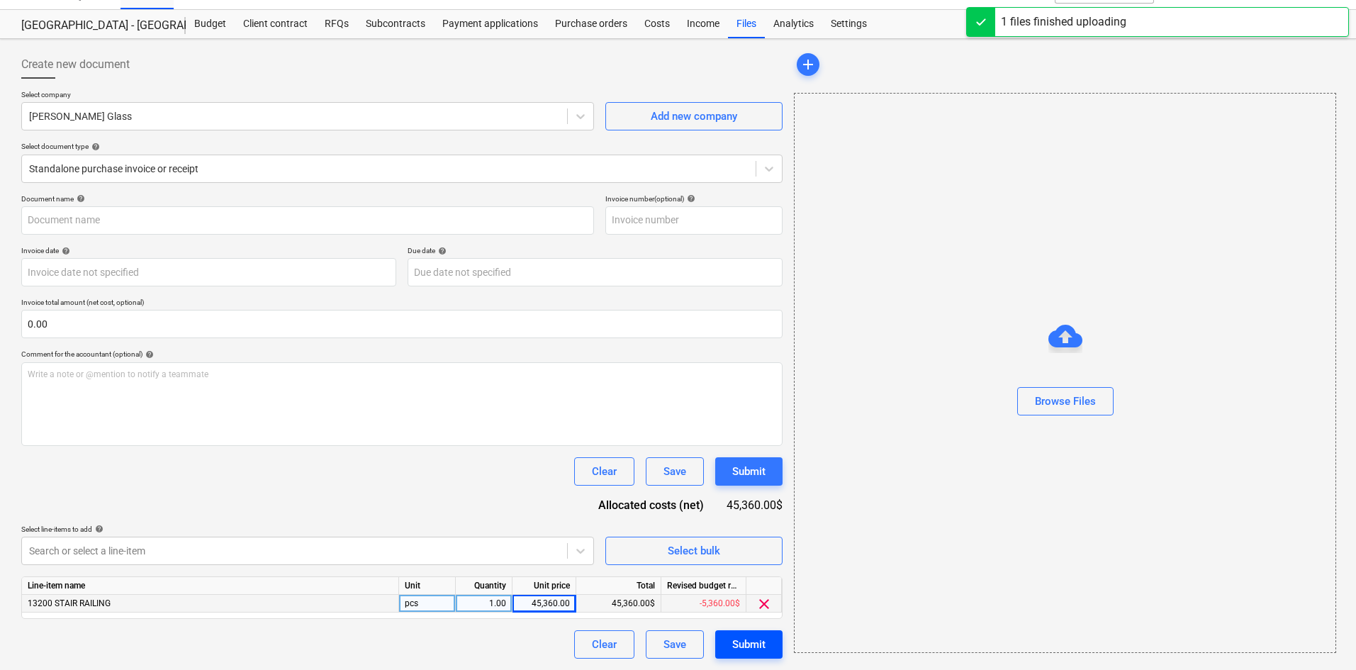
type input "[PERSON_NAME] Glass Specialist (Hard) [DATE].pdf"
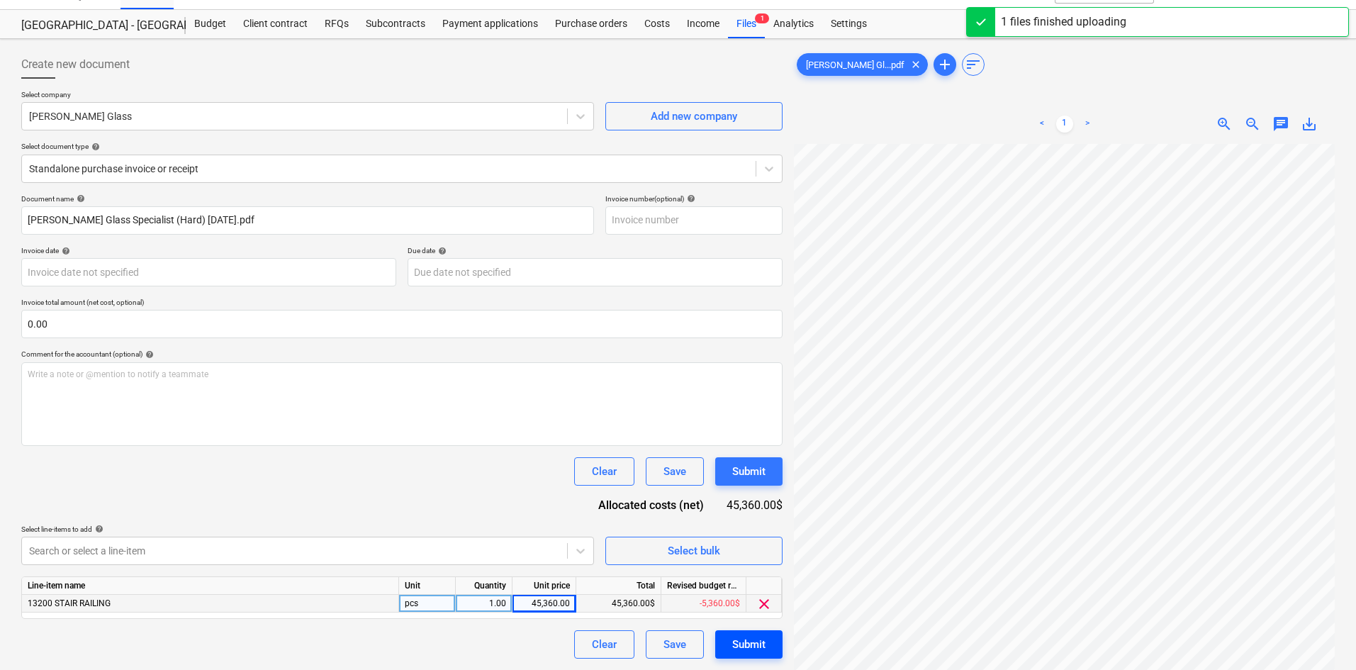
click at [751, 652] on div "Submit" at bounding box center [748, 644] width 33 height 18
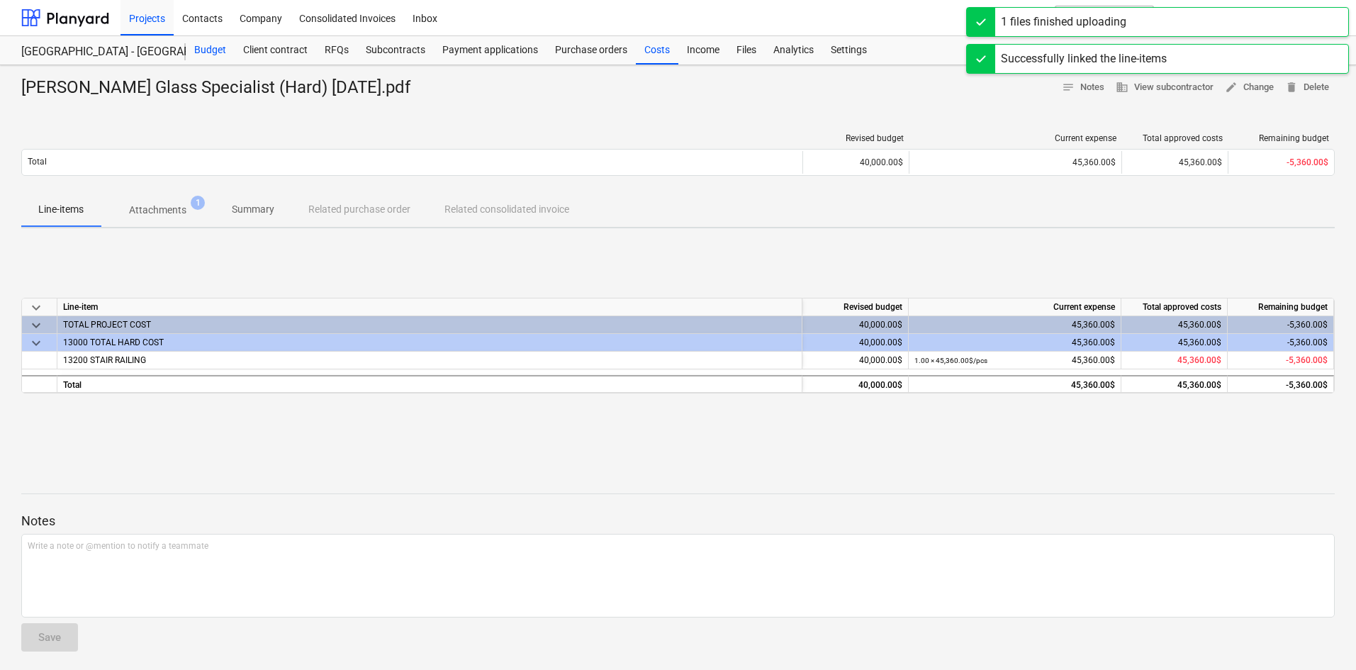
click at [213, 54] on div "Budget" at bounding box center [210, 50] width 49 height 28
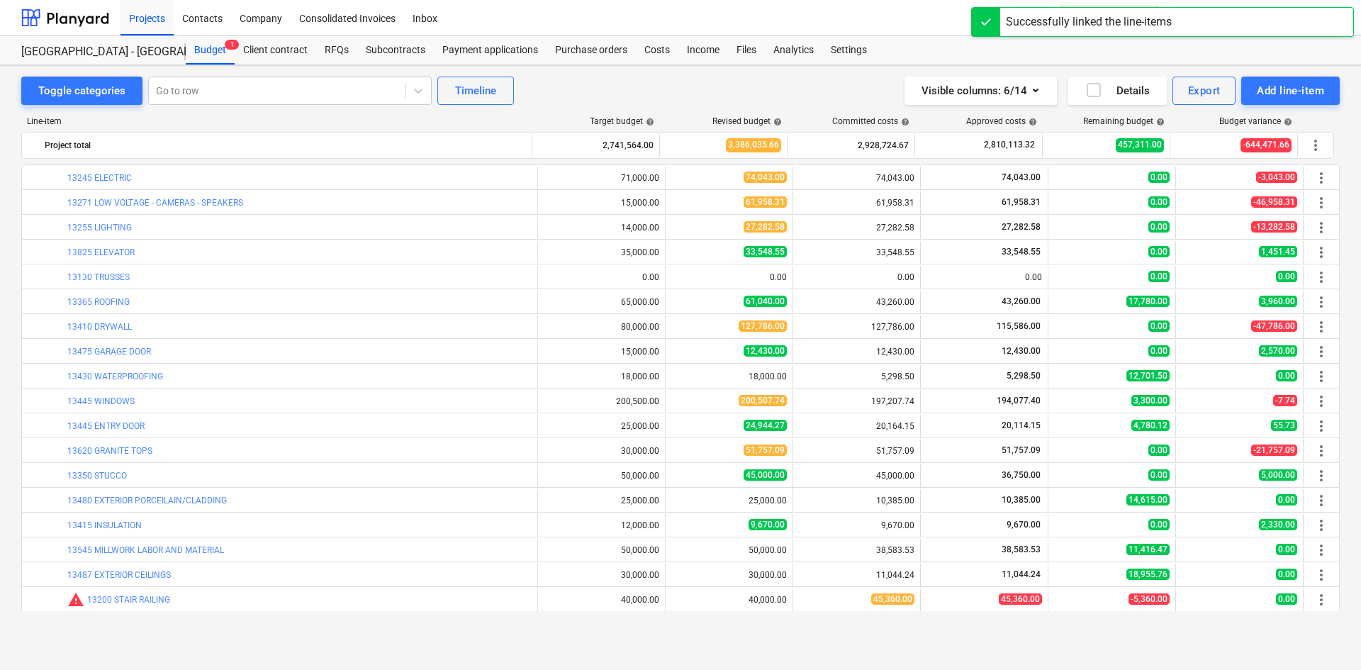
scroll to position [1134, 0]
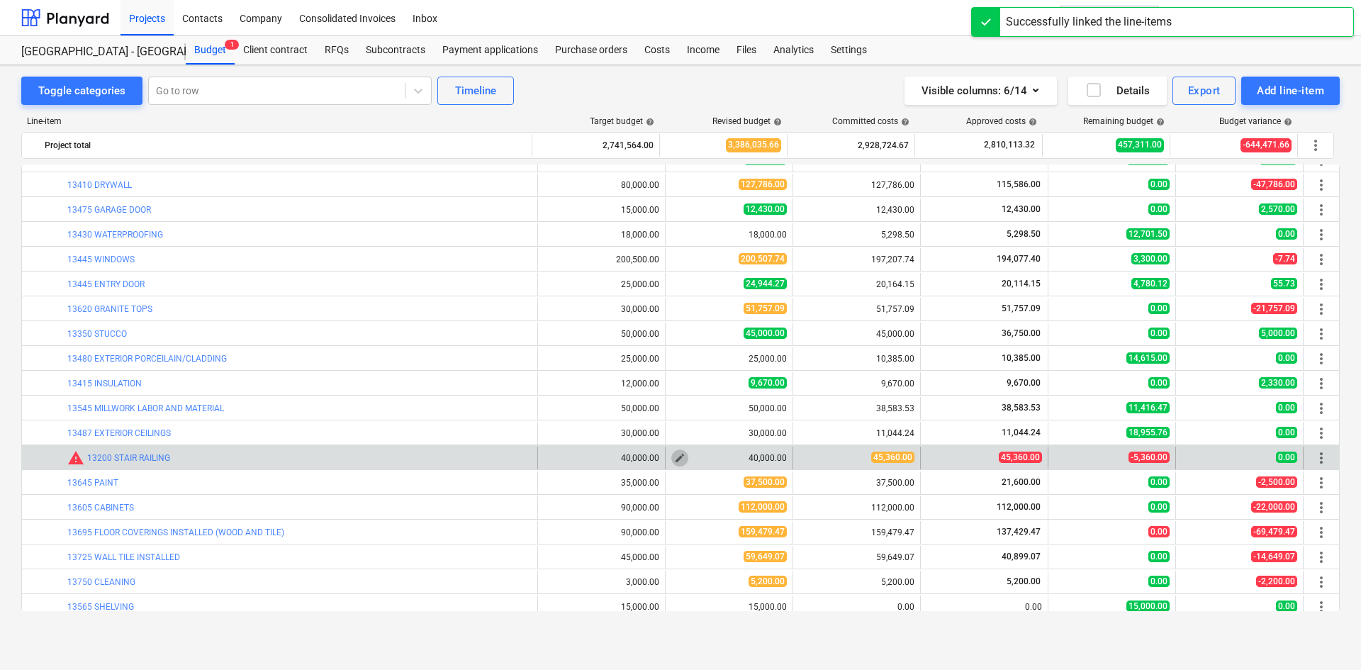
click at [674, 459] on span "edit" at bounding box center [679, 457] width 11 height 11
type textarea "x"
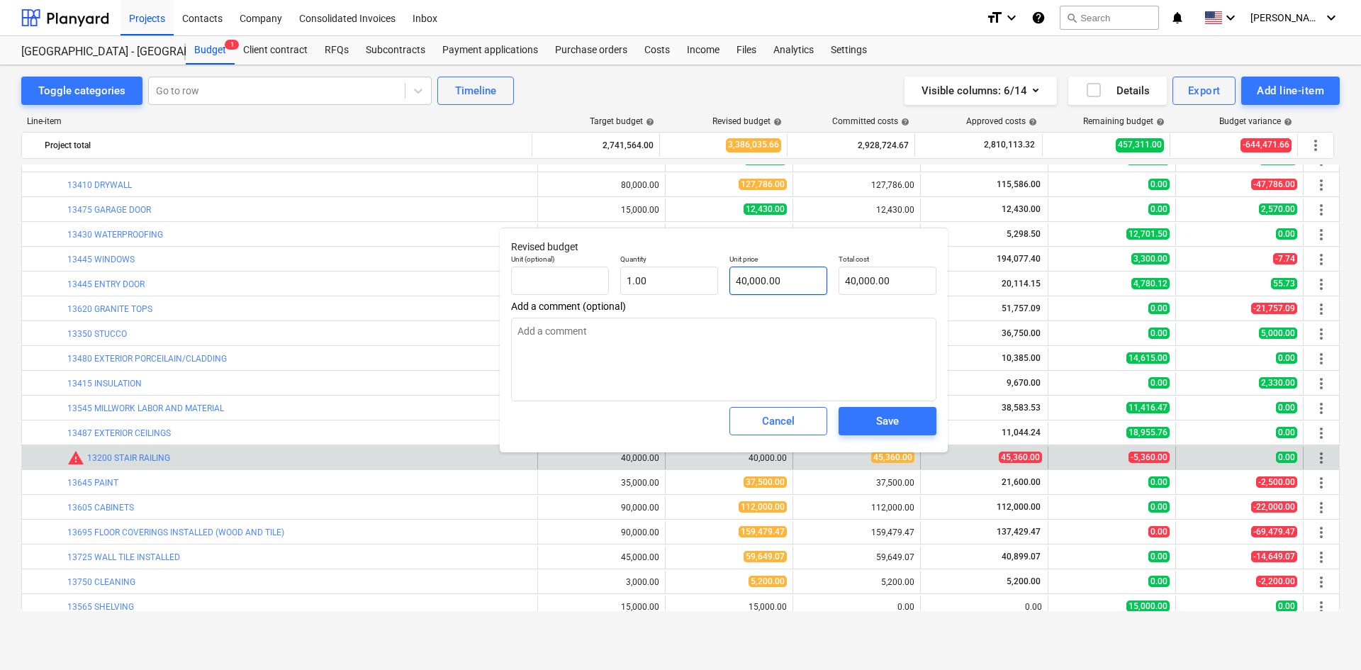
type input "40000"
drag, startPoint x: 802, startPoint y: 274, endPoint x: 657, endPoint y: 291, distance: 145.6
click at [657, 291] on div "Unit (optional) Quantity 1.00 Unit price 40000 Total cost 40,000.00" at bounding box center [724, 275] width 437 height 52
type textarea "x"
type input "4"
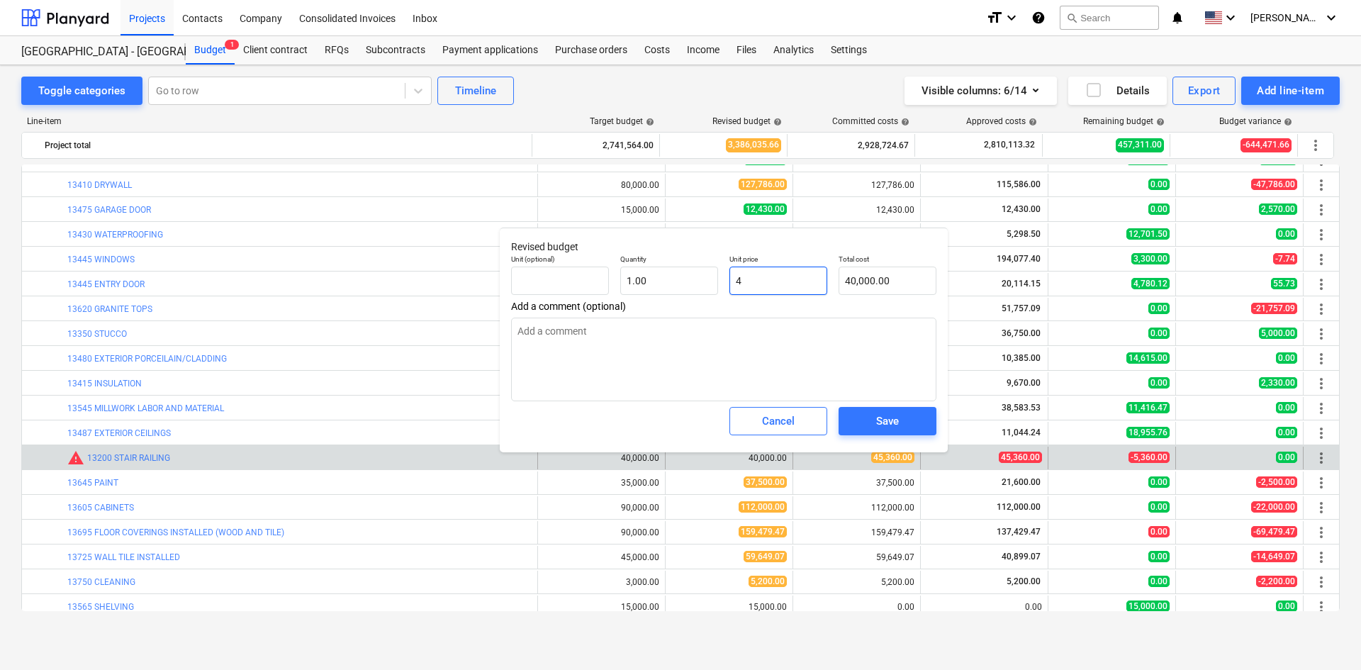
type input "4.00"
type textarea "x"
type input "45"
type input "45.00"
type textarea "x"
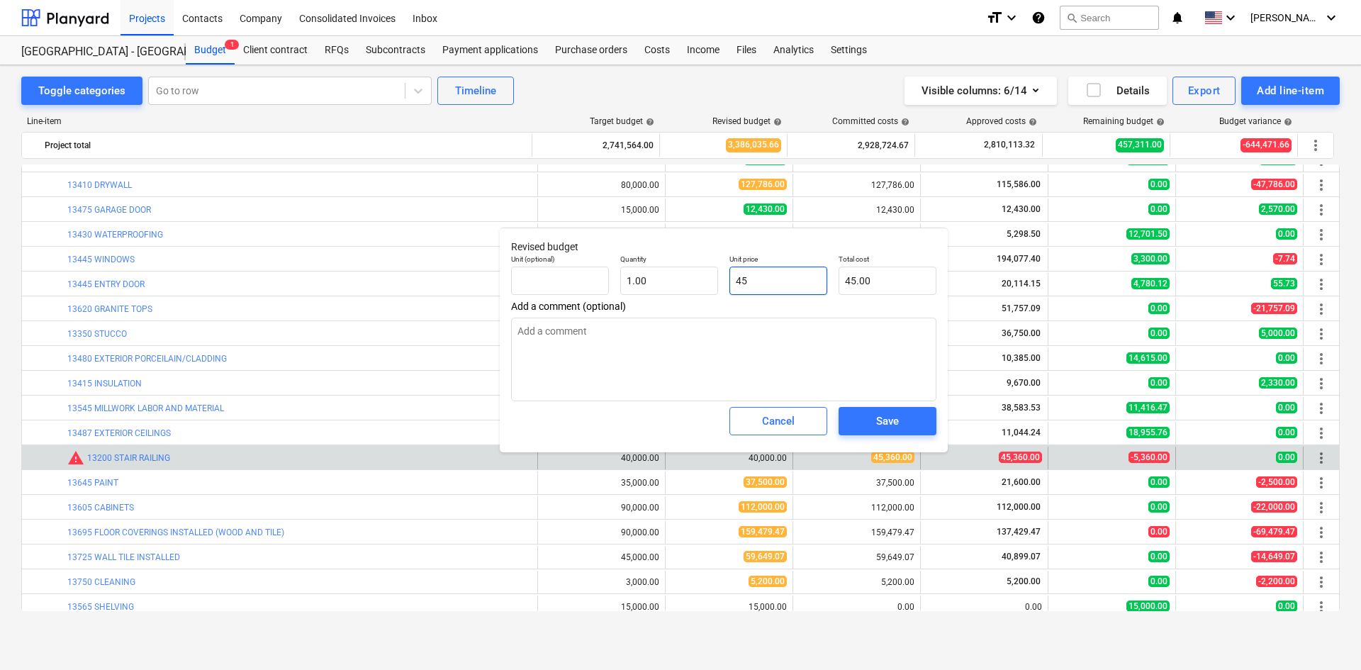
type input "453"
type input "453.00"
type textarea "x"
type input "4536"
type input "4,536.00"
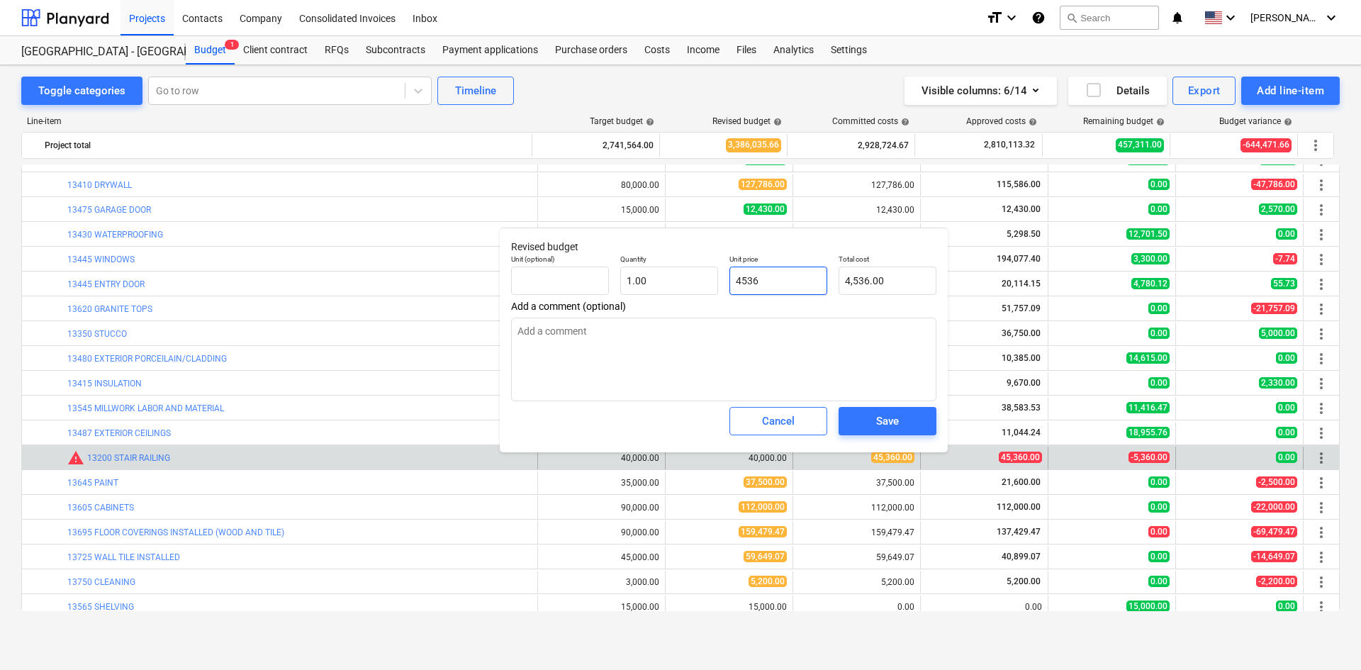
type textarea "x"
type input "45360"
type input "45,360.00"
type input "45360"
type textarea "x"
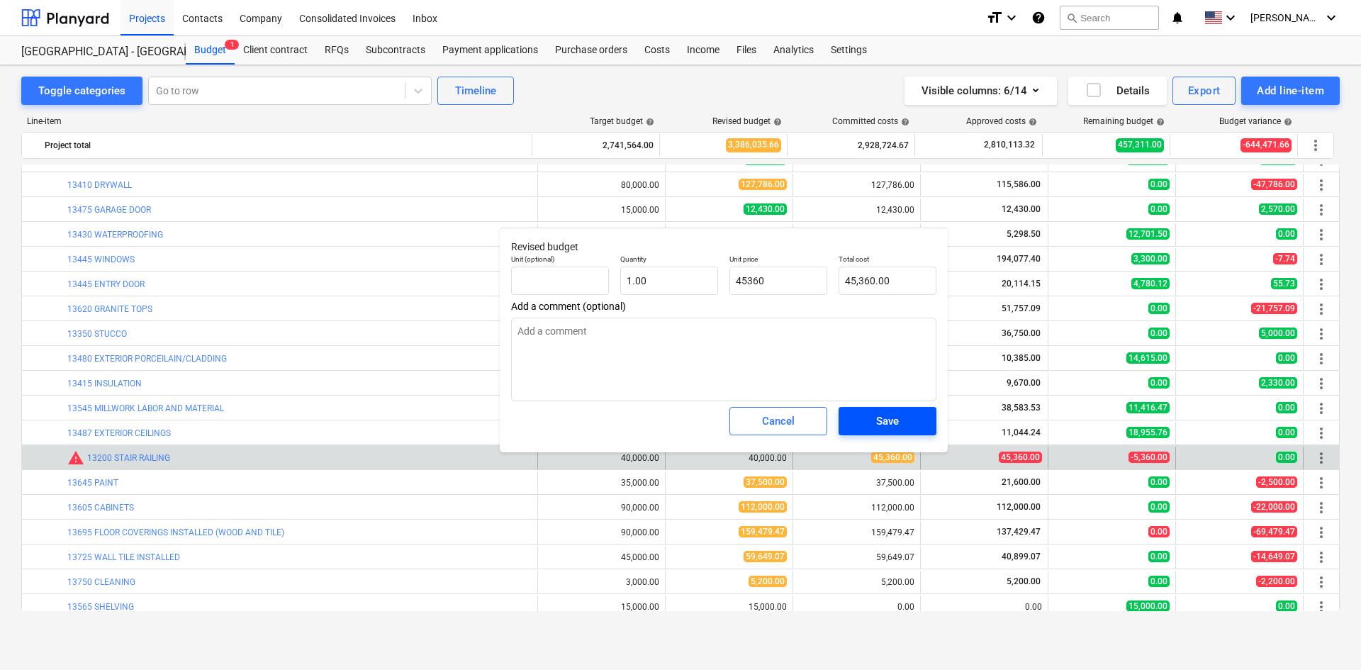
type input "45,360.00"
click at [891, 425] on div "Save" at bounding box center [887, 421] width 23 height 18
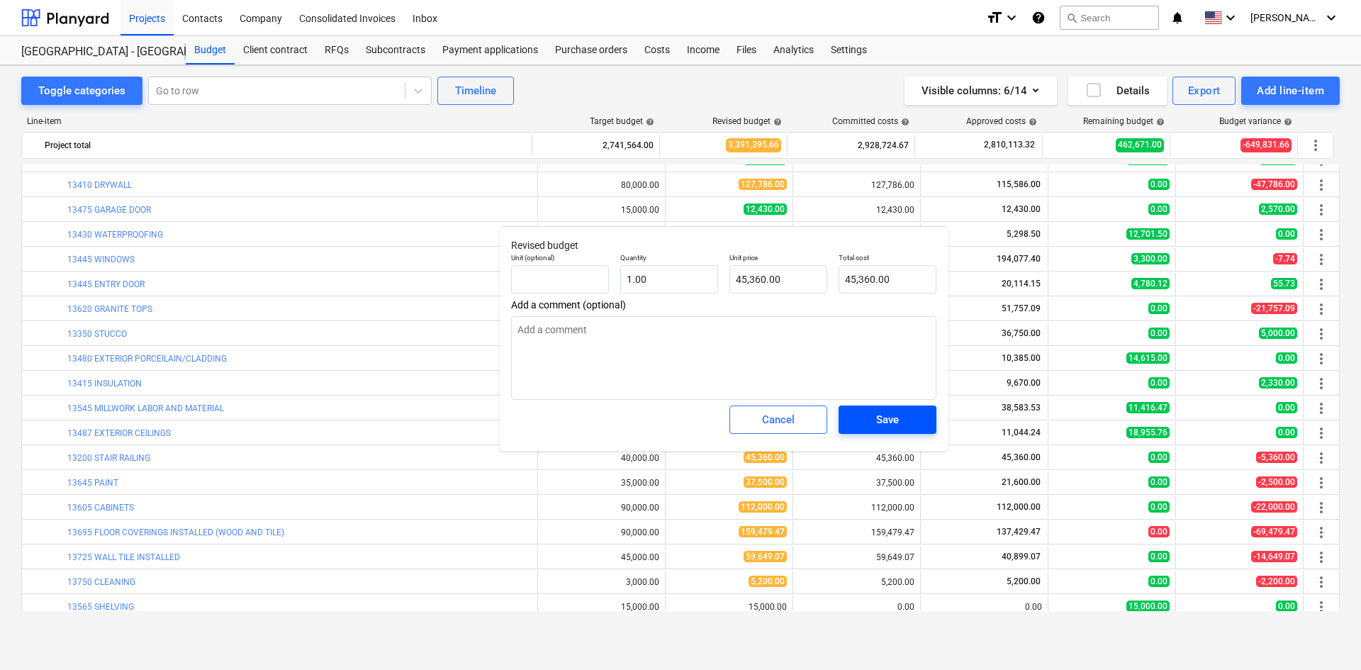
type textarea "x"
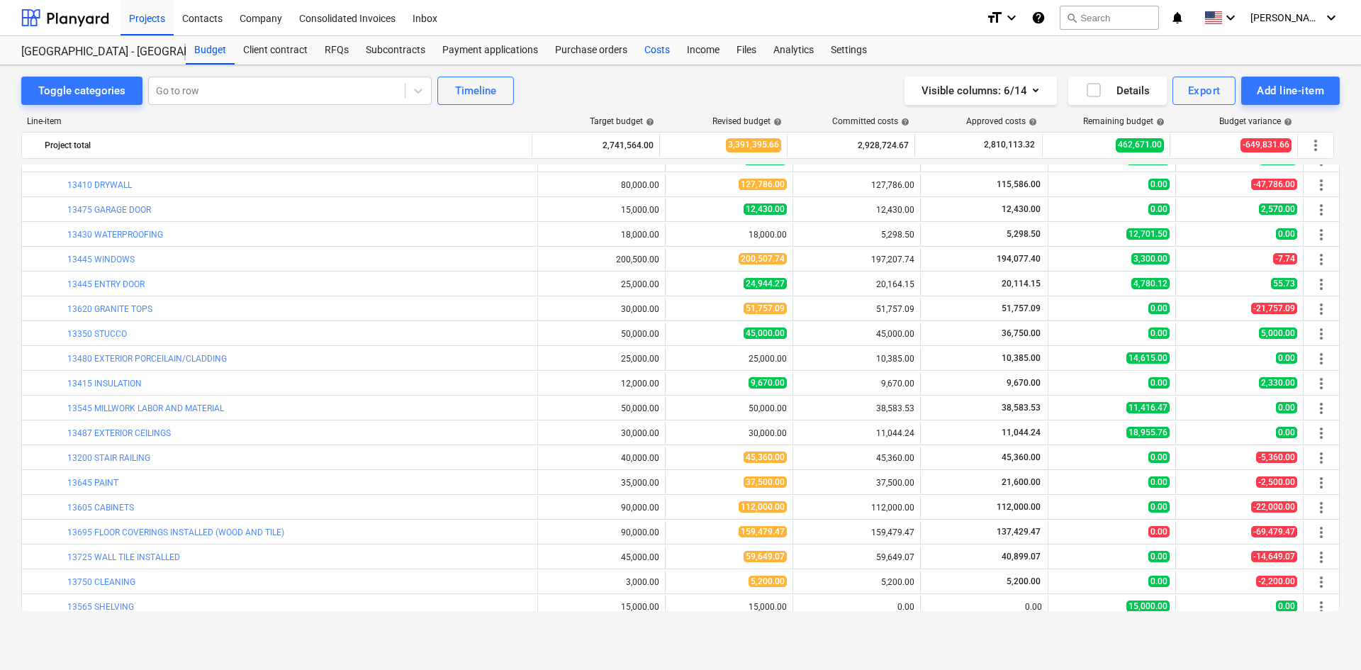
click at [642, 48] on div "Costs" at bounding box center [657, 50] width 43 height 28
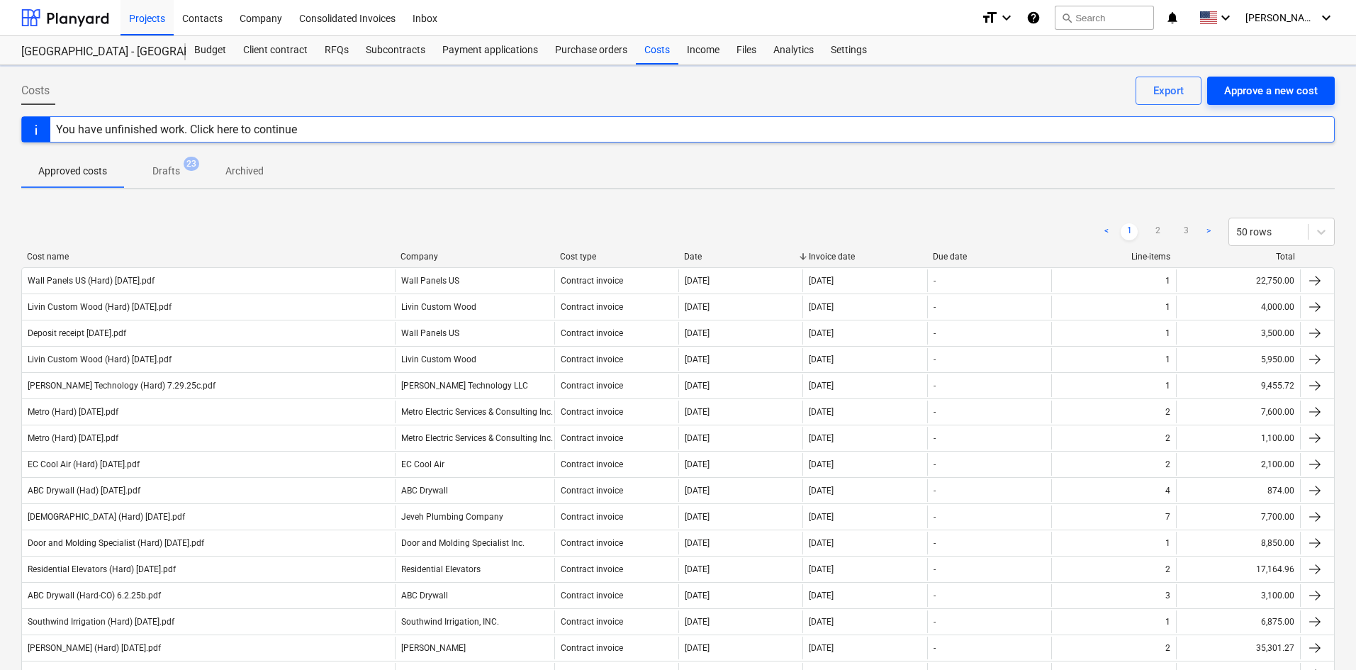
click at [1271, 96] on div "Approve a new cost" at bounding box center [1271, 91] width 94 height 18
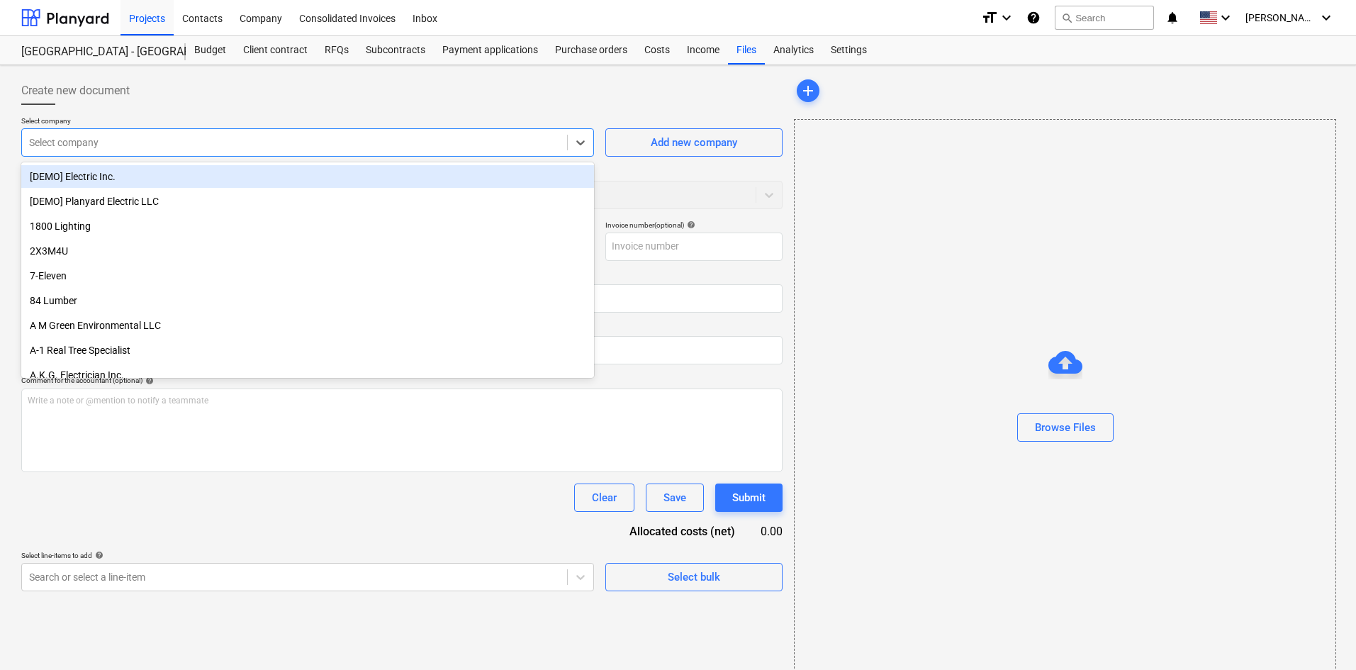
click at [135, 155] on div "Select company" at bounding box center [307, 142] width 573 height 28
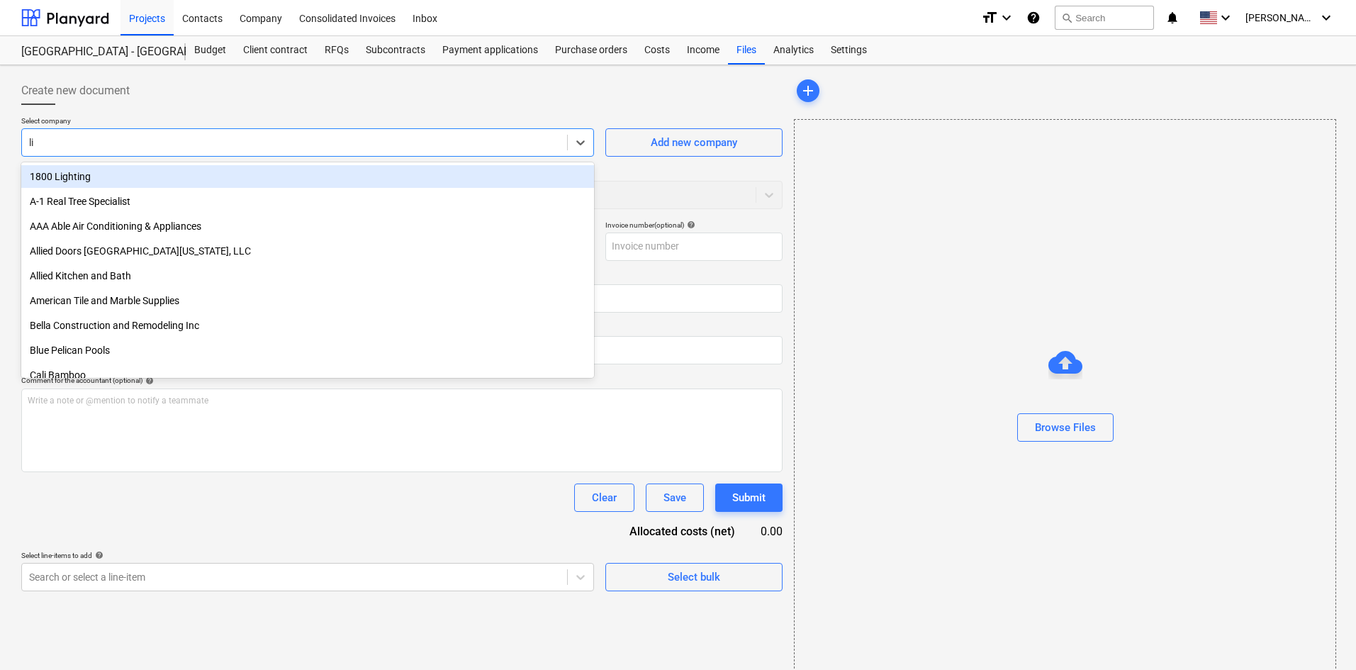
type input "liv"
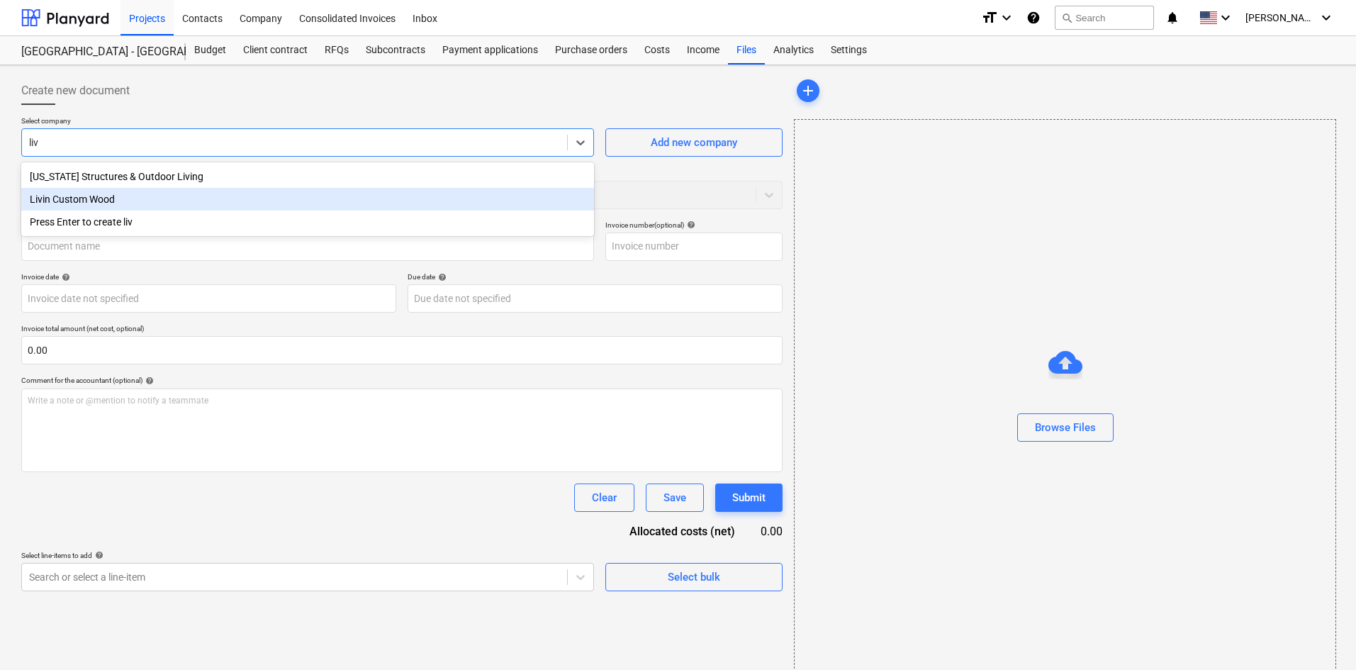
click at [92, 201] on div "Livin Custom Wood" at bounding box center [307, 199] width 573 height 23
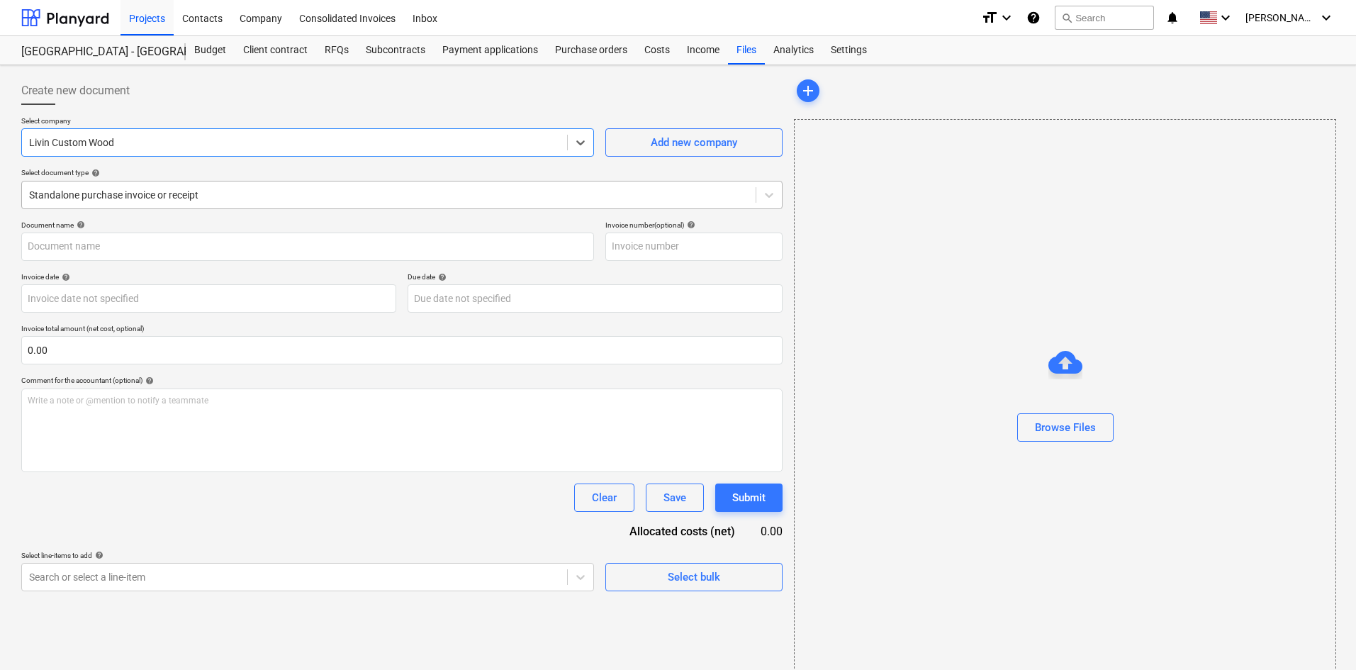
click at [101, 191] on div at bounding box center [389, 195] width 720 height 14
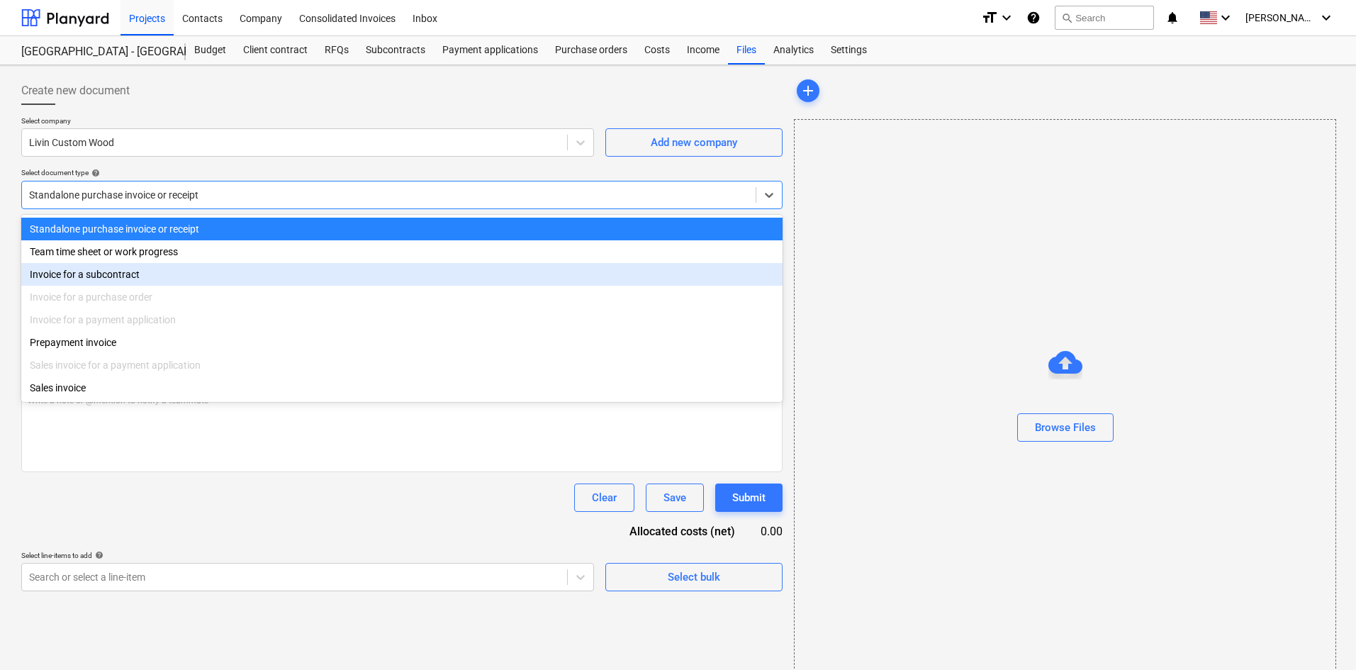
click at [102, 274] on div "Invoice for a subcontract" at bounding box center [401, 274] width 761 height 23
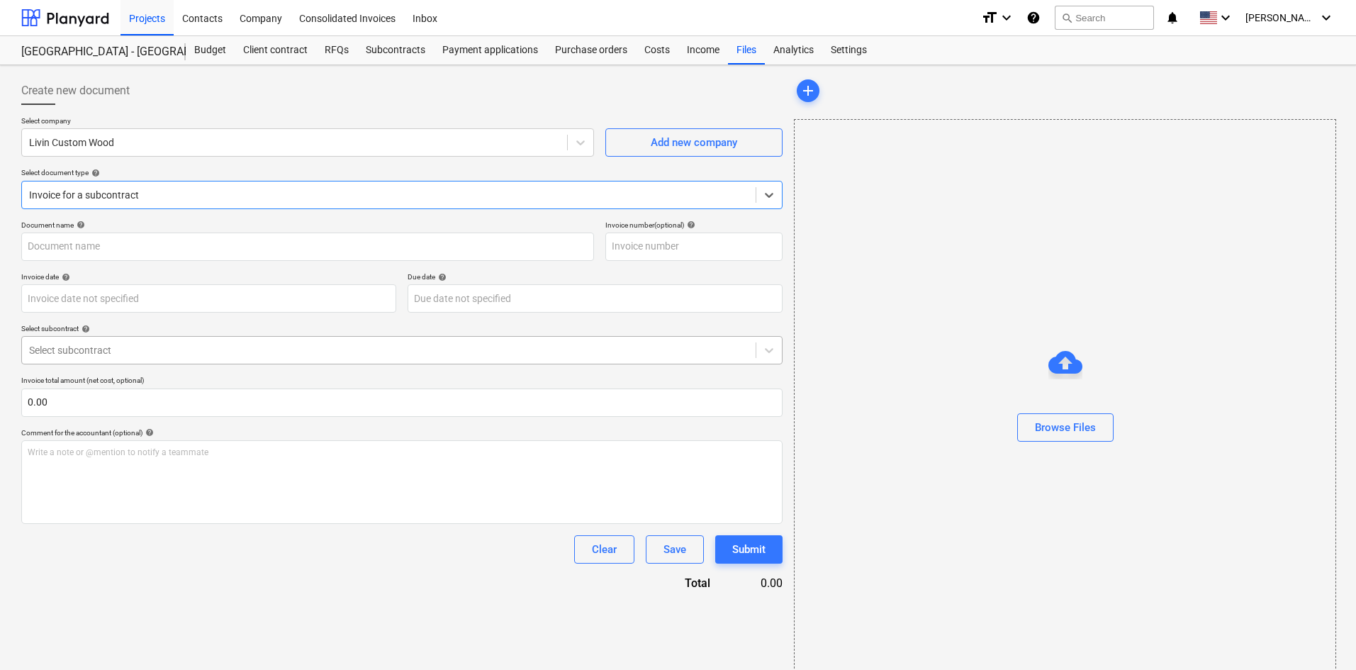
click at [124, 364] on div "Select subcontract" at bounding box center [401, 350] width 761 height 28
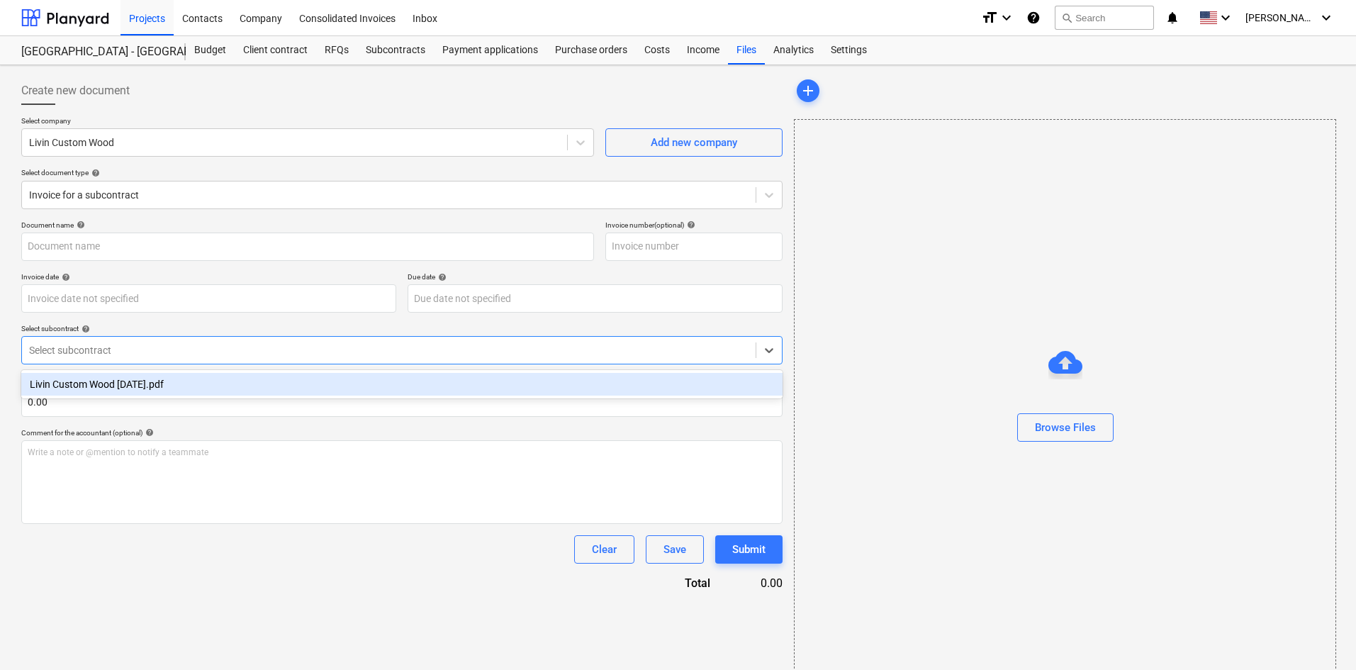
click at [127, 386] on div "Livin Custom Wood [DATE].pdf" at bounding box center [401, 384] width 761 height 23
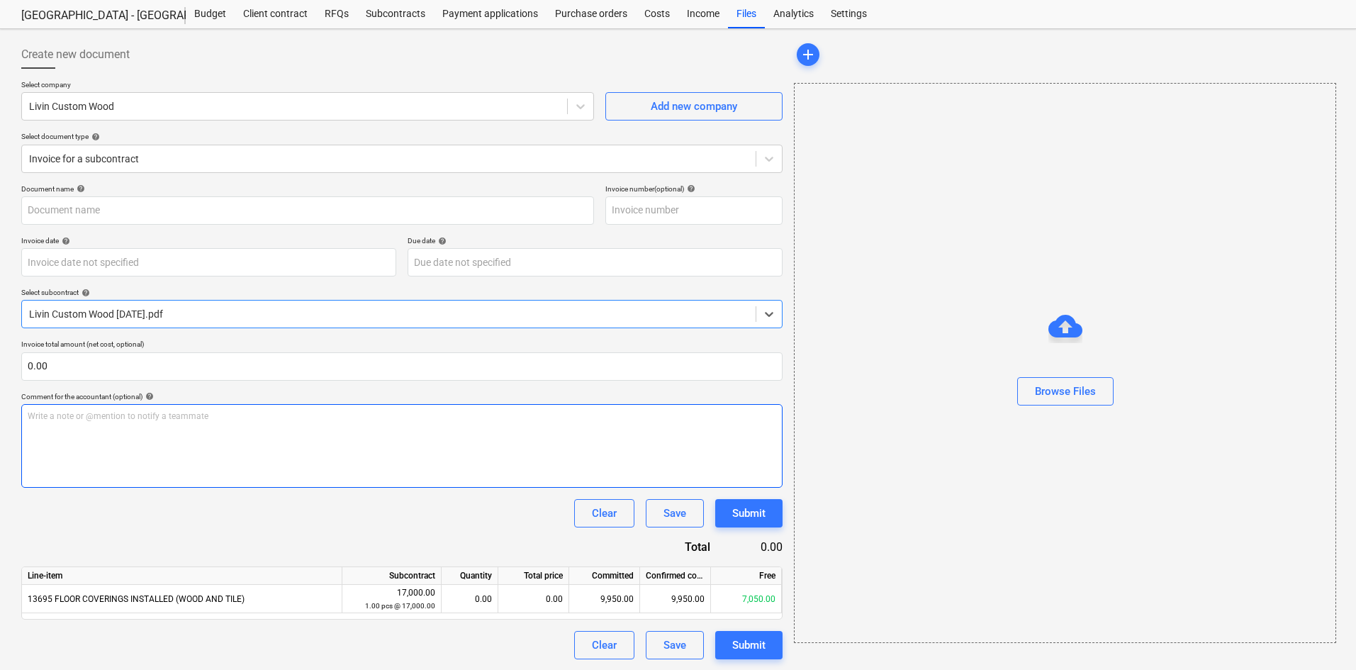
scroll to position [37, 0]
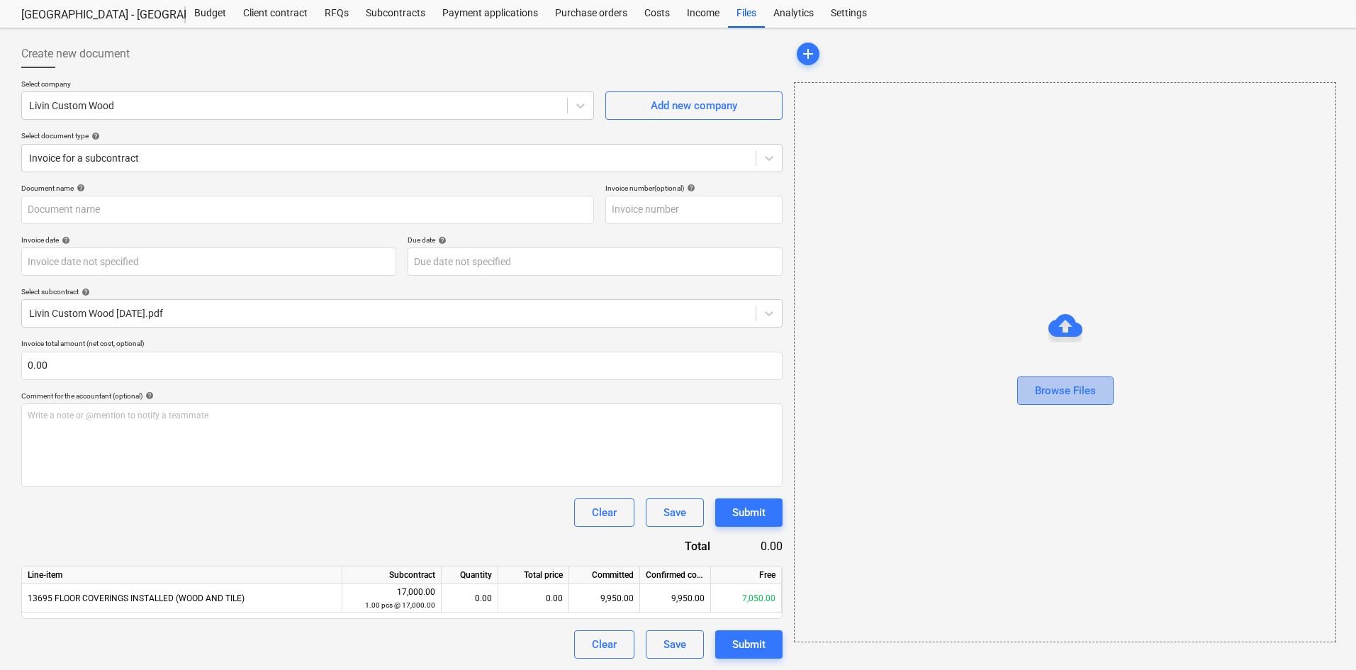
click at [1035, 401] on button "Browse Files" at bounding box center [1065, 390] width 96 height 28
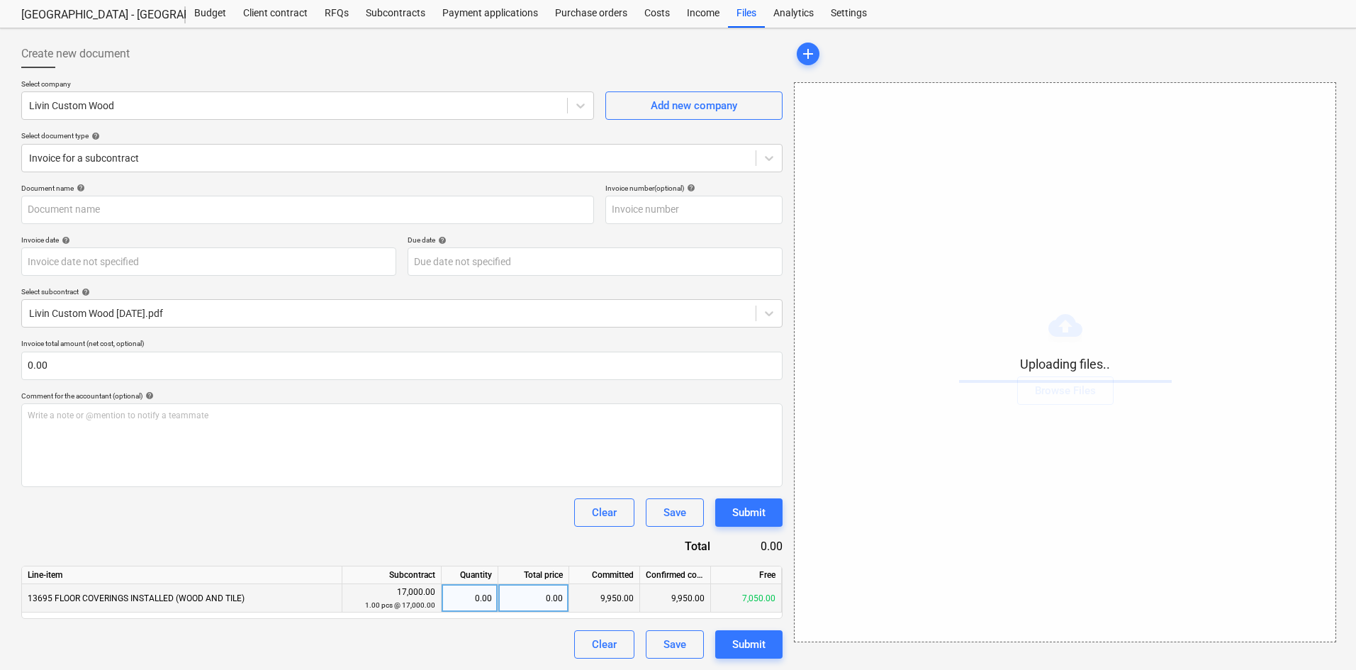
click at [510, 597] on div "0.00" at bounding box center [533, 598] width 71 height 28
type input "40"
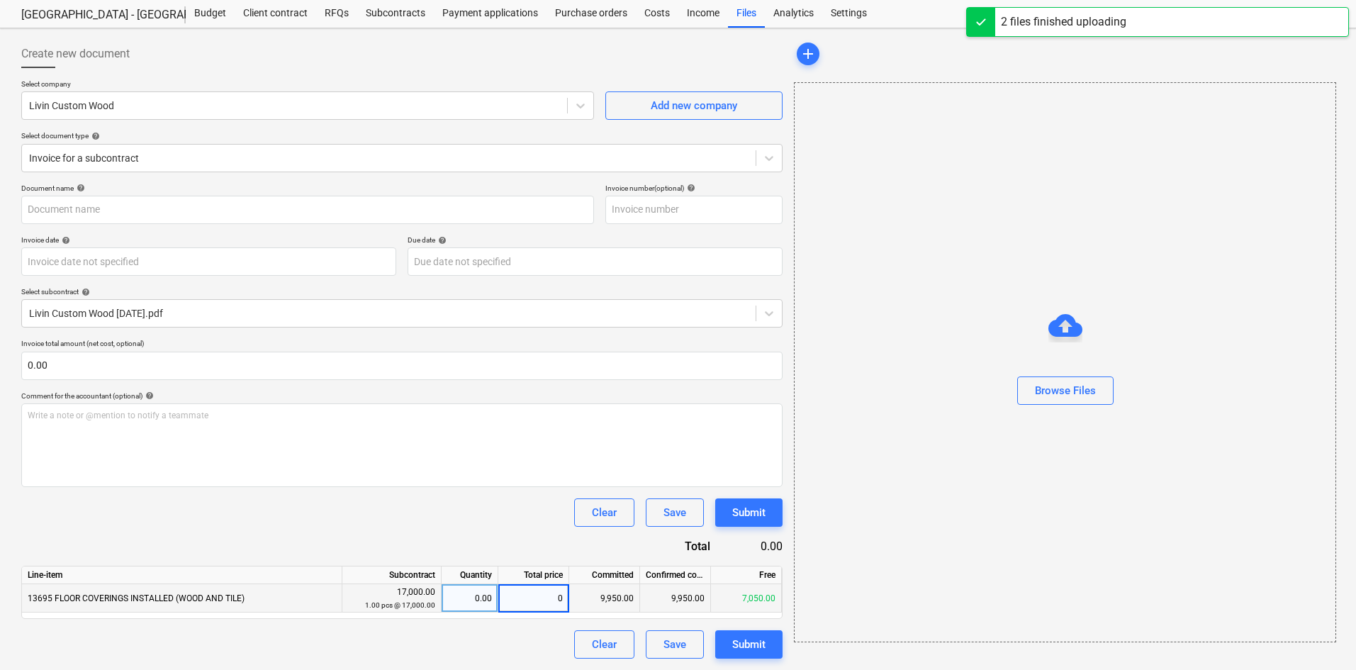
type input "Livin Custom Wood (Hard) [DATE].pdf"
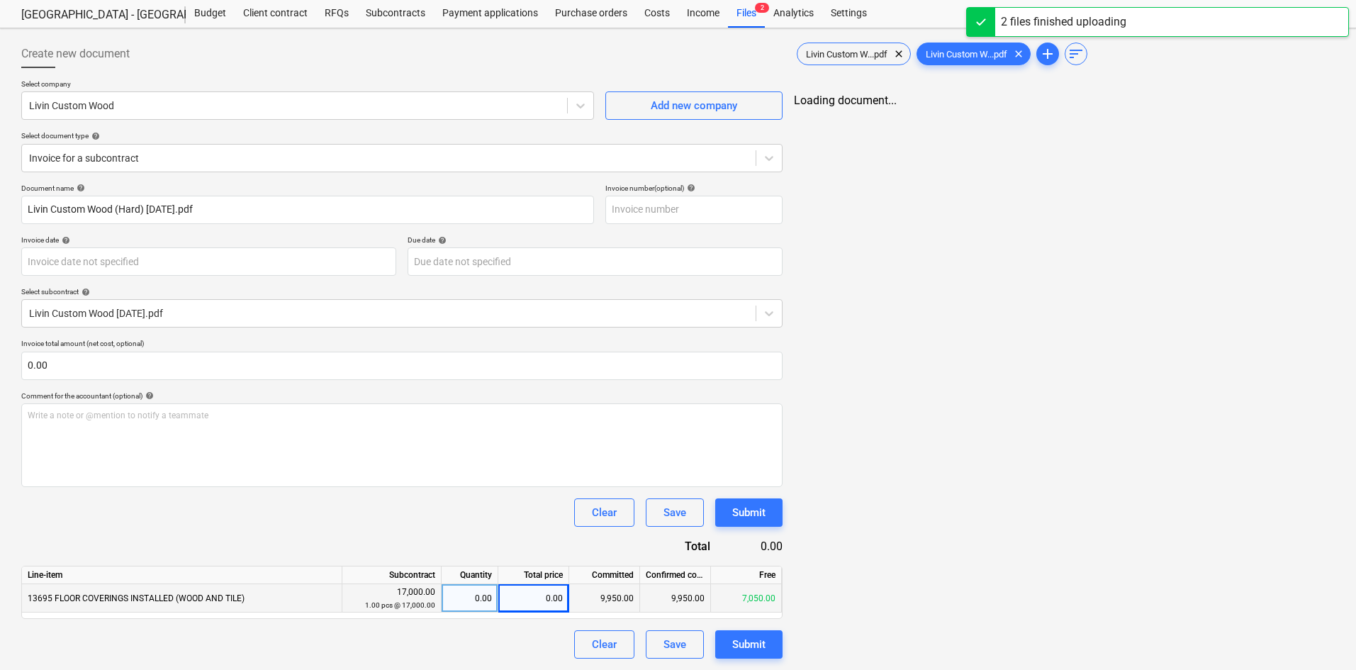
drag, startPoint x: 538, startPoint y: 586, endPoint x: 543, endPoint y: 597, distance: 11.7
click at [543, 597] on div "0.00" at bounding box center [533, 598] width 71 height 28
type input "4000"
click at [521, 526] on div "Clear Save Submit" at bounding box center [401, 512] width 761 height 28
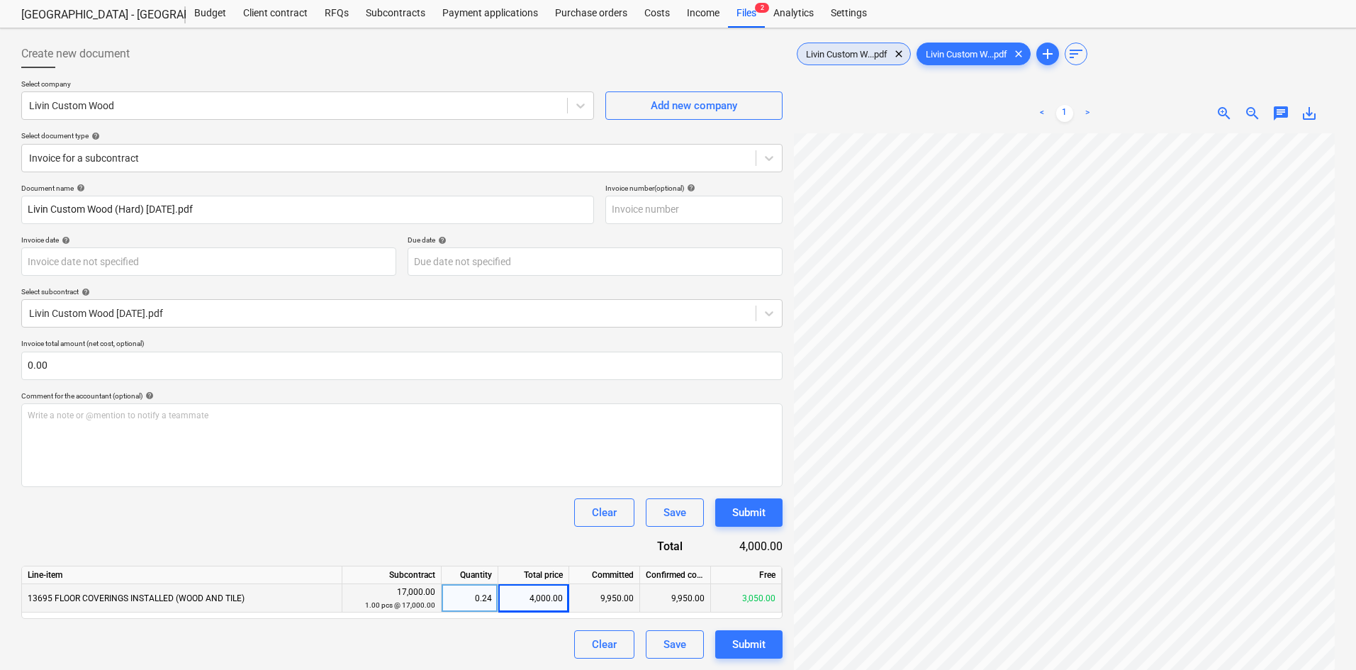
click at [836, 56] on span "Livin Custom W...pdf" at bounding box center [847, 54] width 99 height 11
click at [975, 57] on span "Livin Custom W...pdf" at bounding box center [966, 54] width 99 height 11
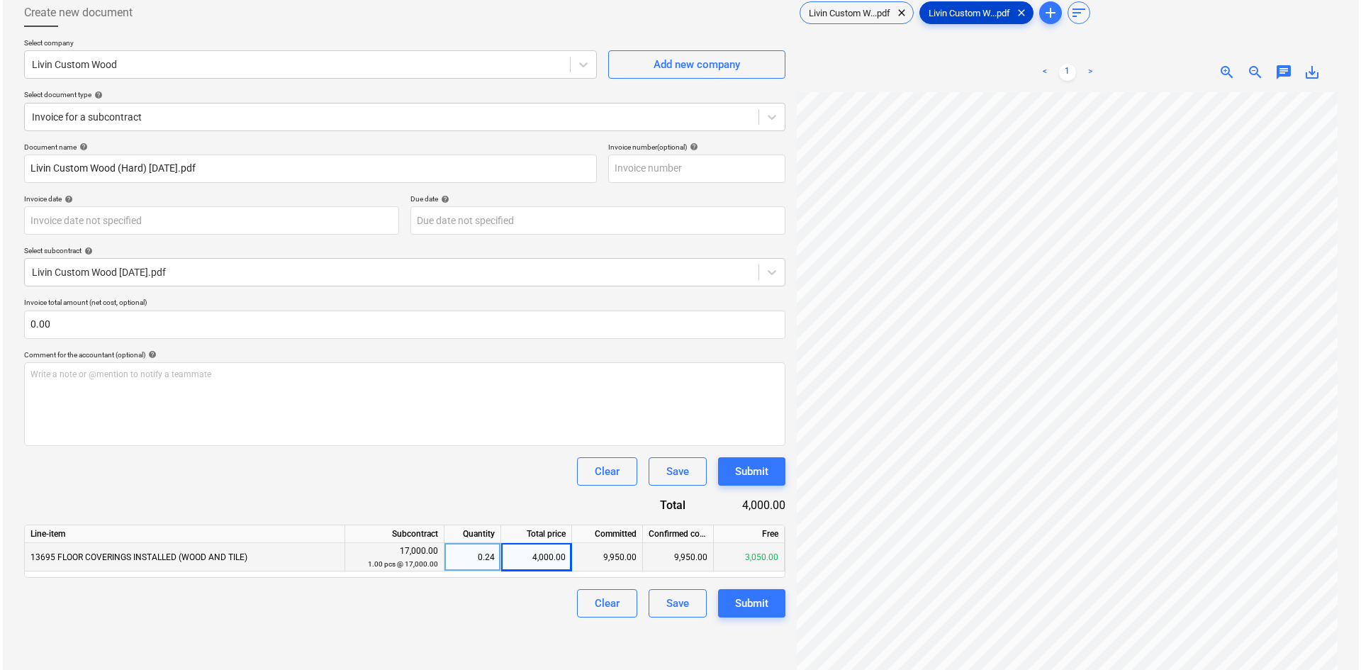
scroll to position [142, 0]
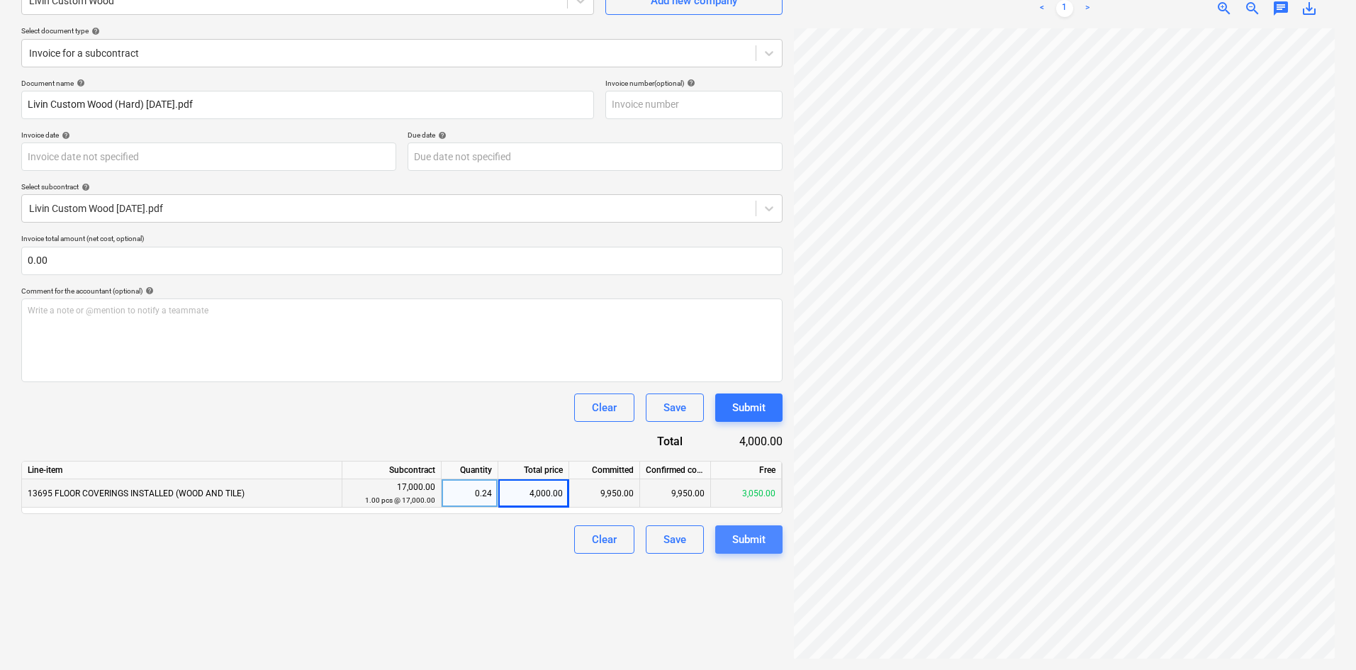
click at [761, 539] on div "Submit" at bounding box center [748, 539] width 33 height 18
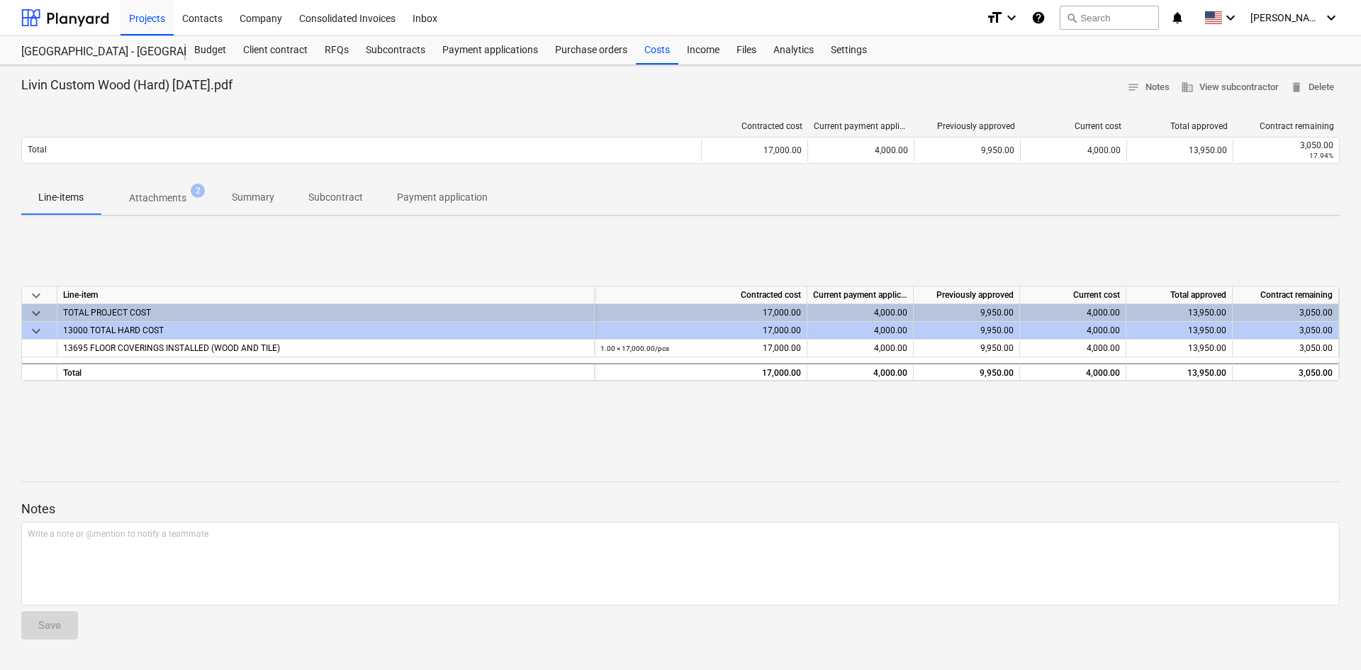
click at [989, 647] on div at bounding box center [680, 645] width 1319 height 11
click at [32, 24] on div at bounding box center [65, 17] width 88 height 35
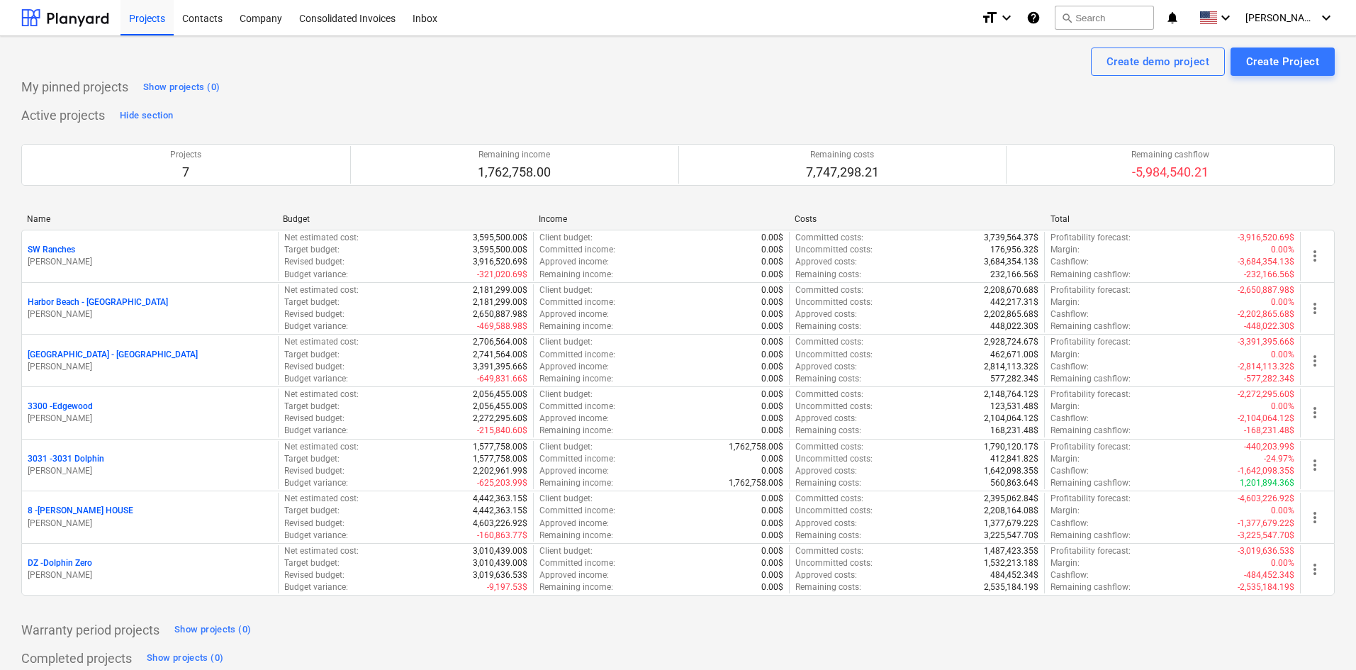
drag, startPoint x: 32, startPoint y: 24, endPoint x: 323, endPoint y: 134, distance: 310.8
click at [323, 134] on div "Projects 7 Remaining income 1,762,758.00 Remaining costs 7,747,298.21 Remaining…" at bounding box center [678, 165] width 1314 height 76
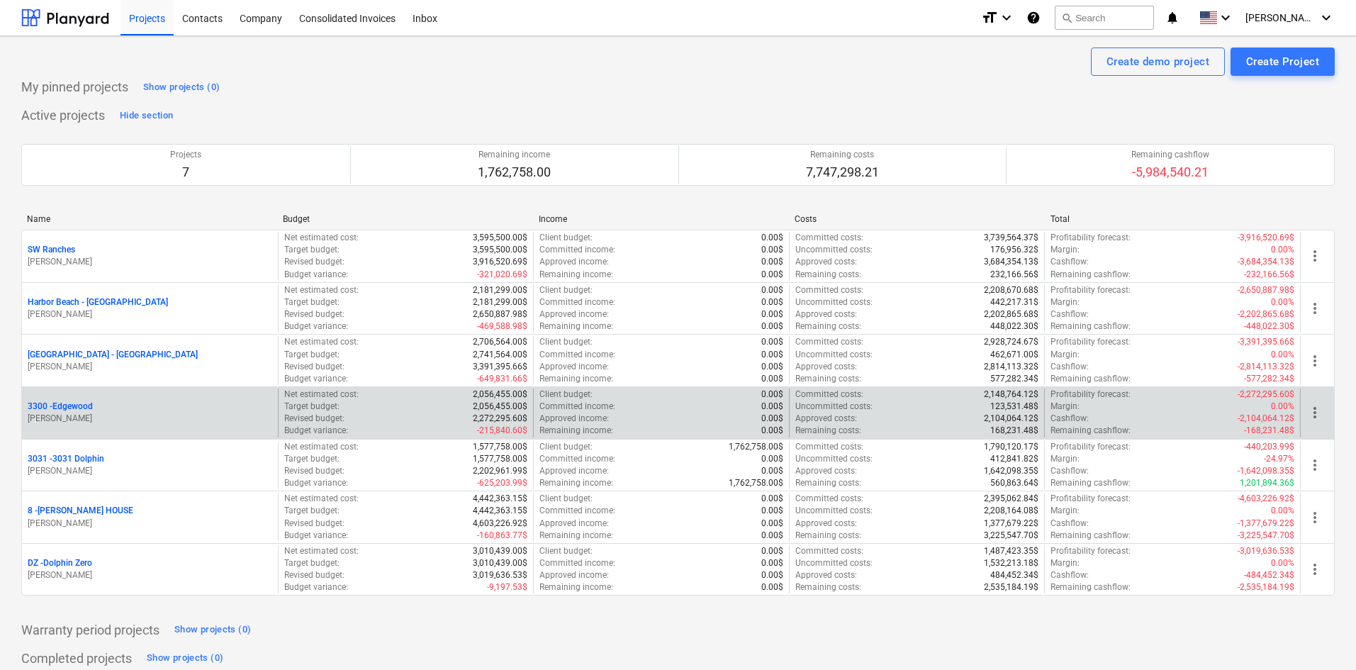
click at [82, 403] on p "3300 - [GEOGRAPHIC_DATA]" at bounding box center [60, 407] width 65 height 12
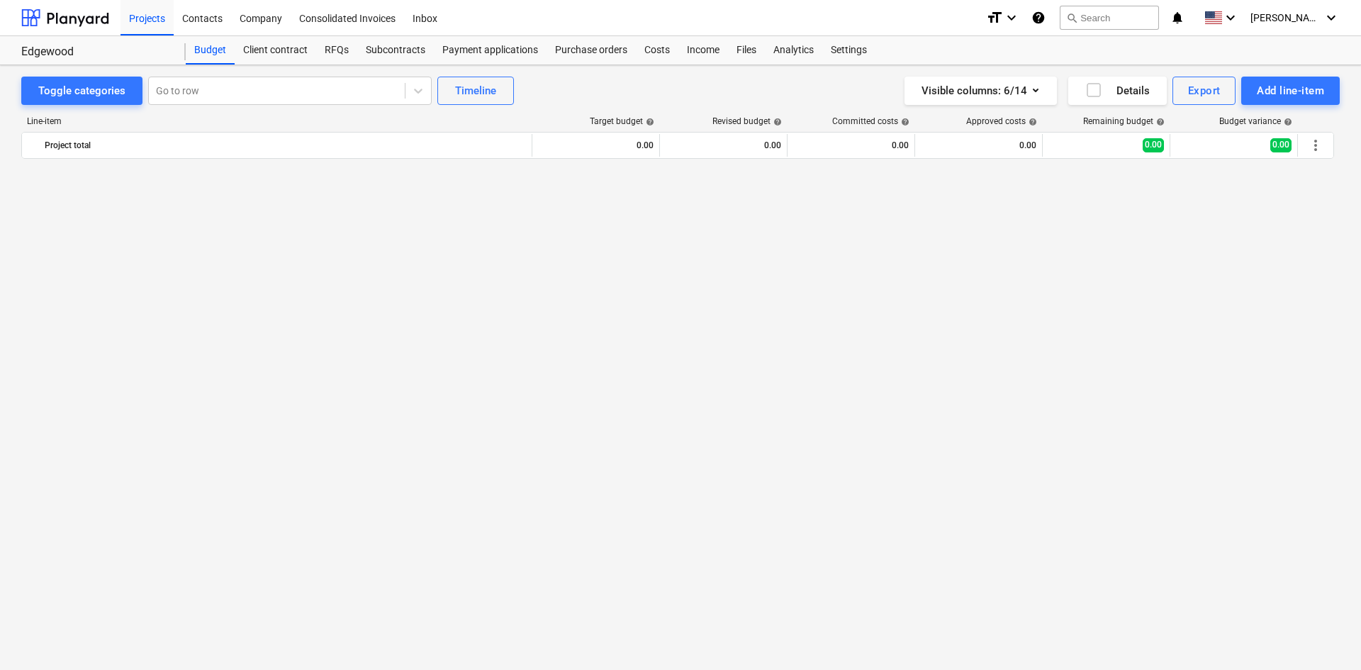
scroll to position [1539, 0]
click at [656, 57] on div "Costs" at bounding box center [657, 50] width 43 height 28
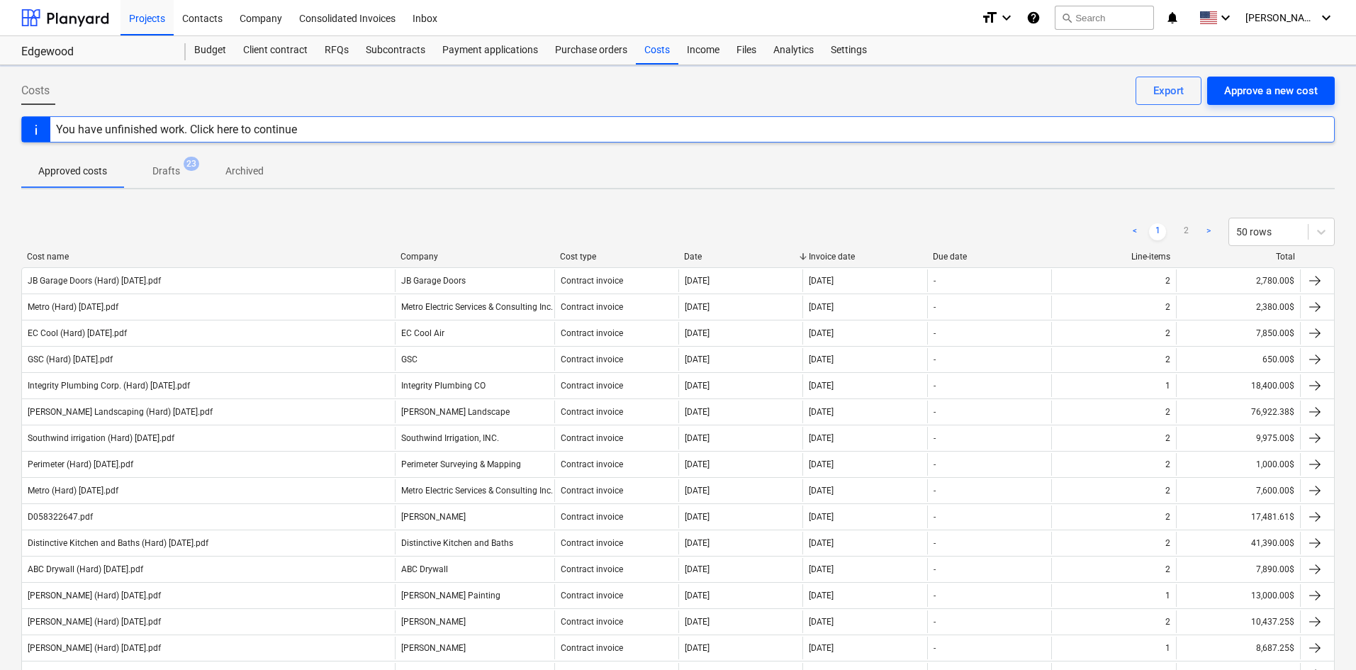
click at [1289, 91] on div "Approve a new cost" at bounding box center [1271, 91] width 94 height 18
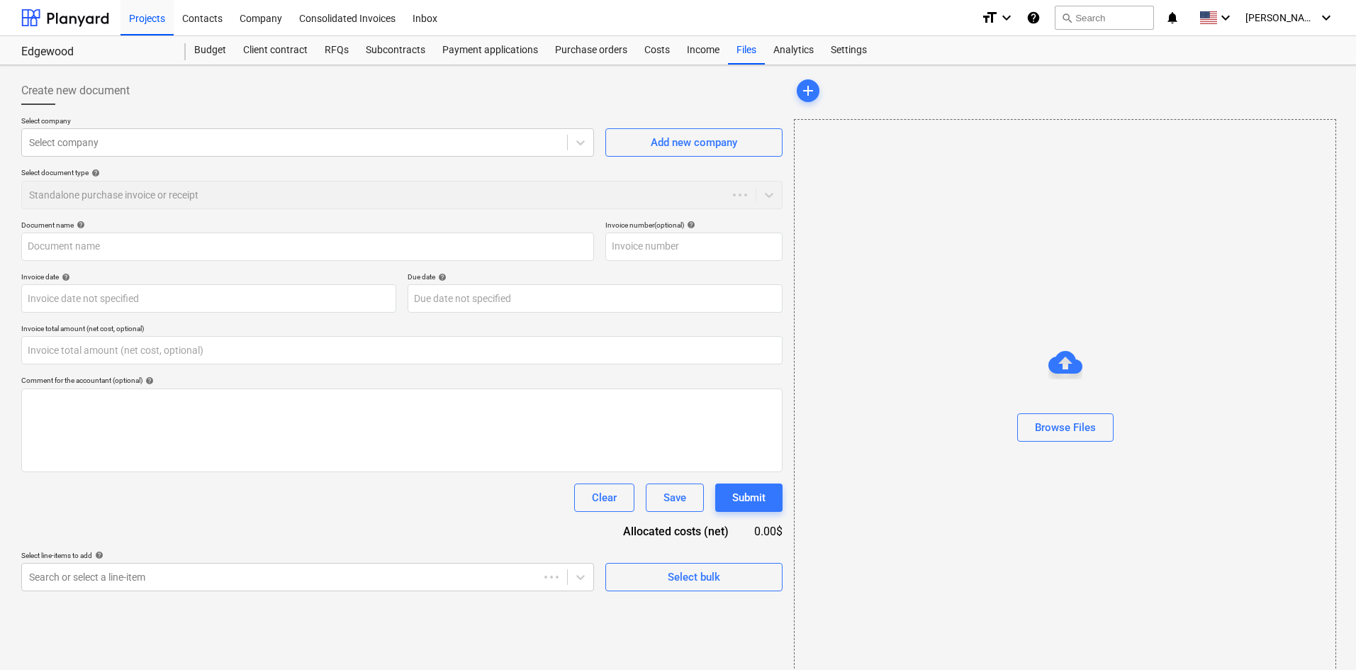
type input "0.00"
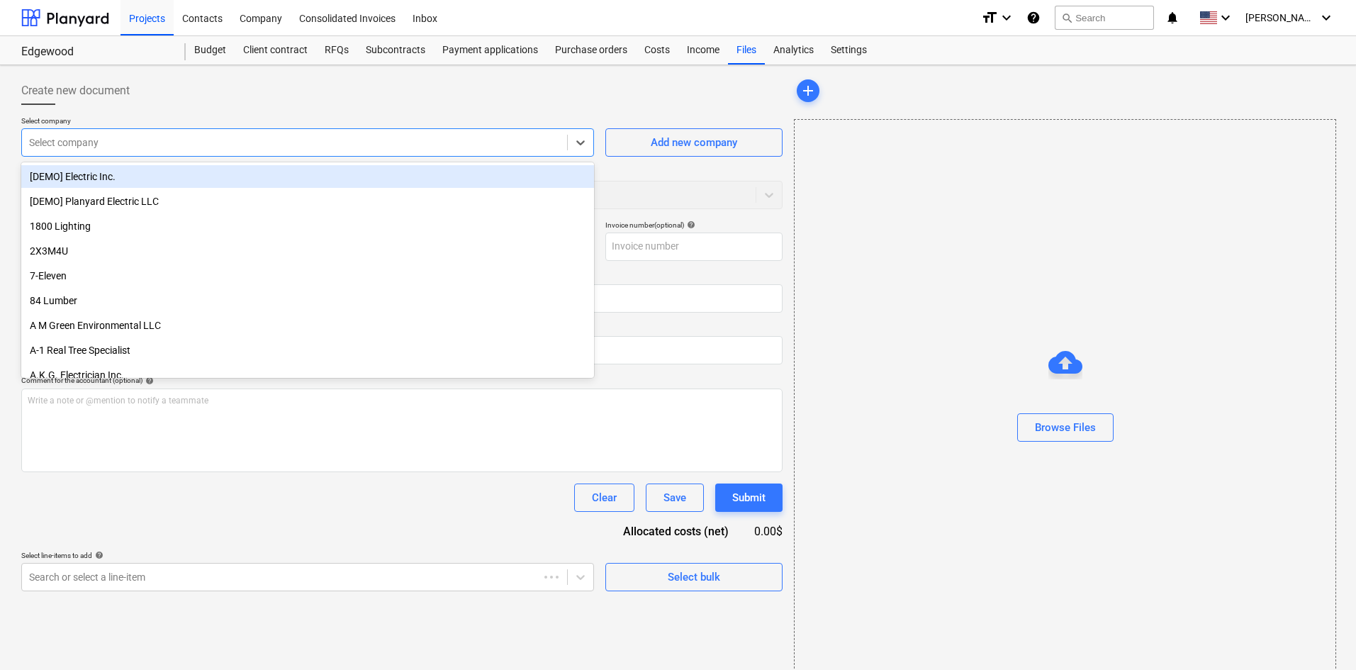
click at [208, 143] on div at bounding box center [294, 142] width 531 height 14
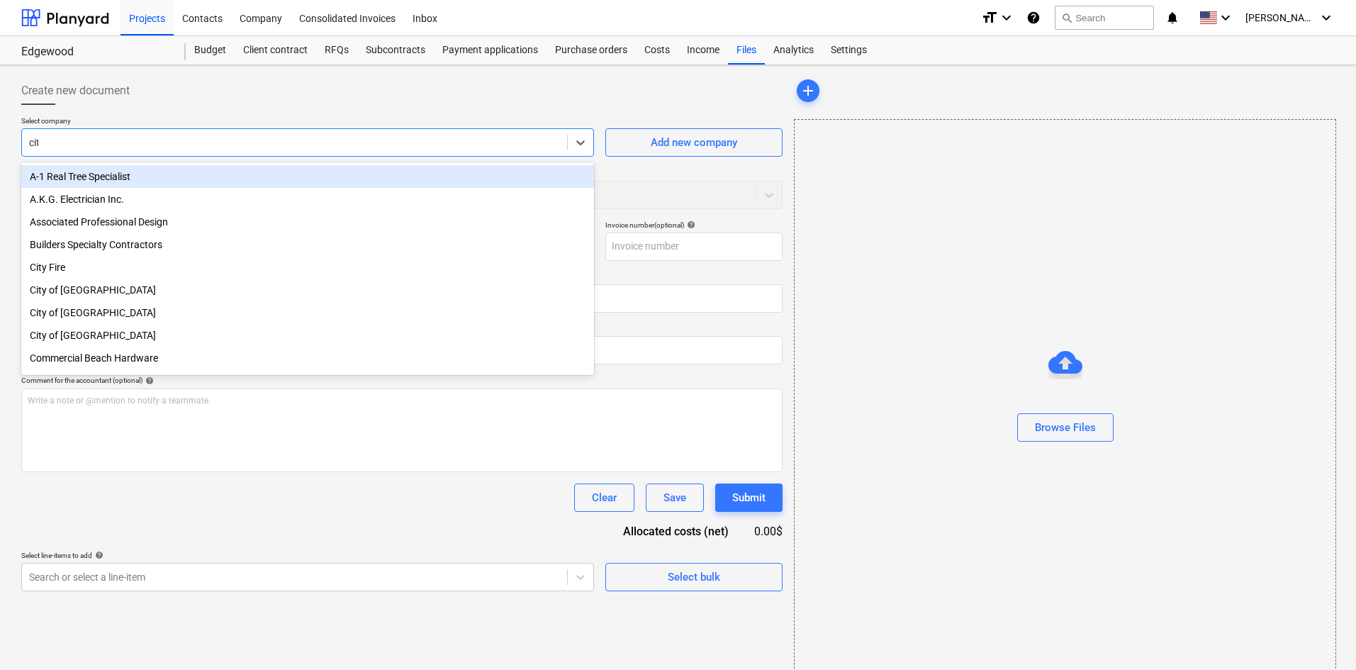
type input "city"
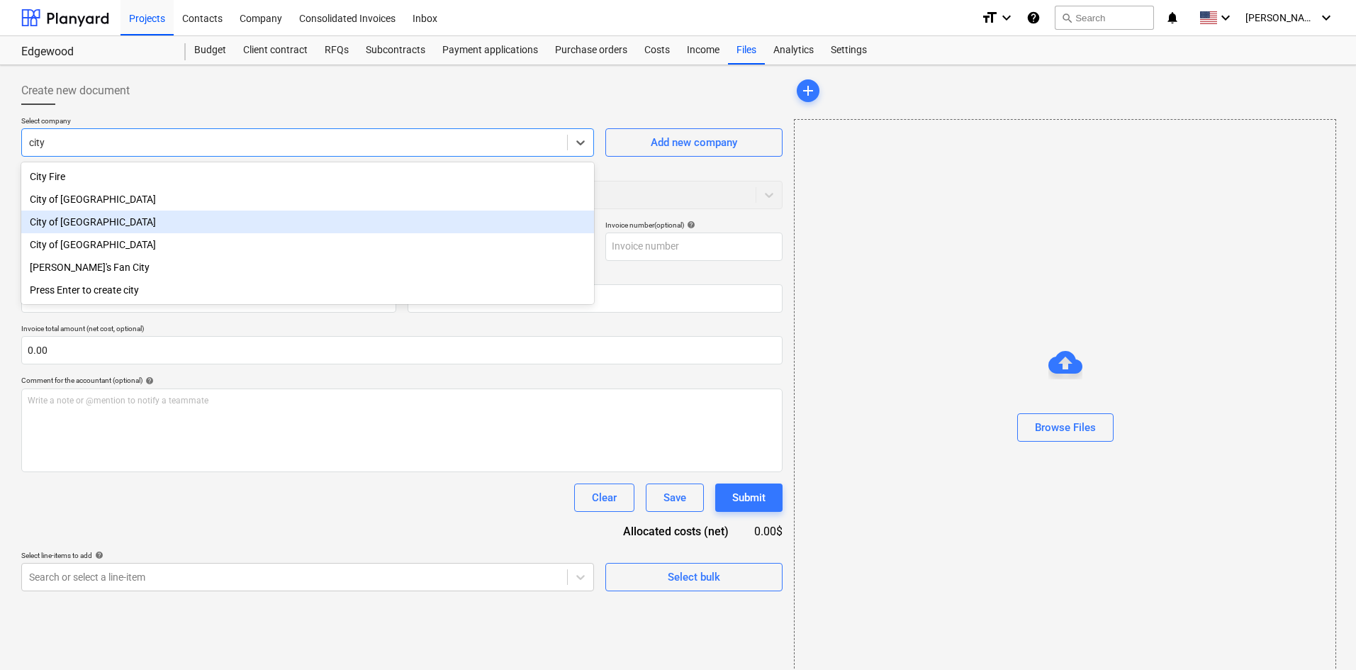
click at [148, 218] on div "City of [GEOGRAPHIC_DATA]" at bounding box center [307, 222] width 573 height 23
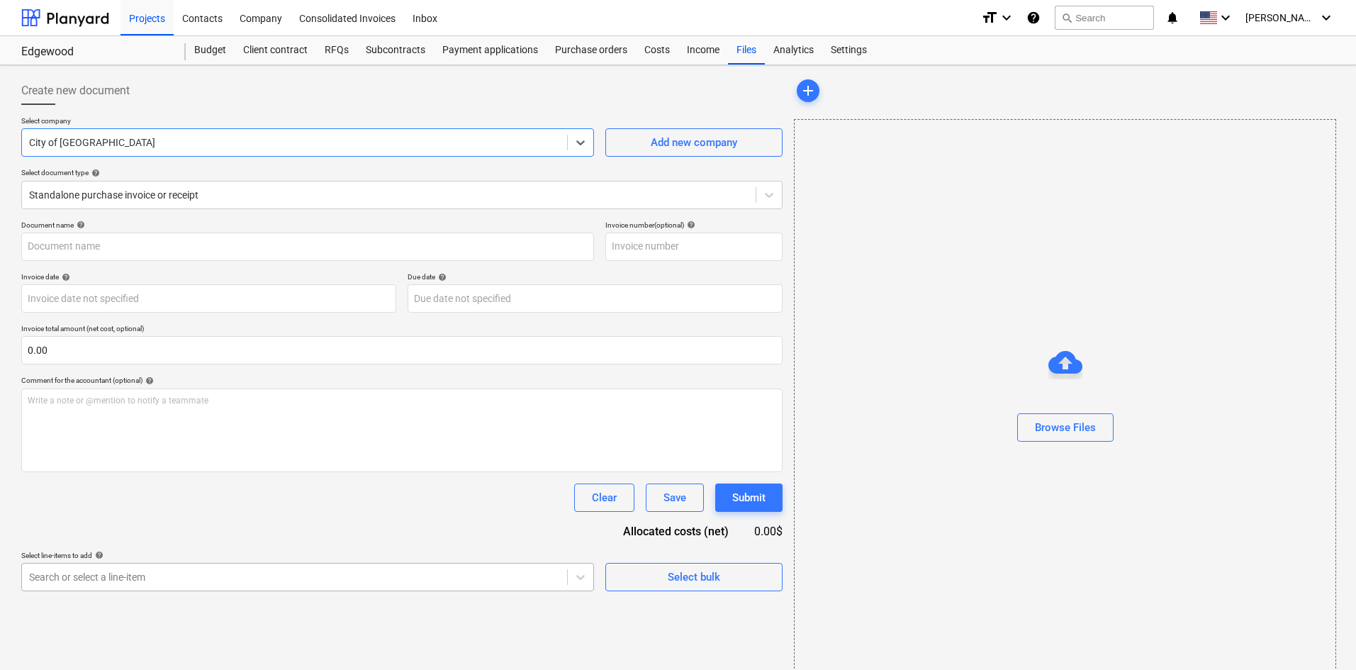
click at [153, 569] on body "Projects Contacts Company Consolidated Invoices Inbox format_size keyboard_arro…" at bounding box center [678, 335] width 1356 height 670
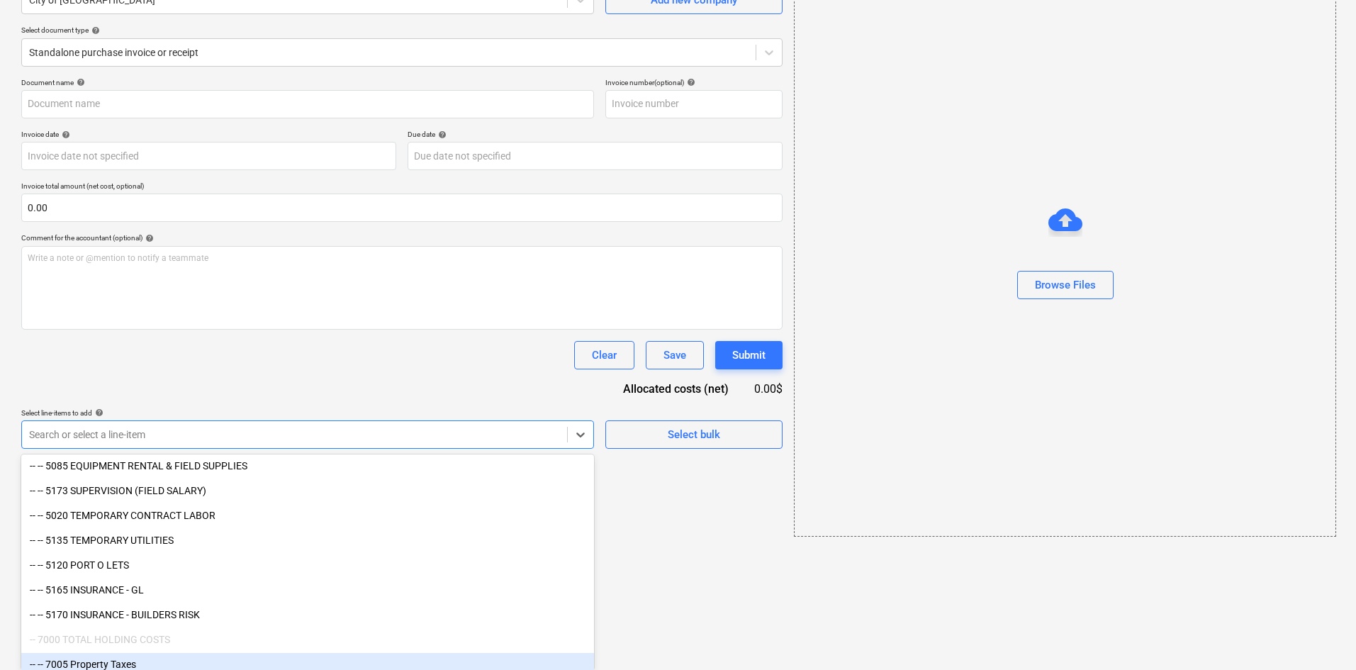
scroll to position [1780, 0]
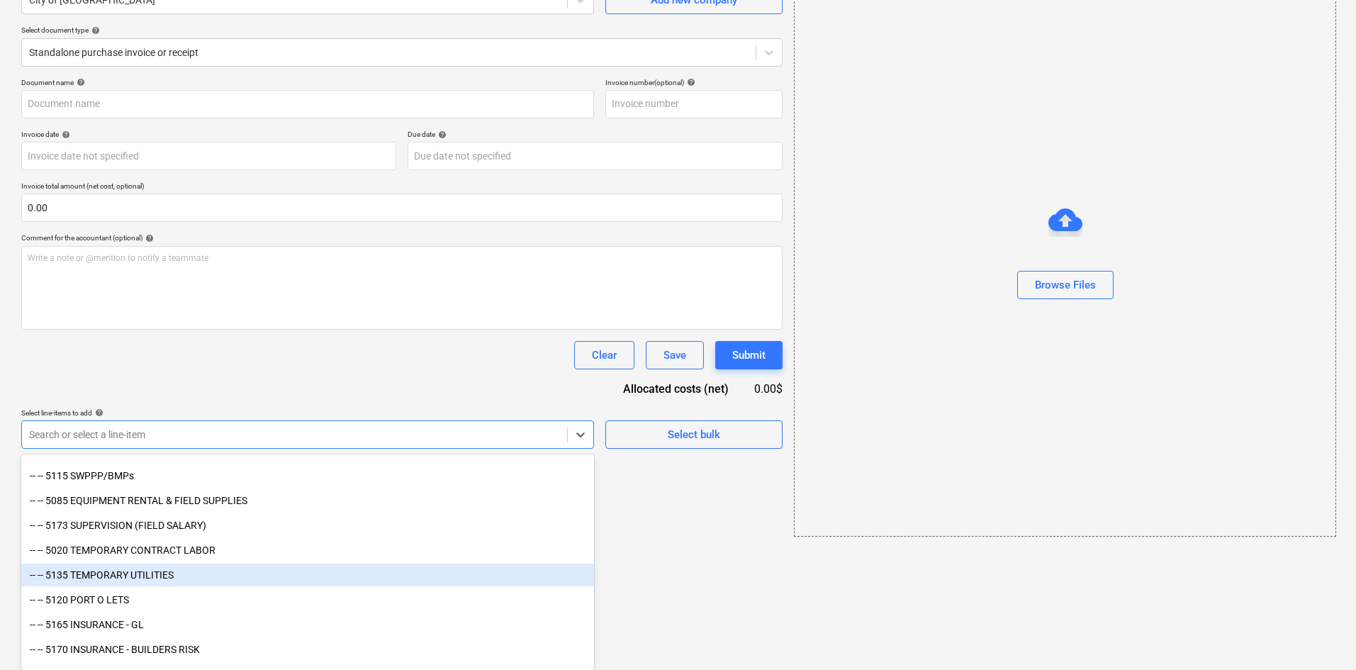
click at [167, 575] on div "-- -- 5135 TEMPORARY UTILITIES" at bounding box center [307, 575] width 573 height 23
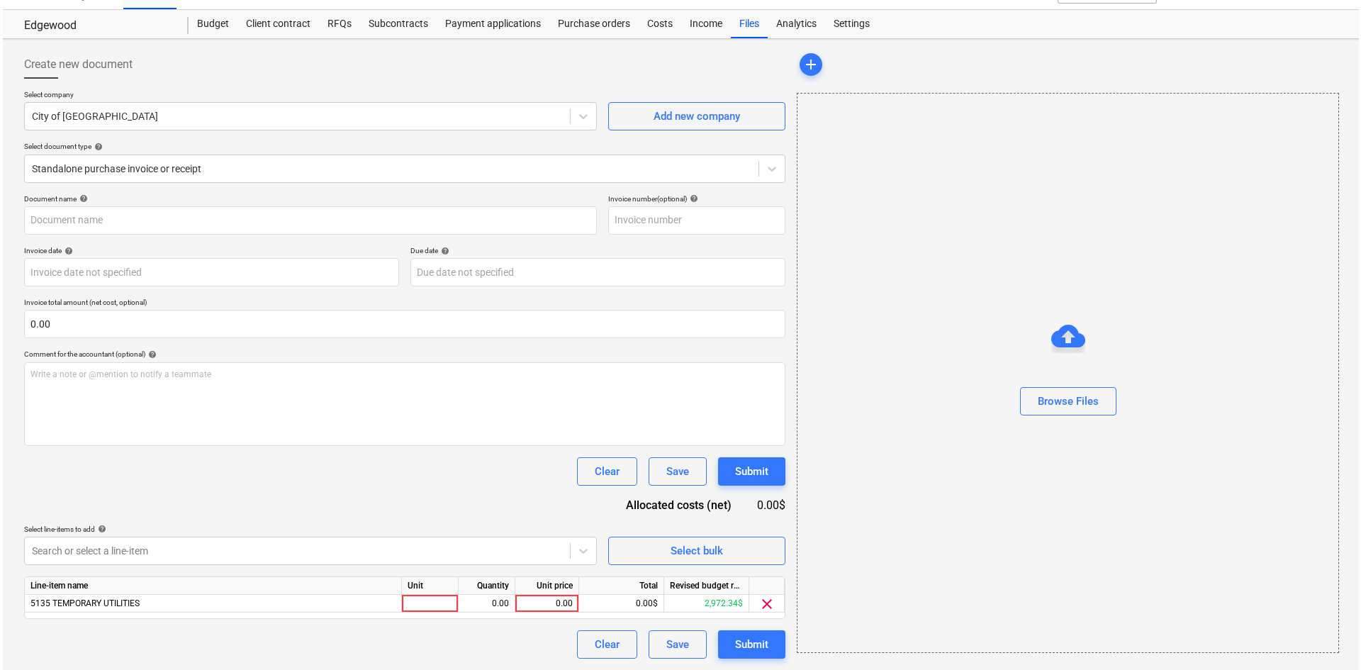
scroll to position [26, 0]
drag, startPoint x: 242, startPoint y: 381, endPoint x: 827, endPoint y: 377, distance: 585.7
click at [242, 381] on div "Document name help Invoice number (optional) help Invoice date help Press the d…" at bounding box center [401, 426] width 761 height 464
click at [1090, 392] on div "Browse Files" at bounding box center [1065, 401] width 61 height 18
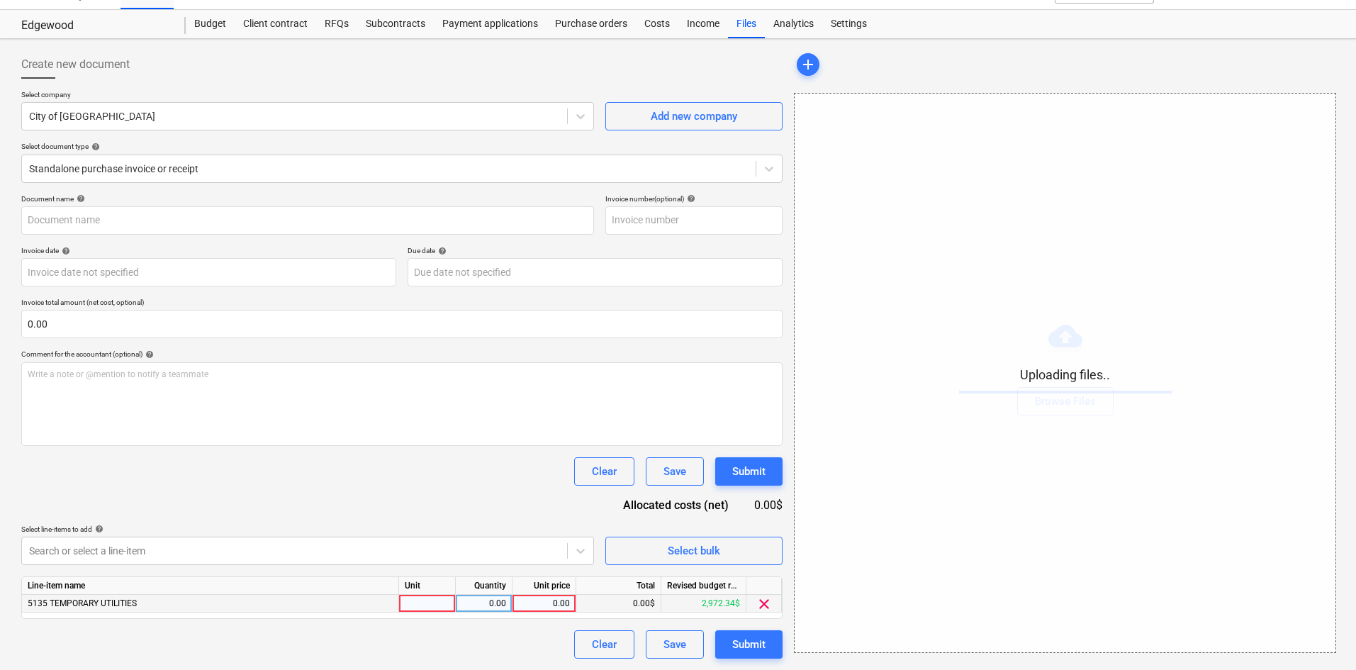
click at [547, 595] on div "0.00" at bounding box center [544, 604] width 52 height 18
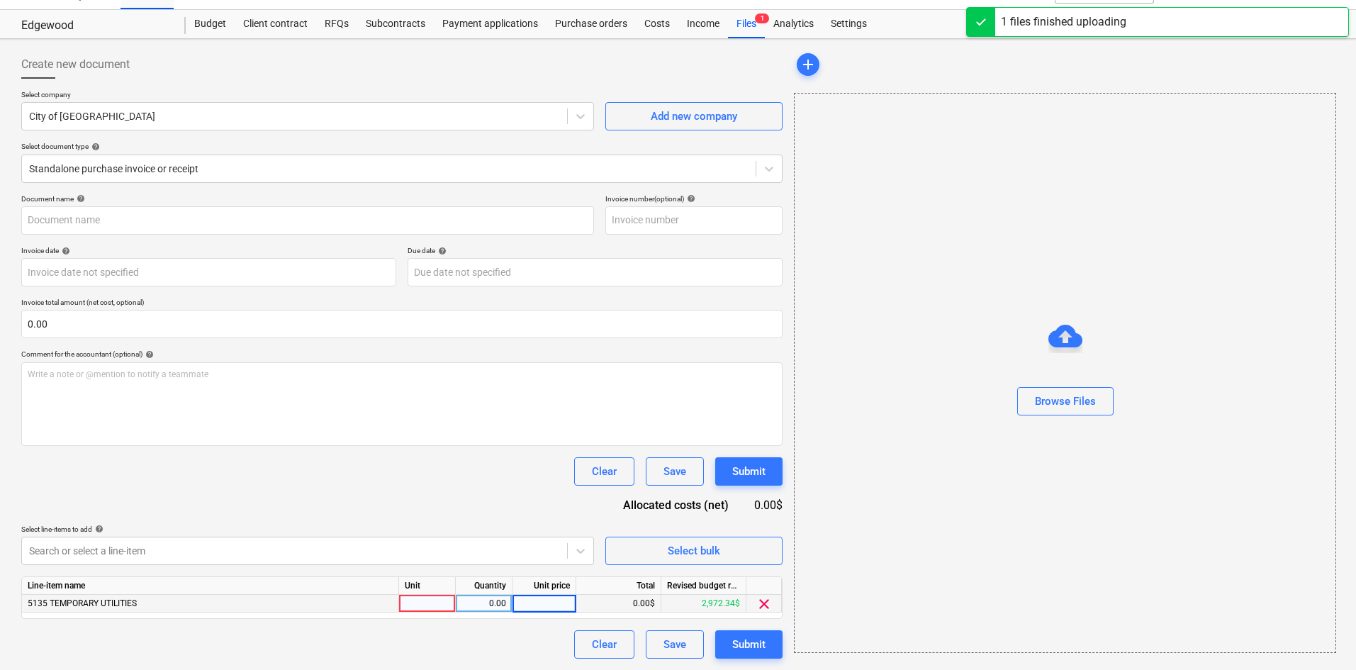
type input "City of [GEOGRAPHIC_DATA] (Indirect) [DATE].pdf"
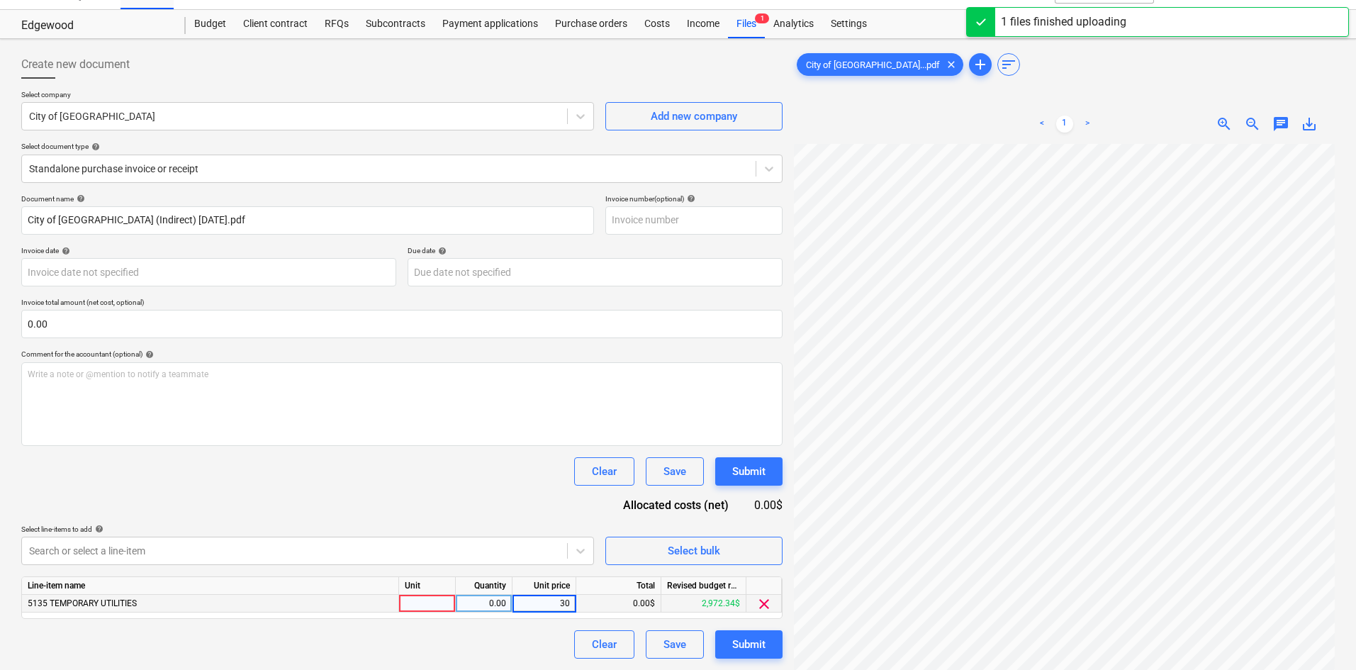
type input "300"
click at [496, 529] on div "Select line-items to add help" at bounding box center [307, 529] width 573 height 9
click at [544, 598] on div "300.00" at bounding box center [544, 604] width 52 height 18
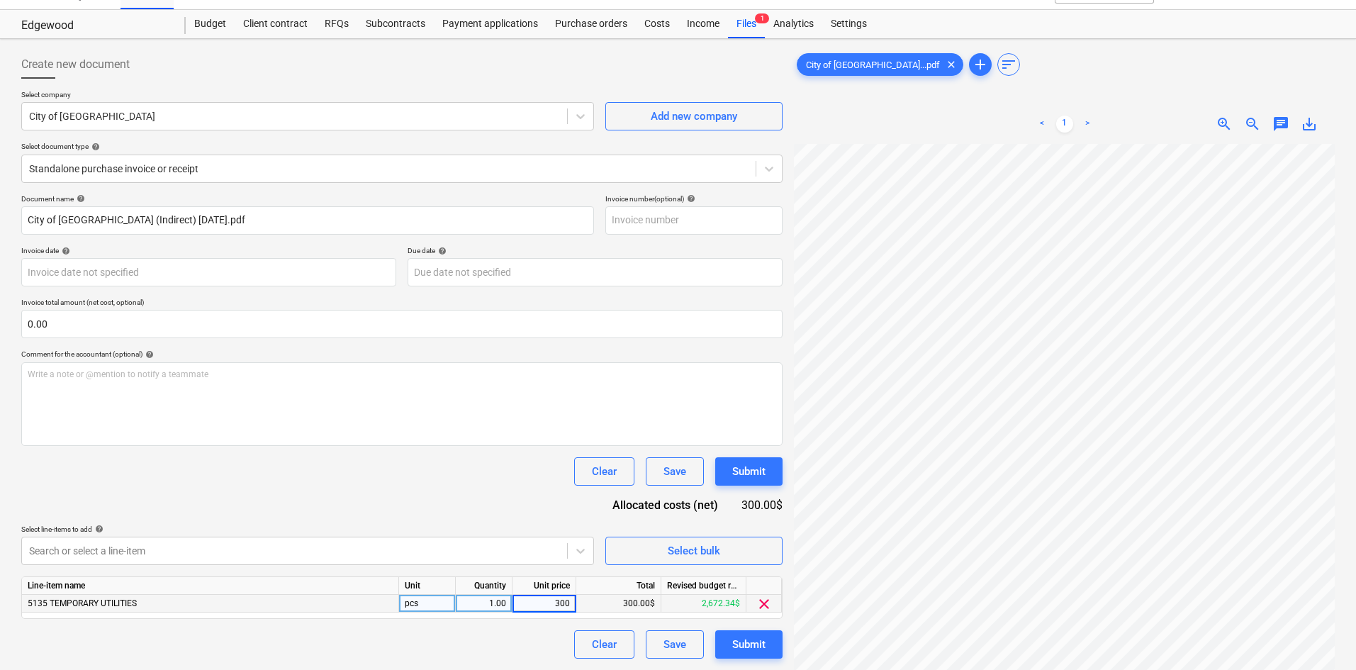
click at [544, 598] on input "300" at bounding box center [544, 603] width 63 height 17
type input "1351.99"
click at [468, 514] on div "Document name help City of [GEOGRAPHIC_DATA] (Indirect) [DATE].pdf Invoice numb…" at bounding box center [401, 426] width 761 height 464
click at [748, 645] on div "Submit" at bounding box center [748, 644] width 33 height 18
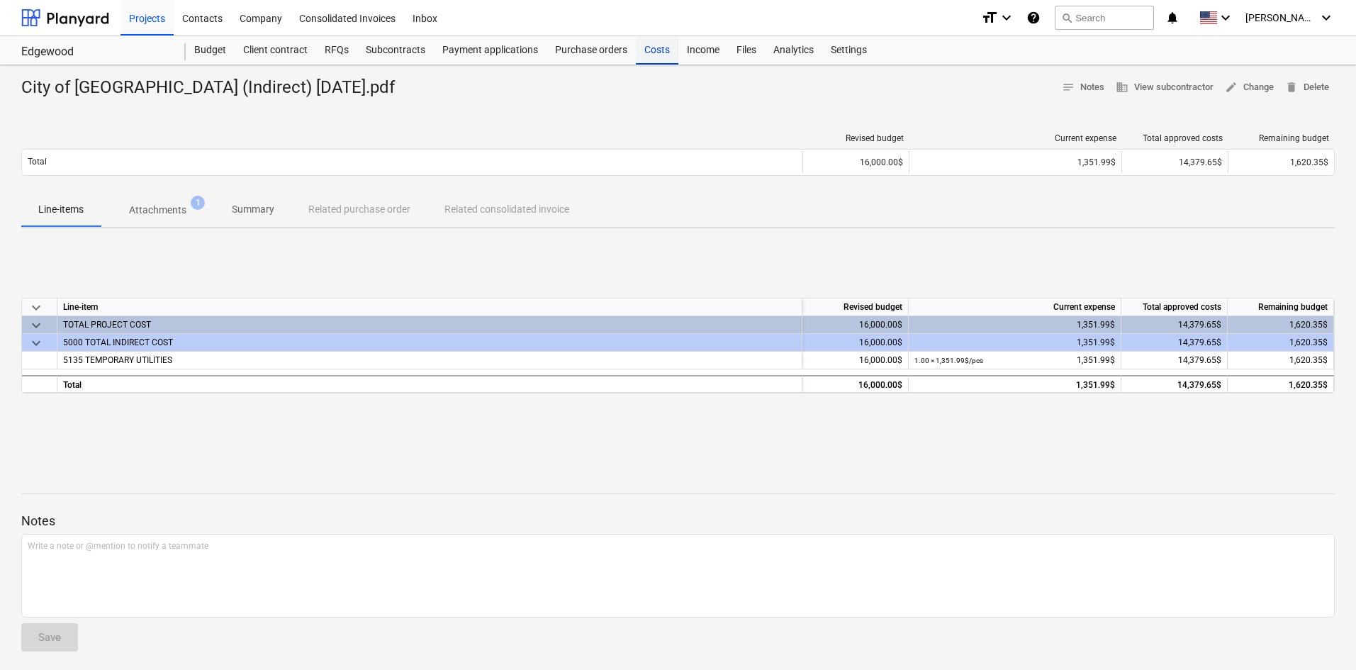
click at [657, 56] on div "Costs" at bounding box center [657, 50] width 43 height 28
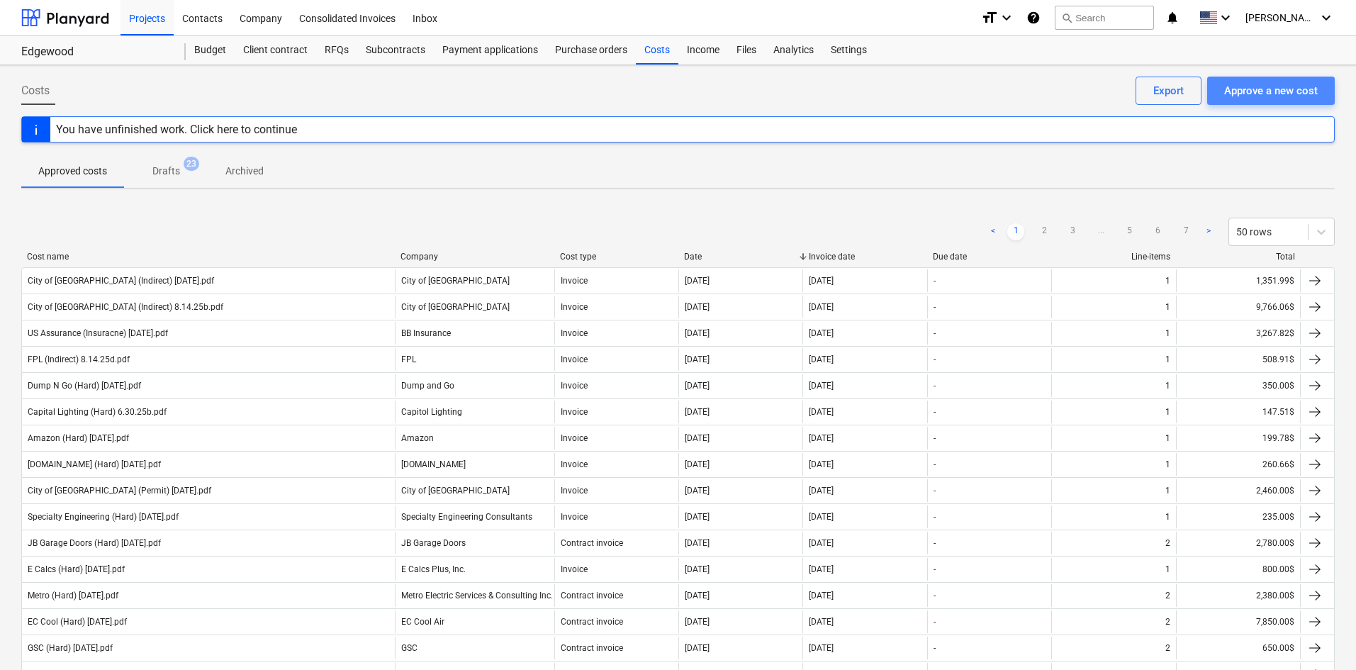
click at [1311, 99] on div "Approve a new cost" at bounding box center [1271, 91] width 94 height 18
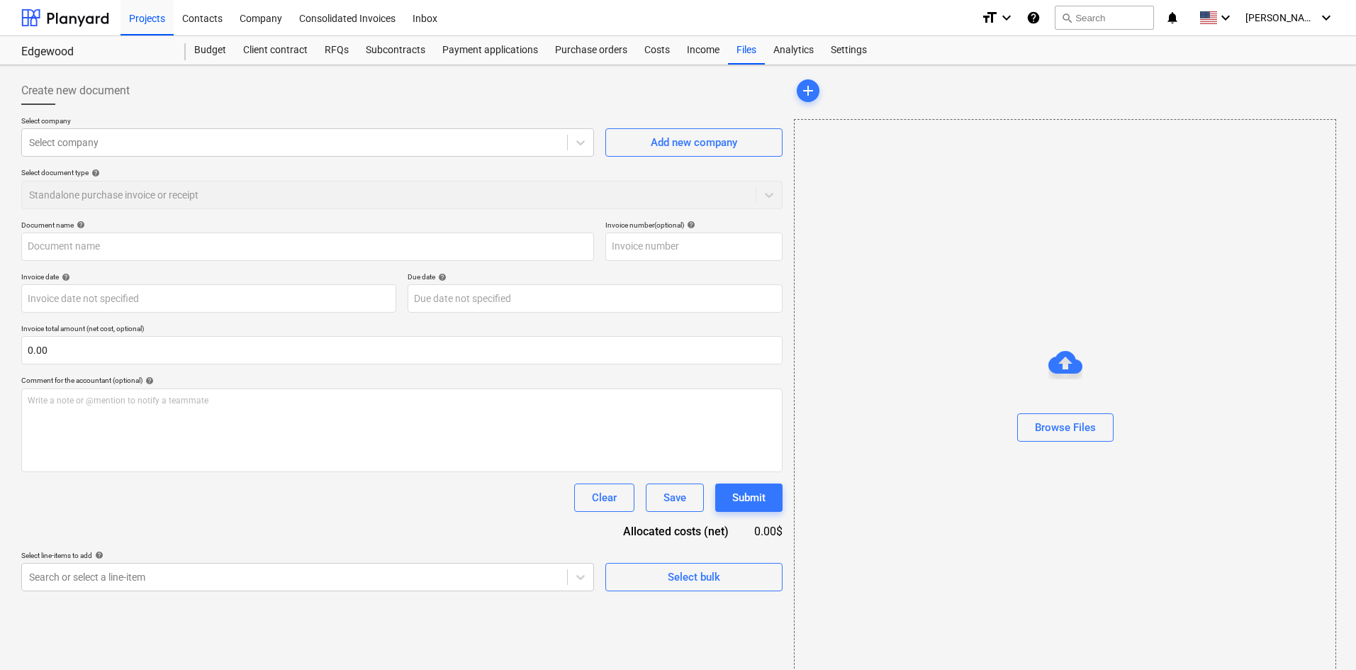
click at [395, 116] on p "Select company" at bounding box center [307, 122] width 573 height 12
click at [709, 141] on div "Add new company" at bounding box center [694, 142] width 86 height 18
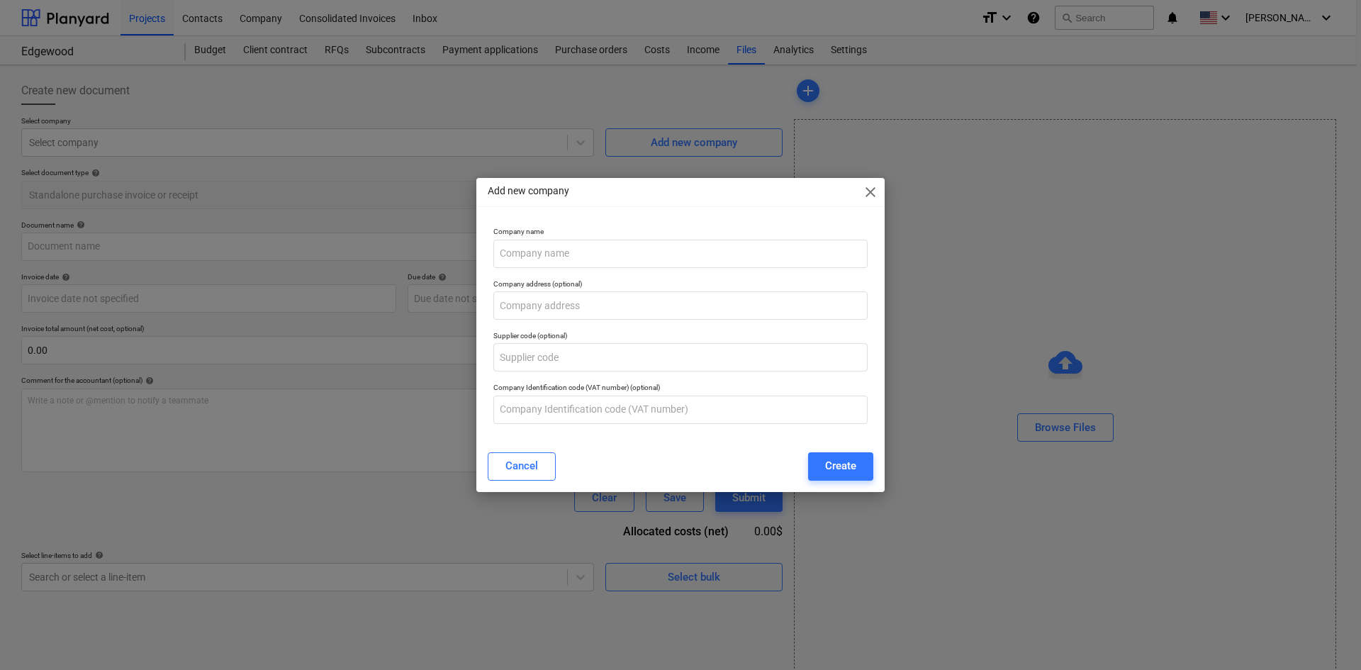
click at [582, 228] on p "Company name" at bounding box center [680, 233] width 374 height 12
click at [577, 246] on input "text" at bounding box center [680, 254] width 374 height 28
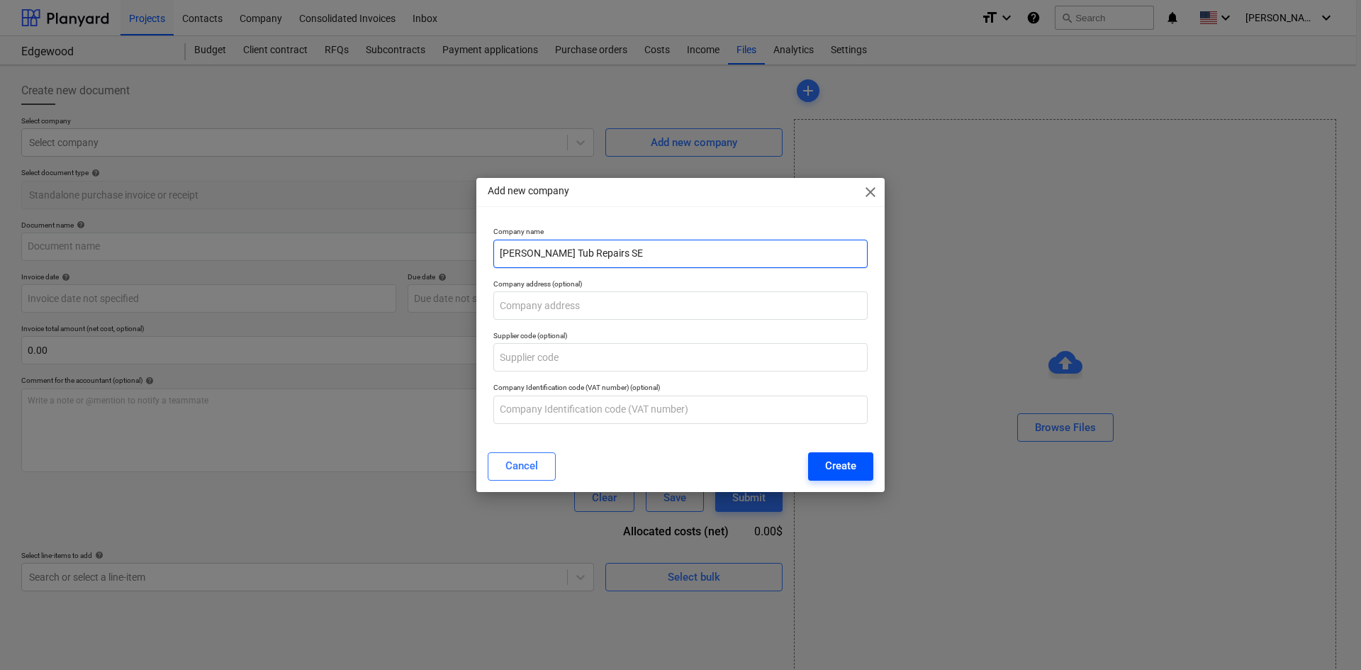
type input "[PERSON_NAME] Tub Repairs SE"
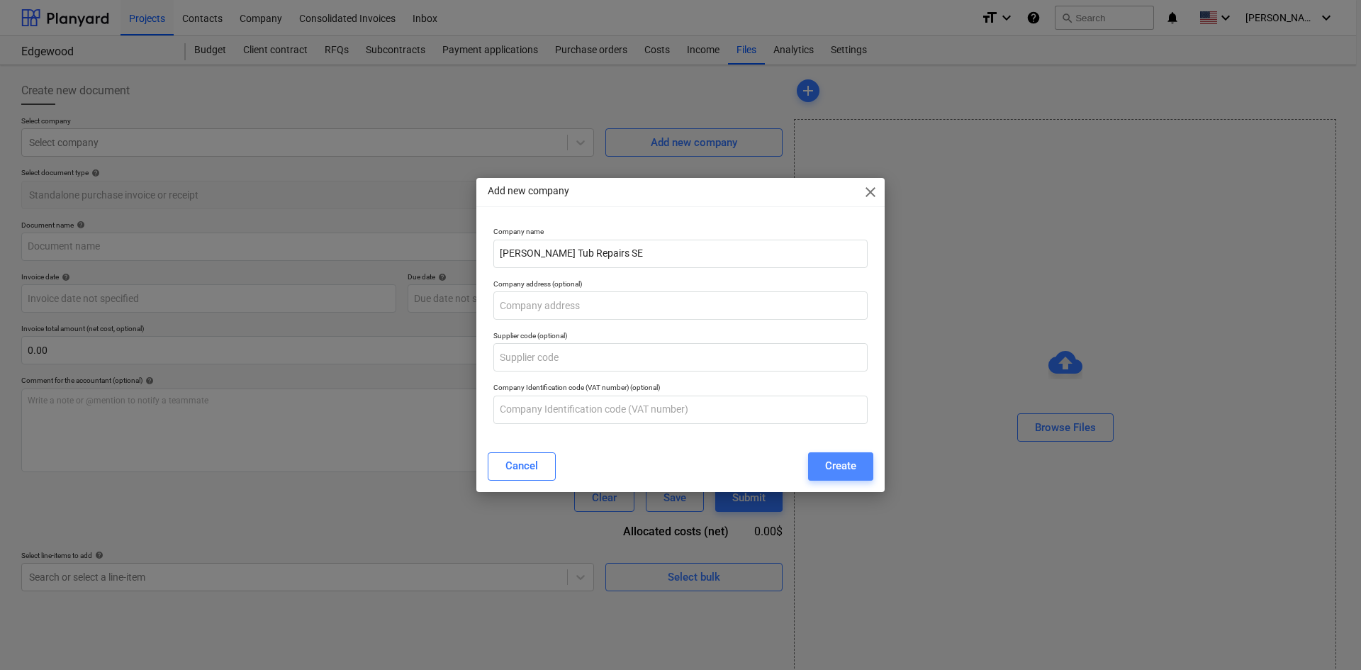
click at [869, 467] on button "Create" at bounding box center [840, 466] width 65 height 28
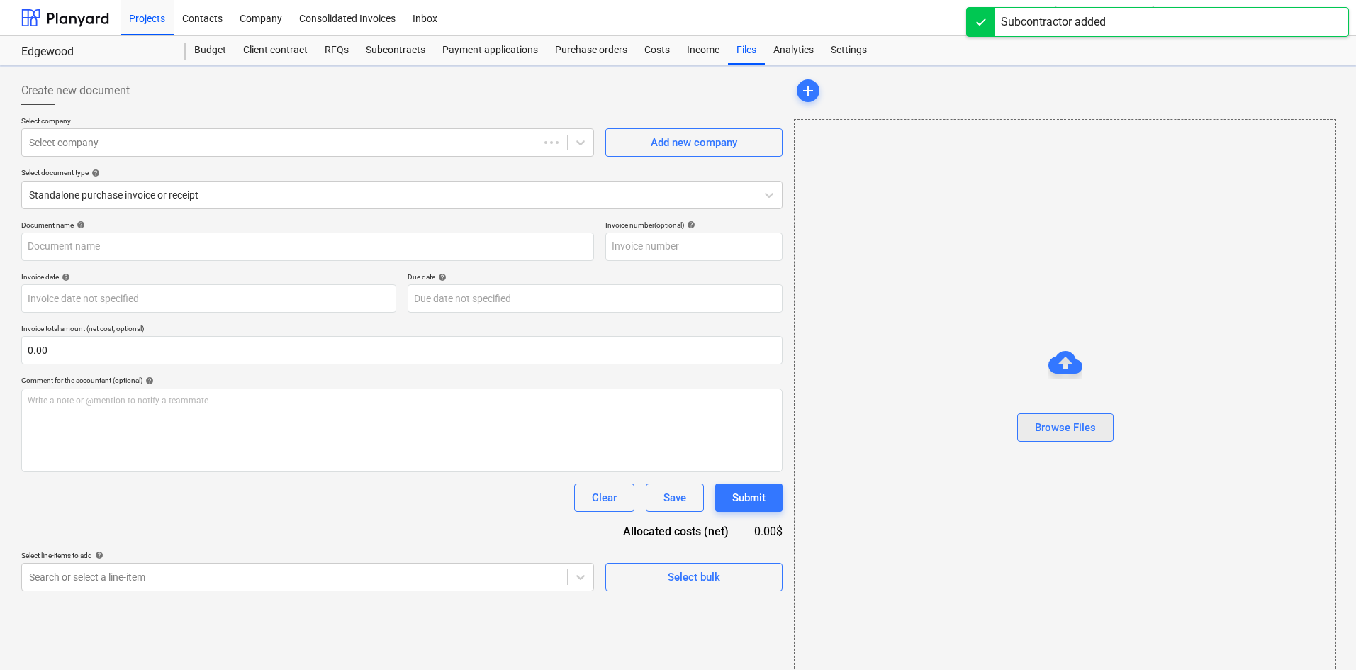
click at [1028, 430] on button "Browse Files" at bounding box center [1065, 427] width 96 height 28
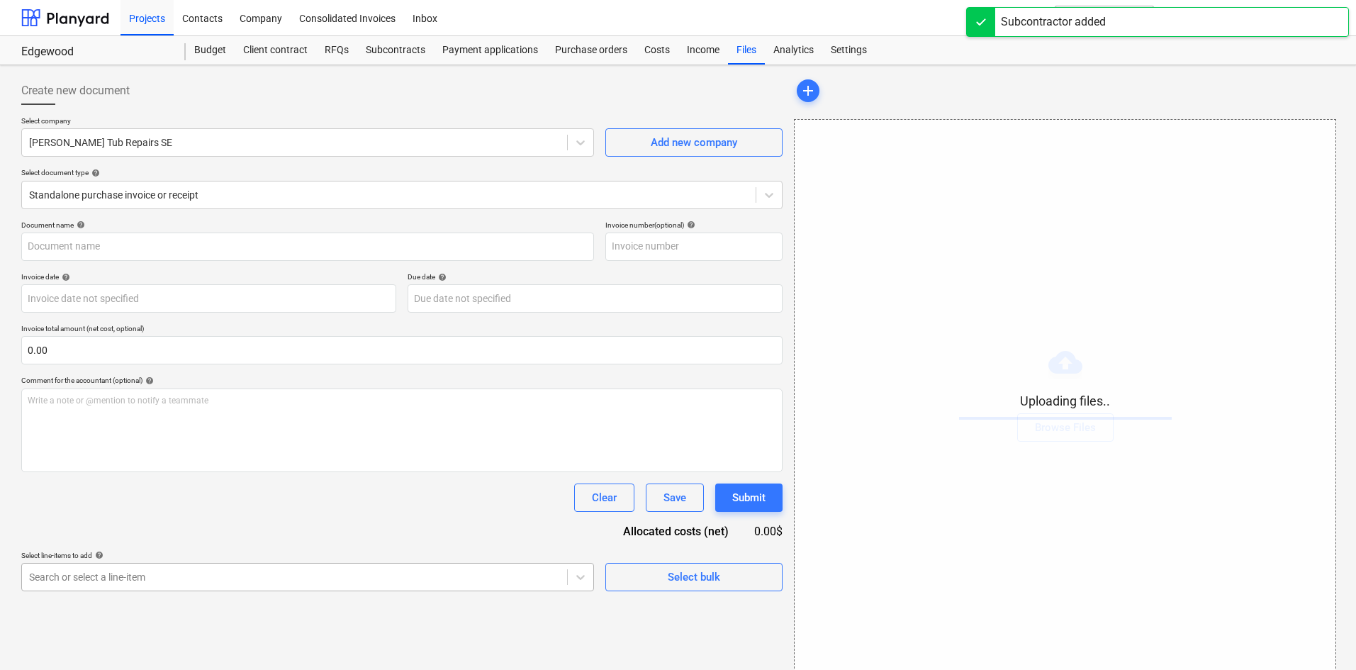
scroll to position [143, 0]
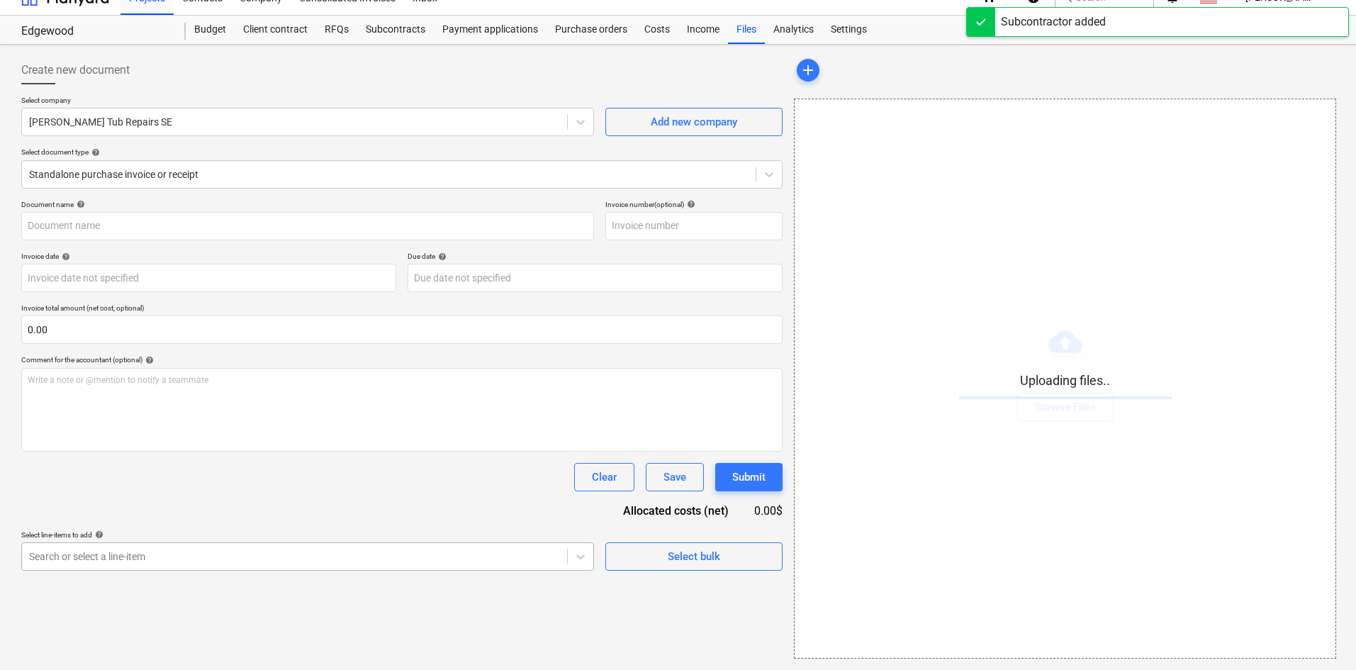
click at [242, 565] on body "Projects Contacts Company Consolidated Invoices Inbox format_size keyboard_arro…" at bounding box center [678, 314] width 1356 height 670
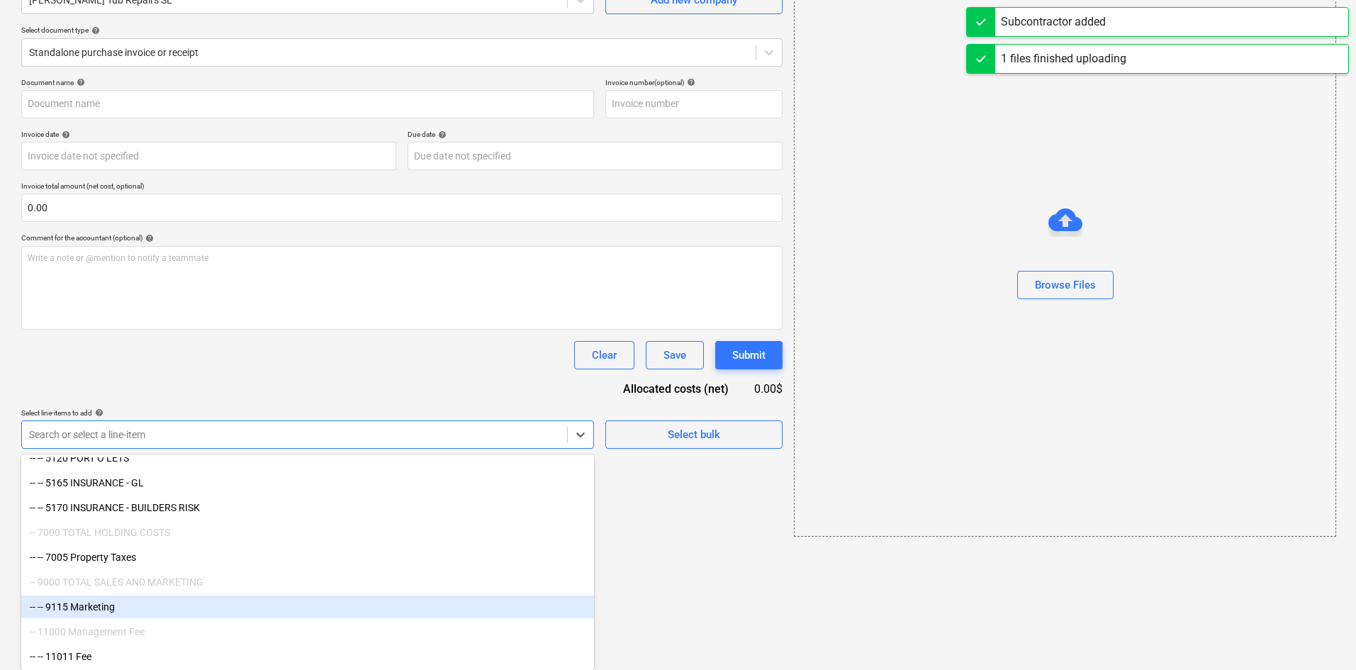
type input "[PERSON_NAME] Tub Repairs (Indirect) [DATE].pdf"
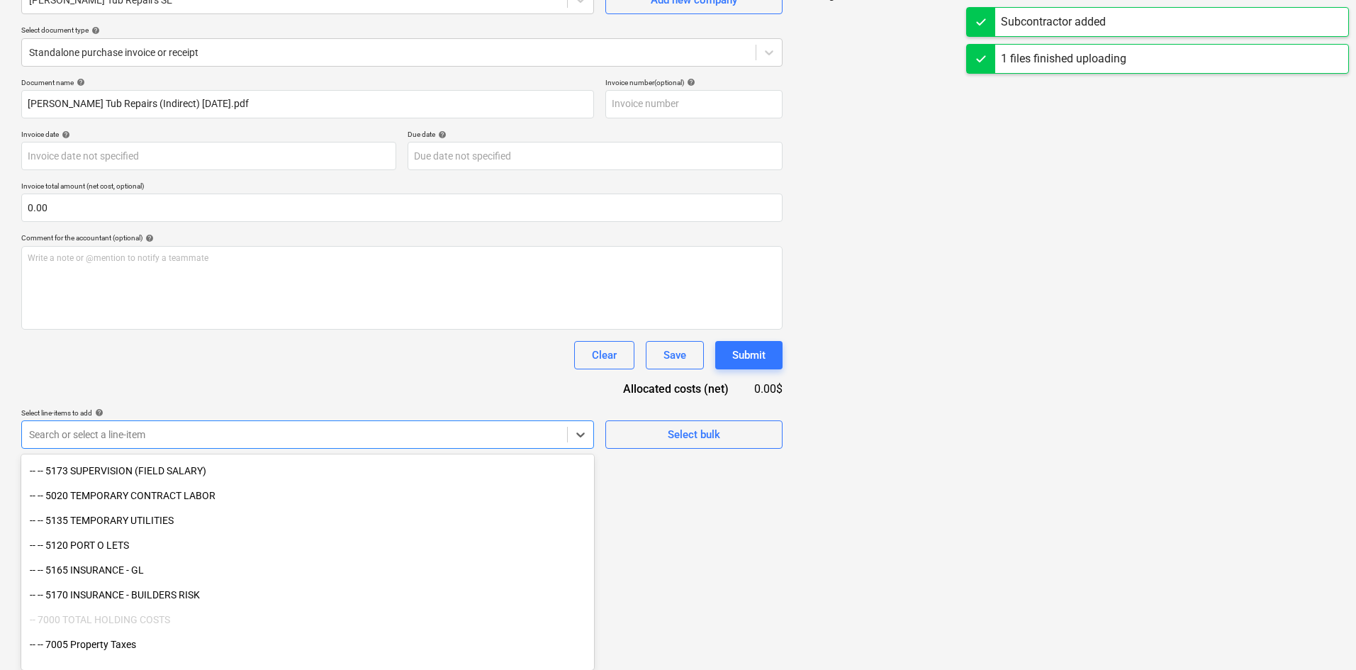
scroll to position [1780, 0]
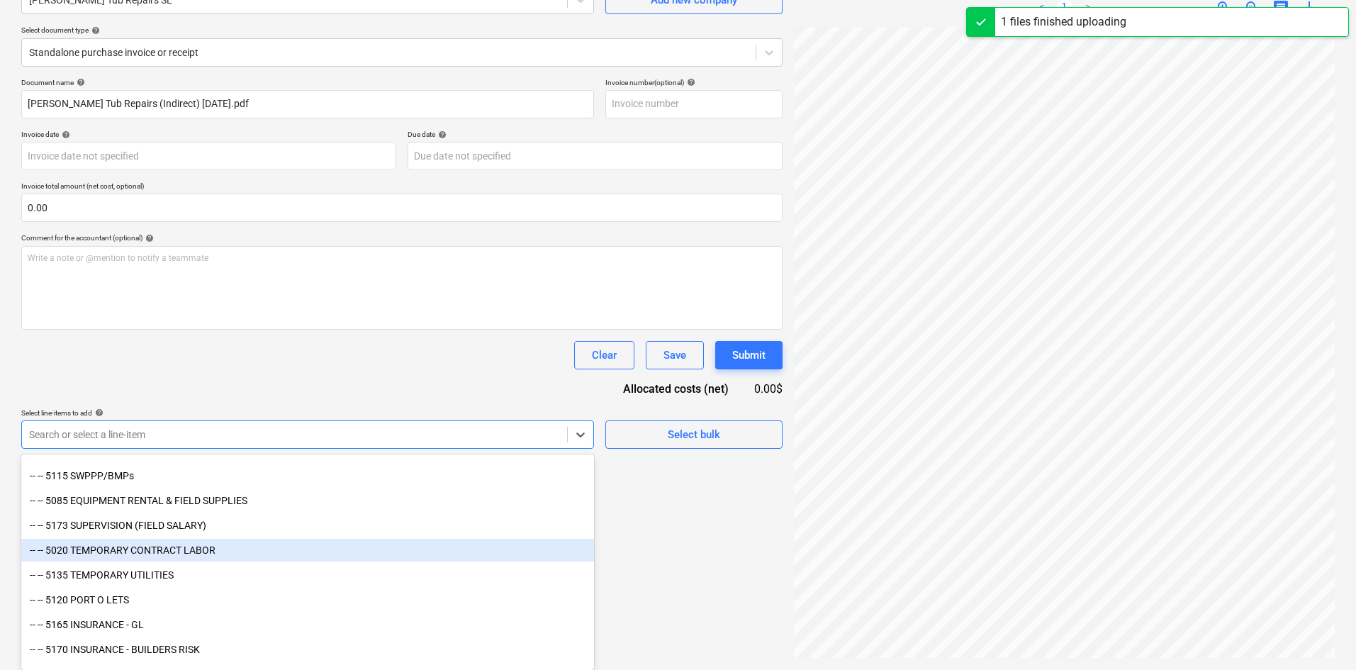
click at [212, 554] on div "-- -- 5020 TEMPORARY CONTRACT LABOR" at bounding box center [307, 550] width 573 height 23
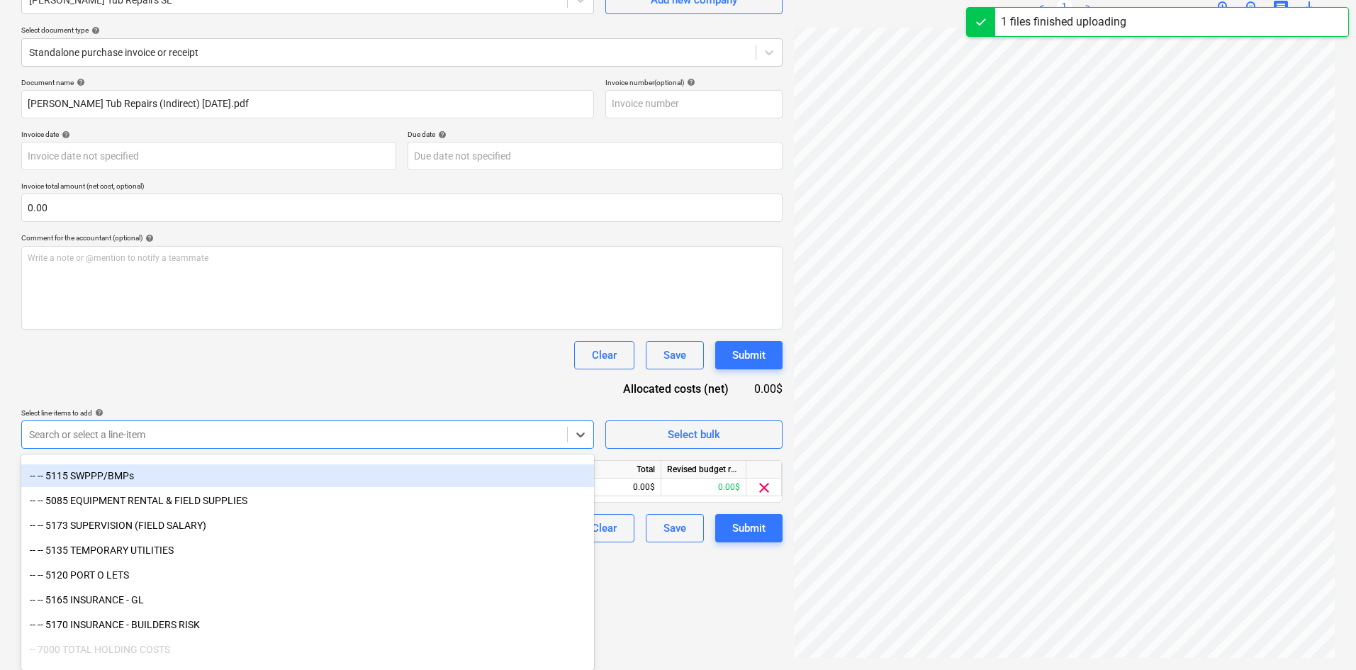
click at [396, 389] on div "Document name help [PERSON_NAME] Tub Repairs (Indirect) [DATE].pdf Invoice numb…" at bounding box center [401, 310] width 761 height 464
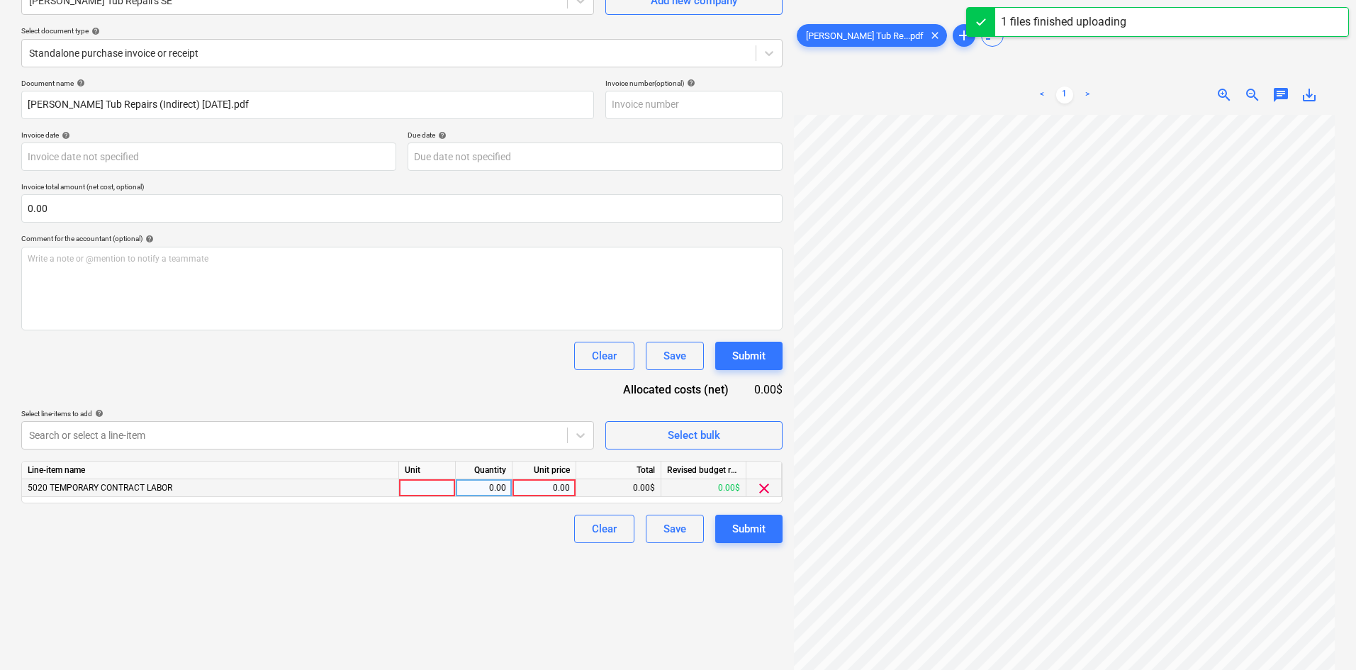
click at [554, 490] on div "0.00" at bounding box center [544, 488] width 52 height 18
type input "300"
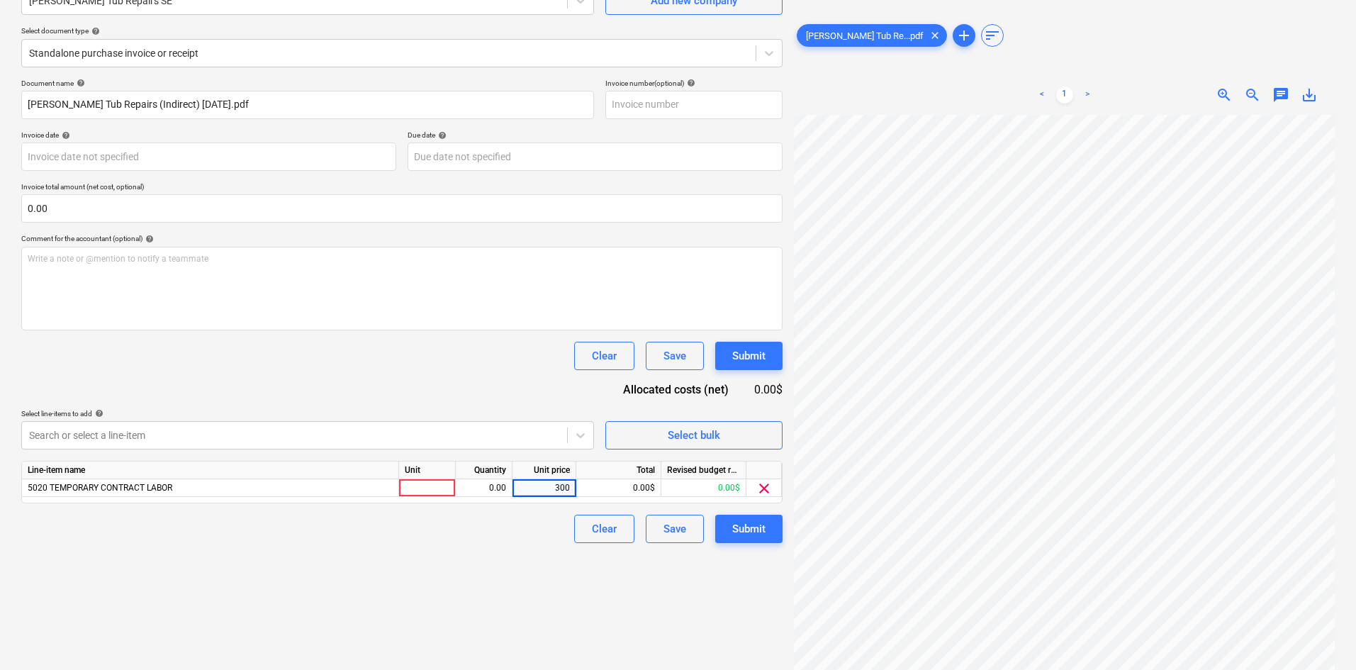
click at [543, 602] on div "Create new document Select company [PERSON_NAME] Tub Repairs SE Add new company…" at bounding box center [402, 296] width 773 height 735
click at [745, 522] on div "Submit" at bounding box center [748, 529] width 33 height 18
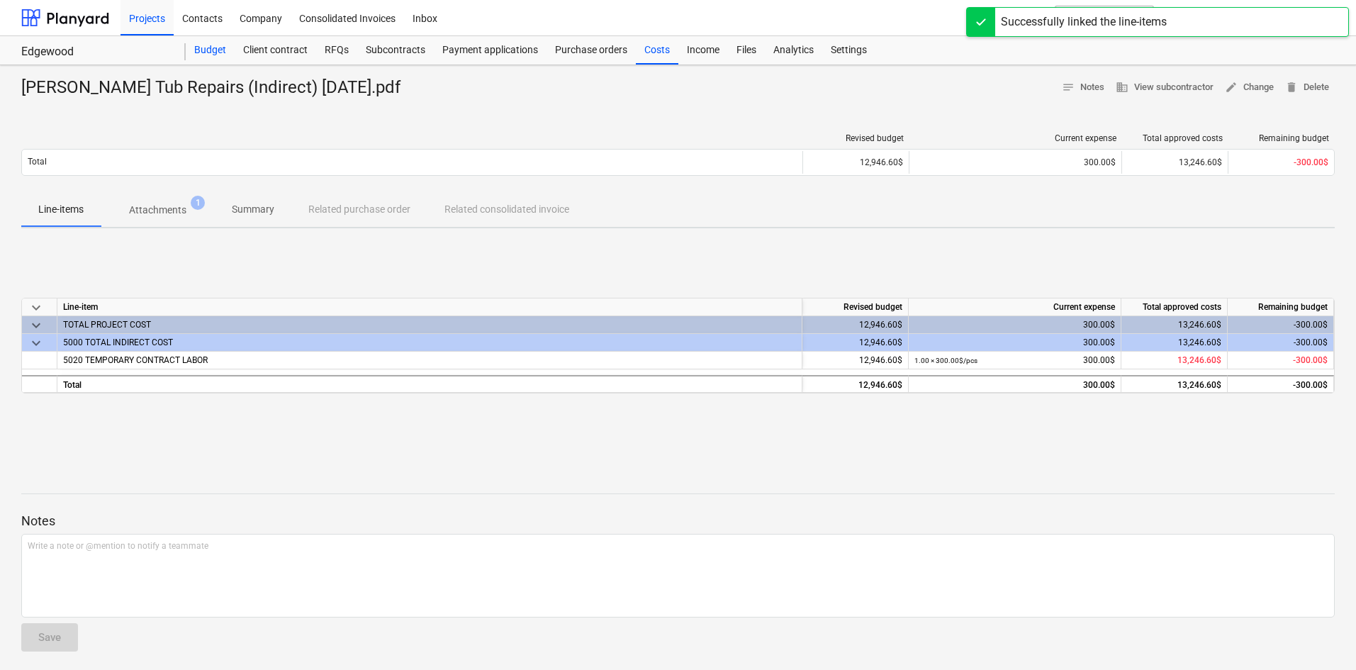
click at [202, 50] on div "Budget" at bounding box center [210, 50] width 49 height 28
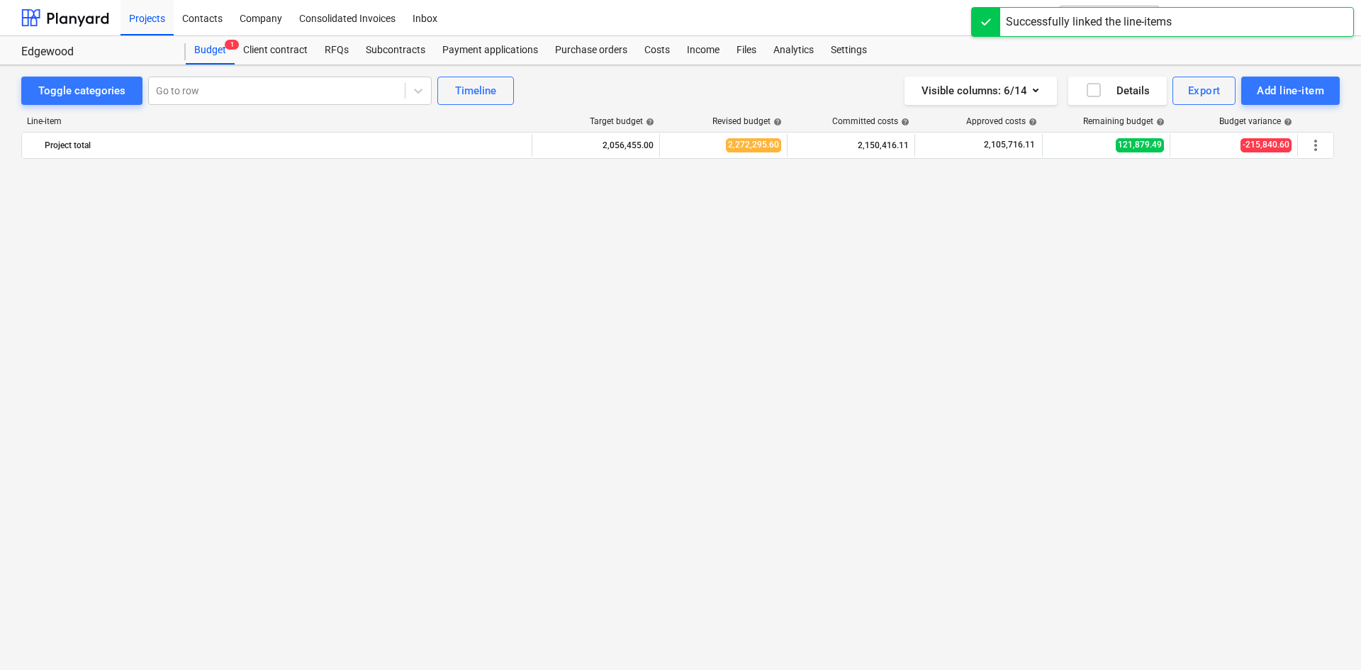
scroll to position [1539, 0]
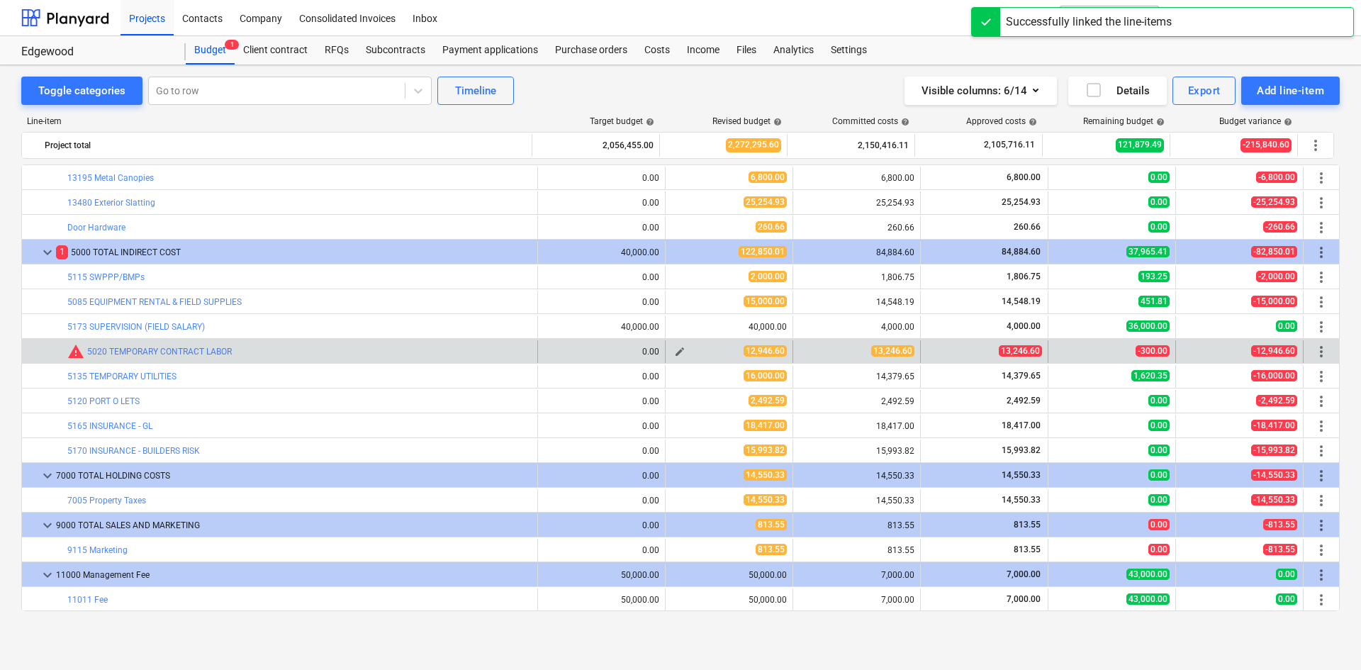
click at [674, 352] on span "edit" at bounding box center [679, 351] width 11 height 11
type textarea "x"
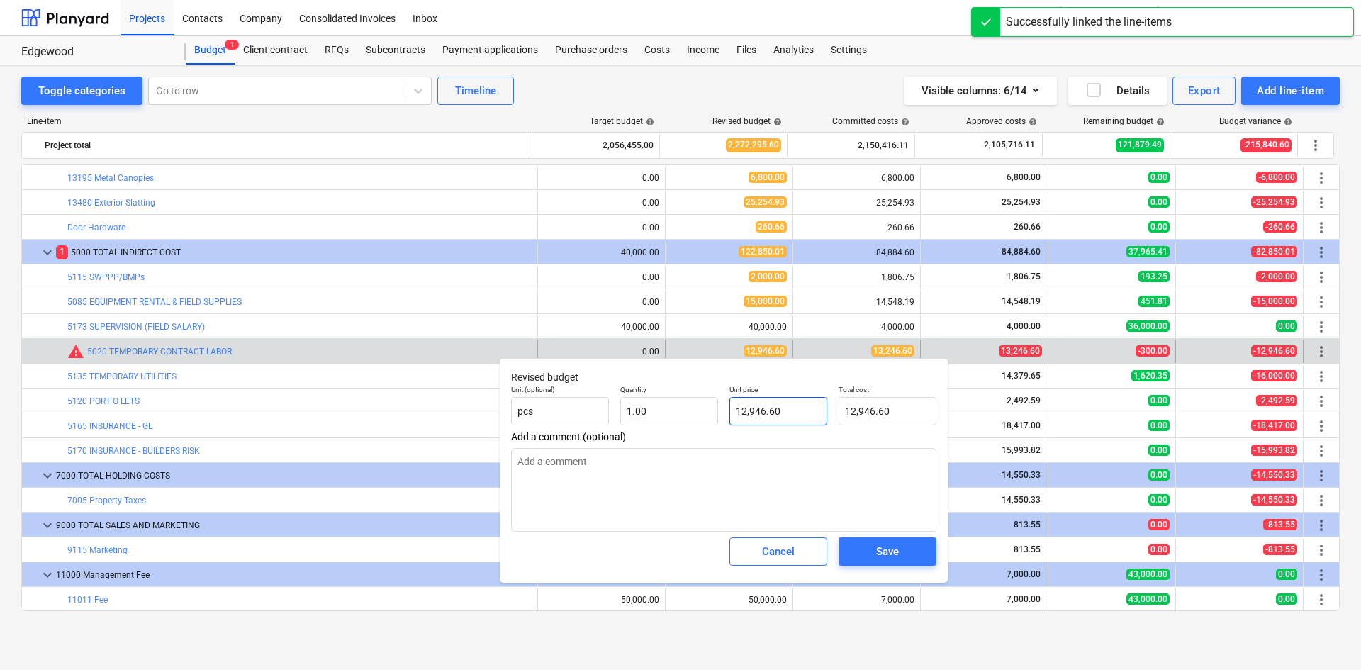
type input "12946.6"
drag, startPoint x: 790, startPoint y: 413, endPoint x: 647, endPoint y: 420, distance: 142.7
click at [649, 420] on div "Unit (optional) pcs Quantity 1.00 Unit price 12946.6 Total cost 12,946.60" at bounding box center [724, 405] width 437 height 52
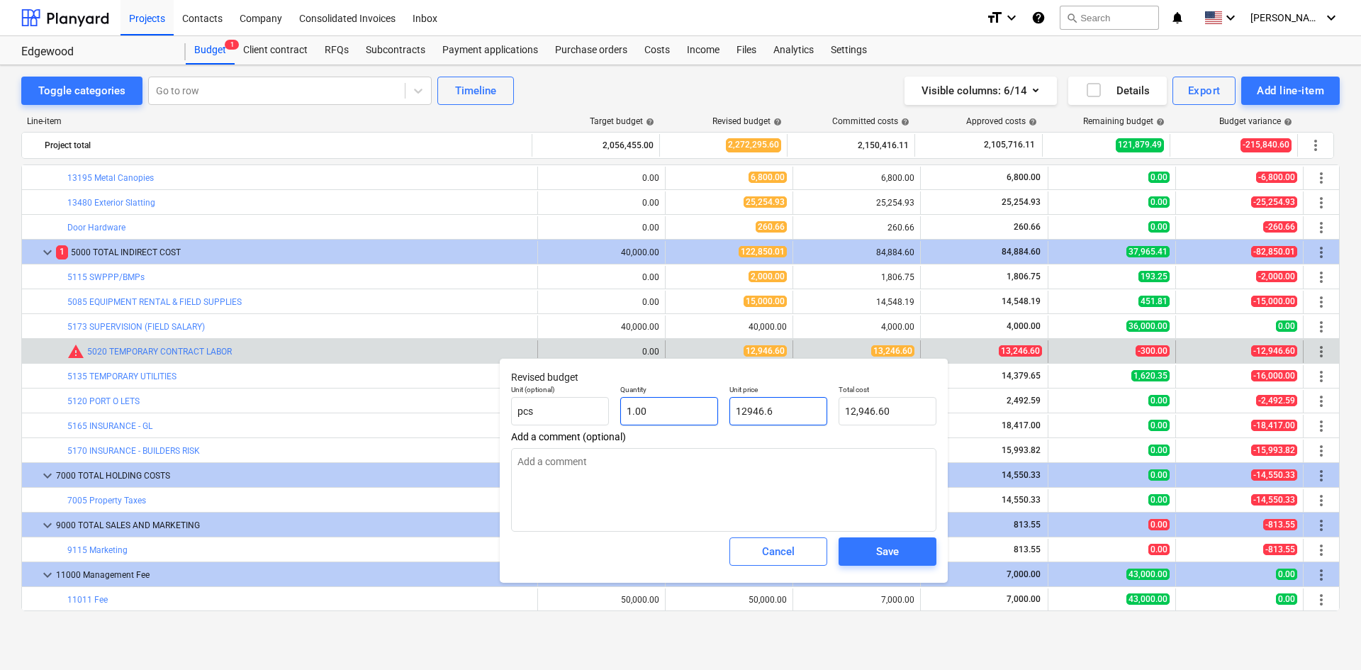
type textarea "x"
type input "1"
type input "1.00"
type textarea "x"
type input "15"
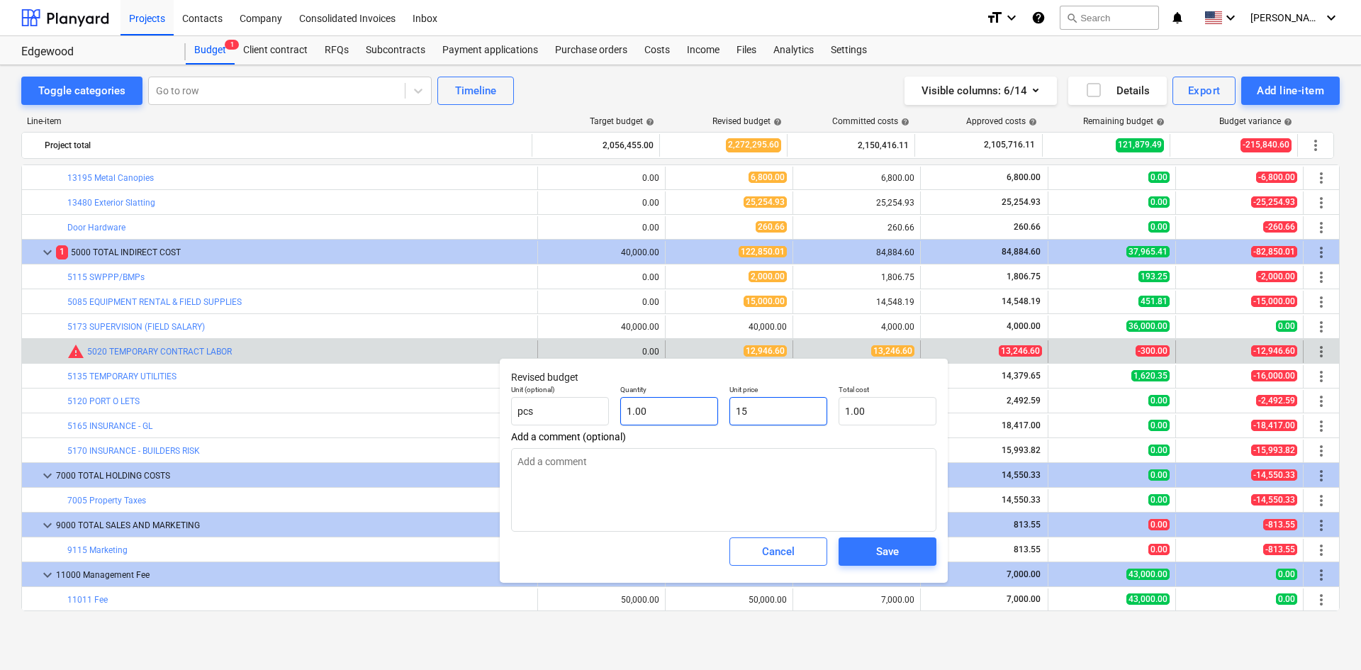
type input "15.00"
type textarea "x"
type input "150"
type input "150.00"
type textarea "x"
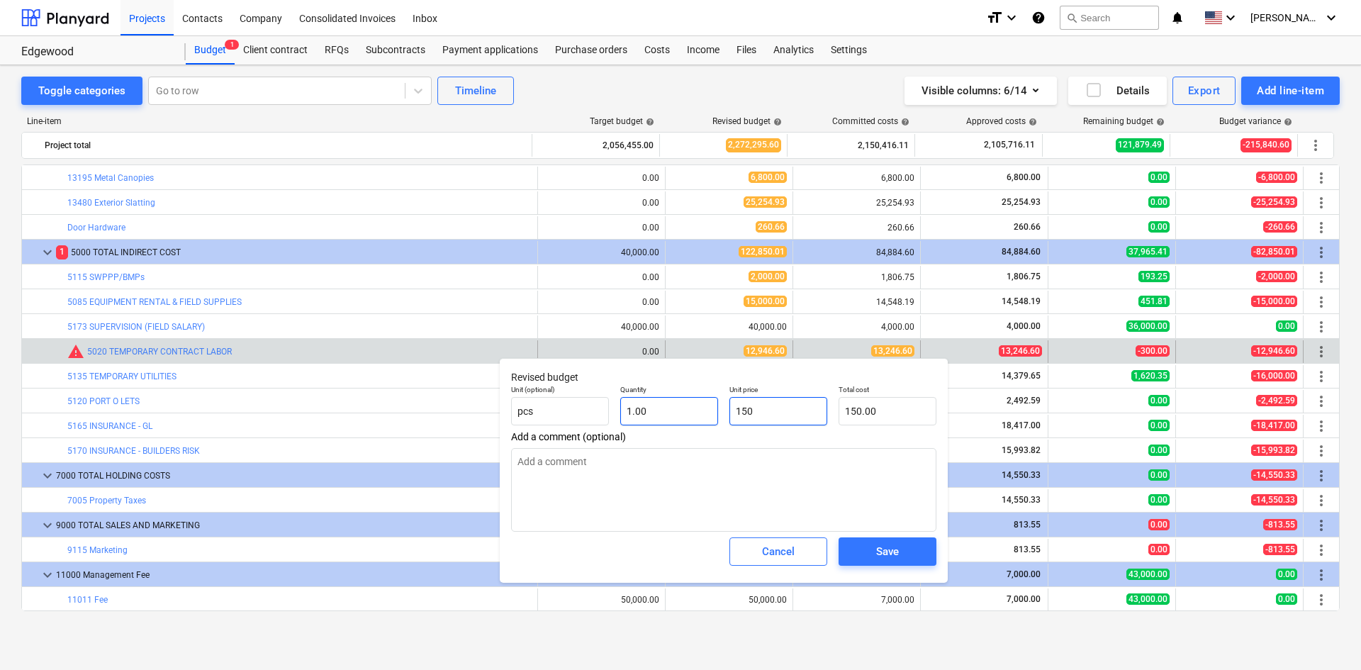
type input "1500"
type input "1,500.00"
type textarea "x"
type input "15000"
type input "15,000.00"
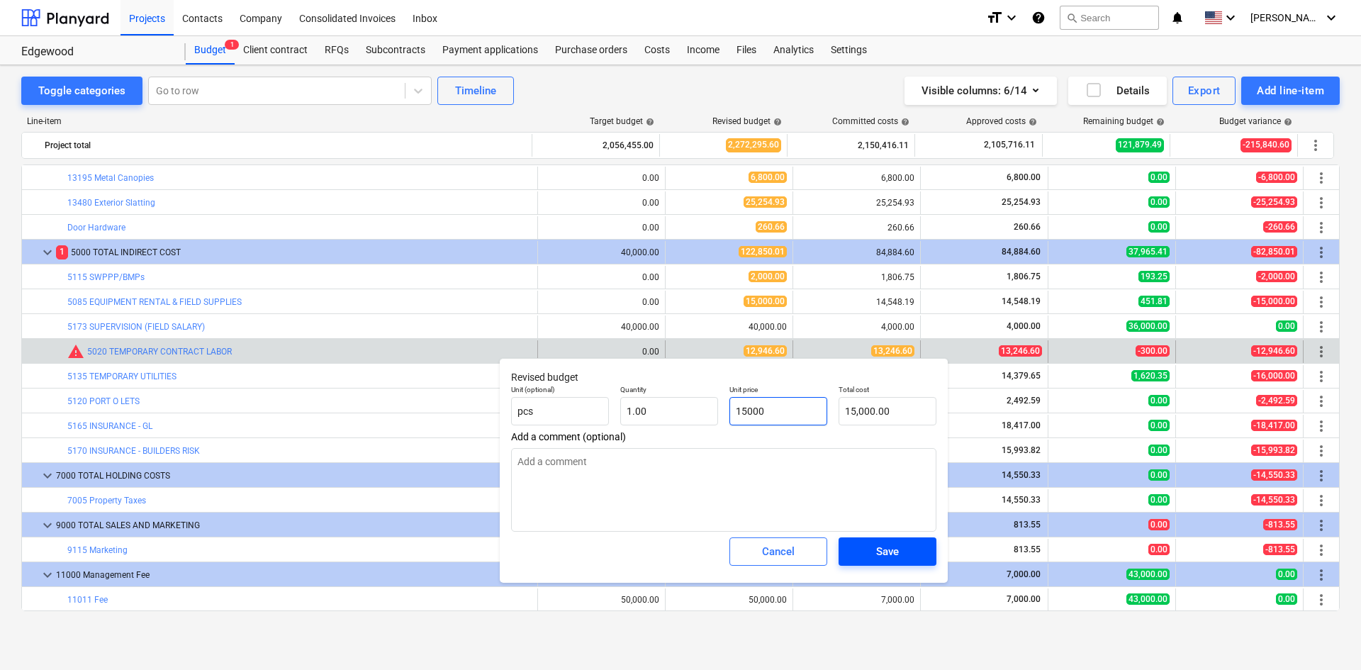
type input "15000"
type textarea "x"
type input "15,000.00"
click at [876, 547] on div "Save" at bounding box center [887, 551] width 23 height 18
type textarea "x"
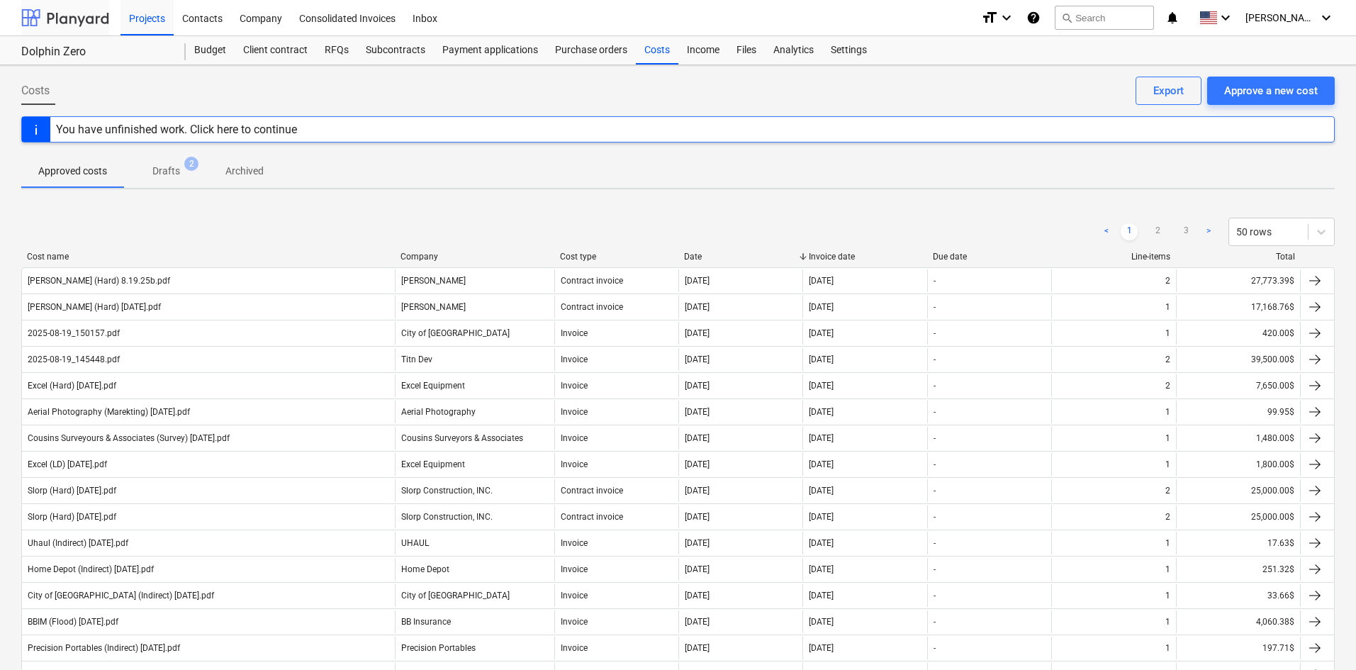
click at [74, 24] on div at bounding box center [65, 17] width 88 height 35
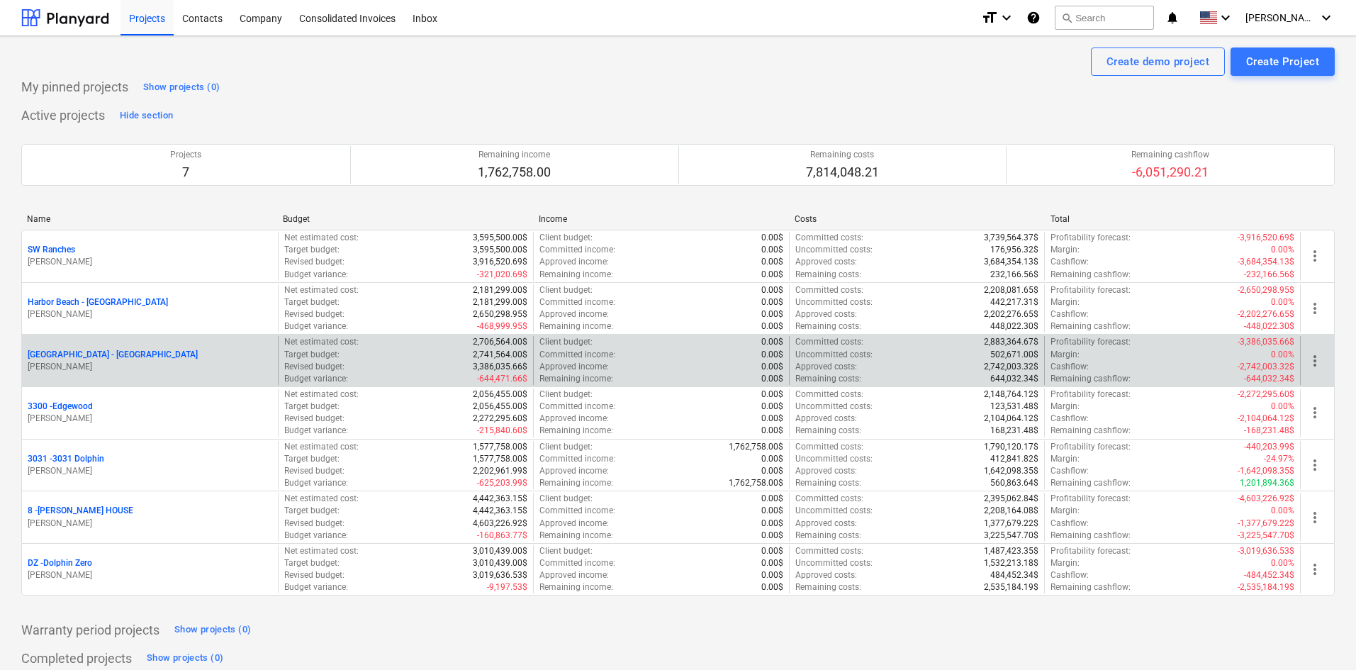
click at [118, 357] on p "[GEOGRAPHIC_DATA] - [GEOGRAPHIC_DATA]" at bounding box center [113, 355] width 170 height 12
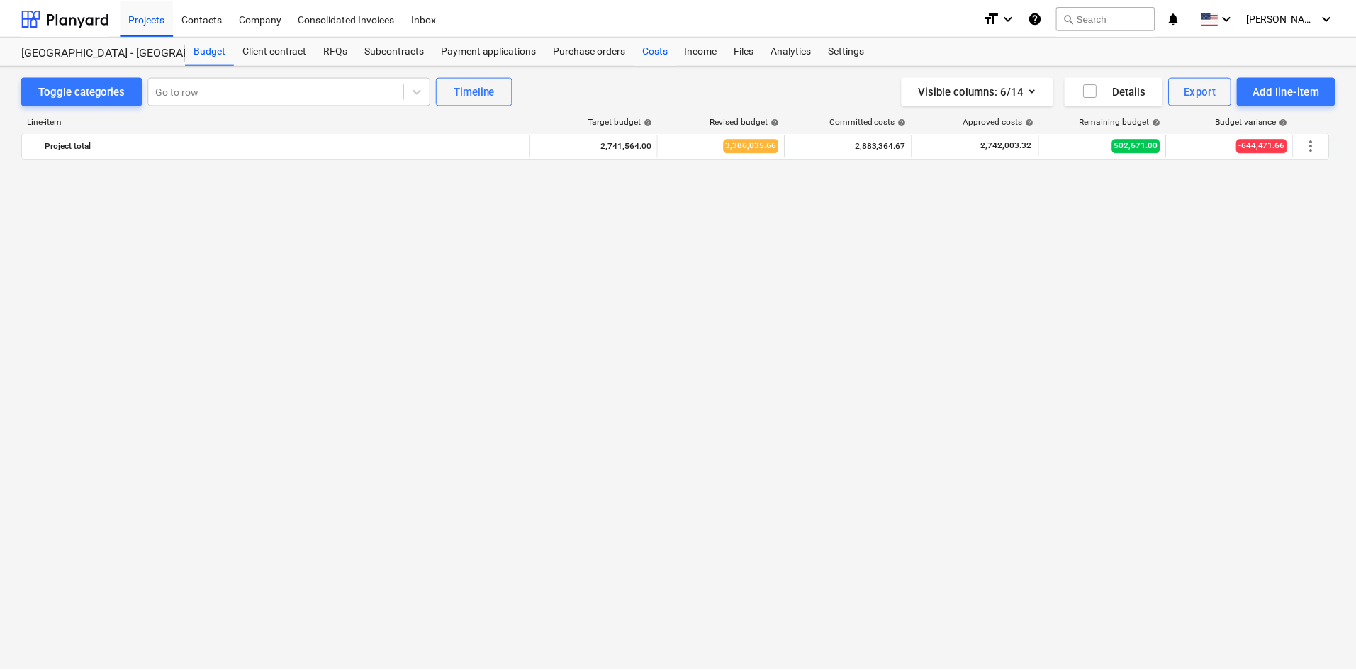
scroll to position [993, 0]
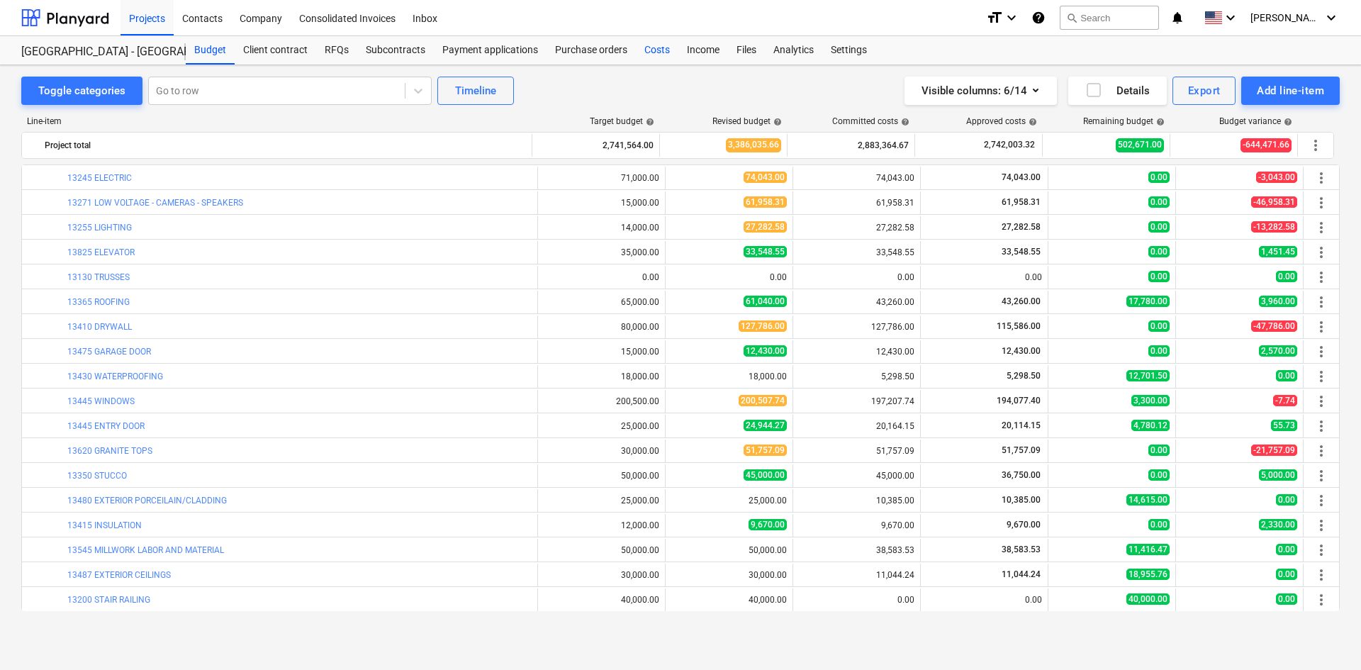
click at [660, 53] on div "Costs" at bounding box center [657, 50] width 43 height 28
